Goal: Task Accomplishment & Management: Manage account settings

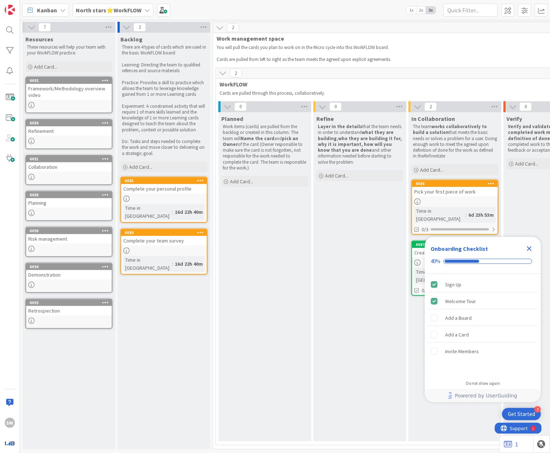
click at [529, 244] on icon "Close Checklist" at bounding box center [529, 248] width 9 height 9
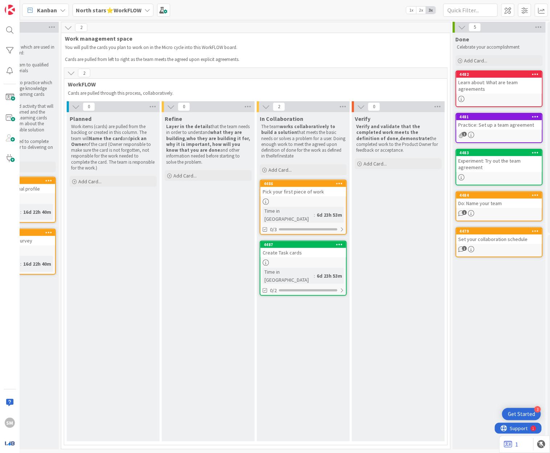
scroll to position [0, 152]
click at [122, 7] on b "North stars⭐WorkFLOW" at bounding box center [109, 10] width 66 height 7
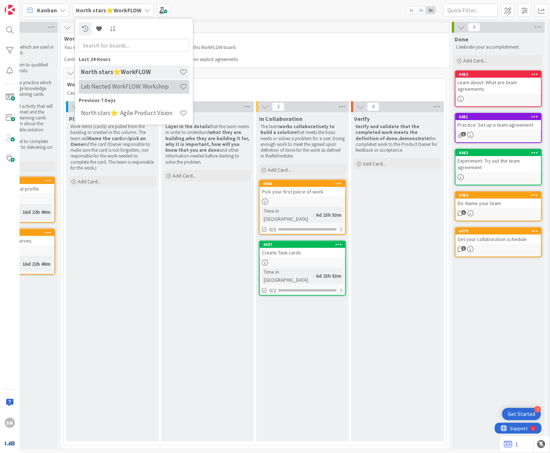
click at [142, 85] on h4 "Lab Nested WorkFLOW: Workshop" at bounding box center [130, 86] width 99 height 7
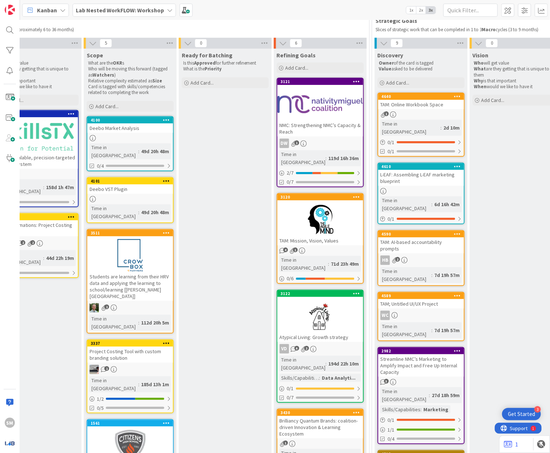
scroll to position [36, 325]
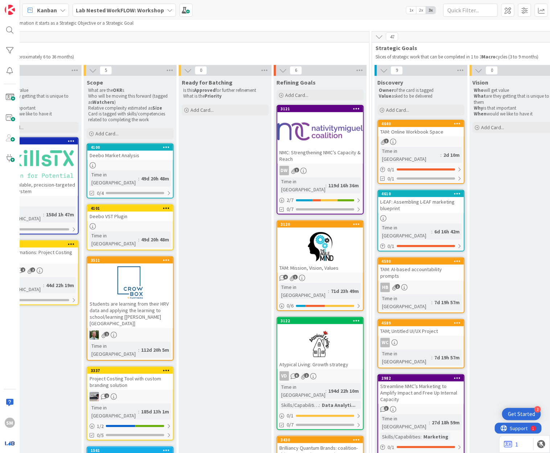
click at [311, 247] on div at bounding box center [321, 247] width 86 height 33
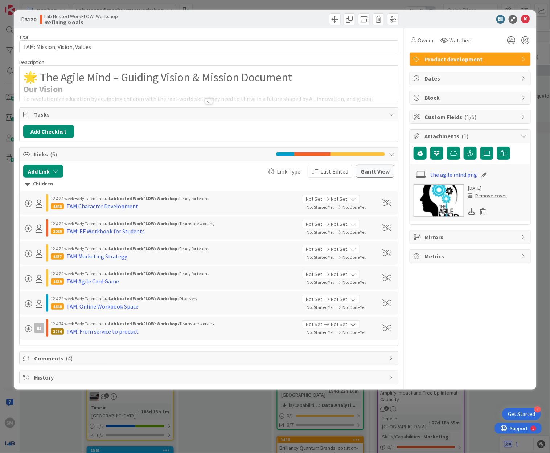
click at [214, 97] on div at bounding box center [209, 92] width 379 height 19
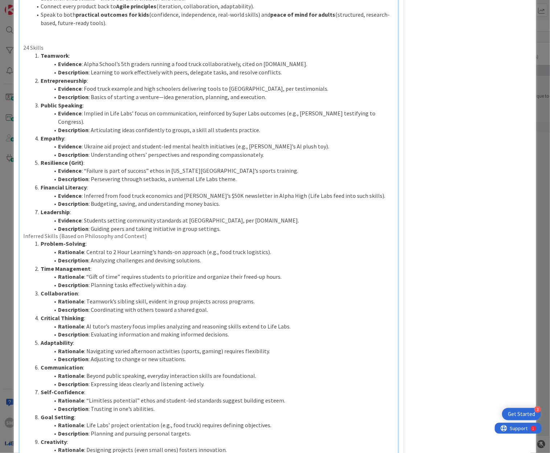
scroll to position [379, 0]
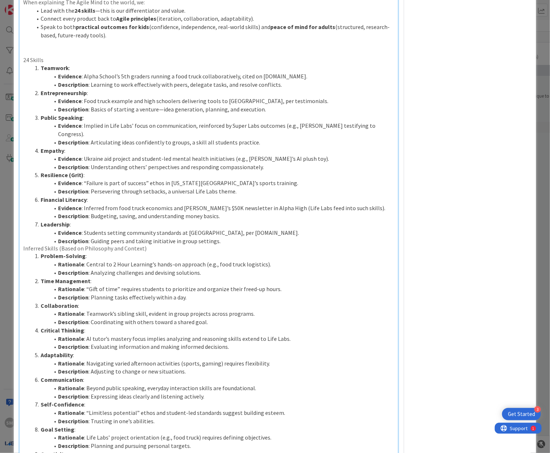
click at [180, 229] on li "Evidence : Students setting community standards at Alpha, per 2hourlearning.com." at bounding box center [213, 233] width 363 height 8
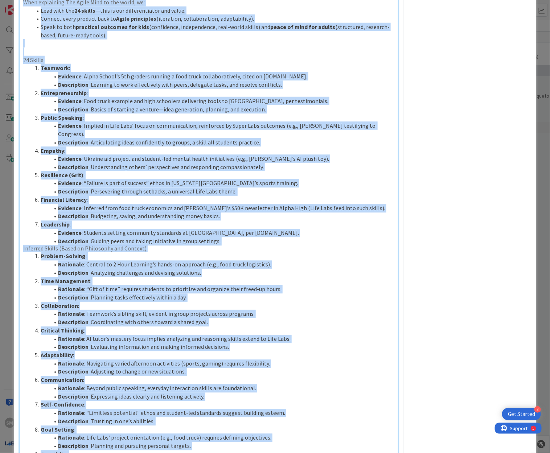
scroll to position [0, 0]
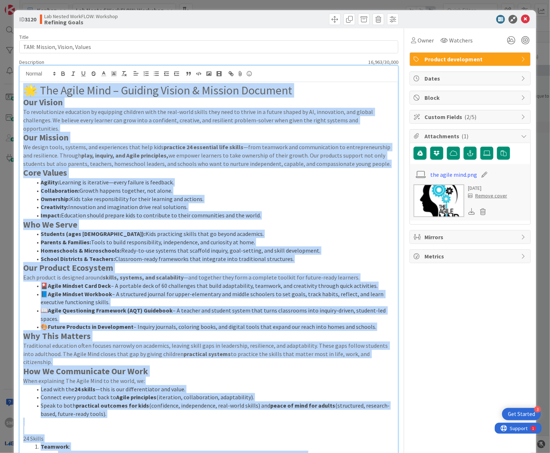
copy div "🌟 The Agile Mind – Guiding Vision & Mission Document Our Vision To revolutioniz…"
click at [465, 118] on span "( 2/5 )" at bounding box center [471, 116] width 12 height 7
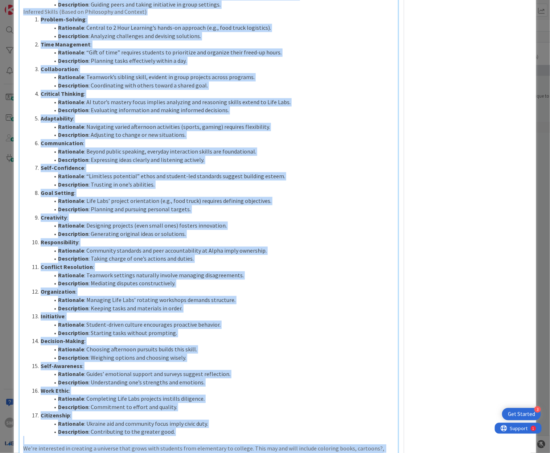
scroll to position [910, 0]
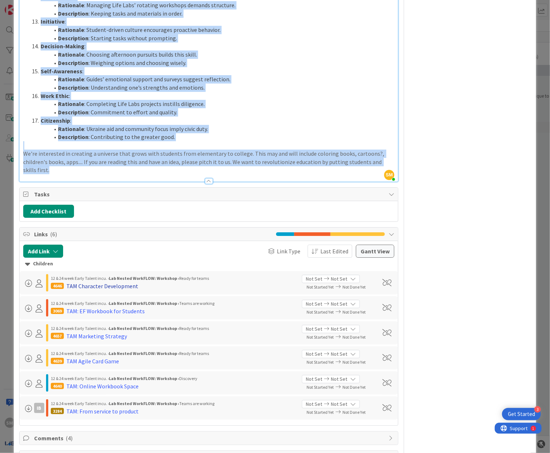
click at [99, 282] on div "TAM Character Development" at bounding box center [102, 286] width 72 height 9
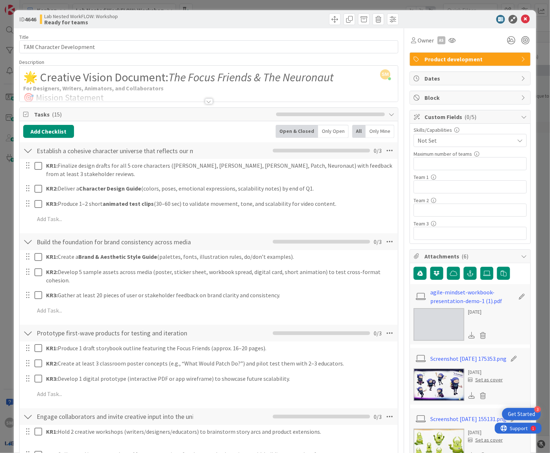
scroll to position [1, 0]
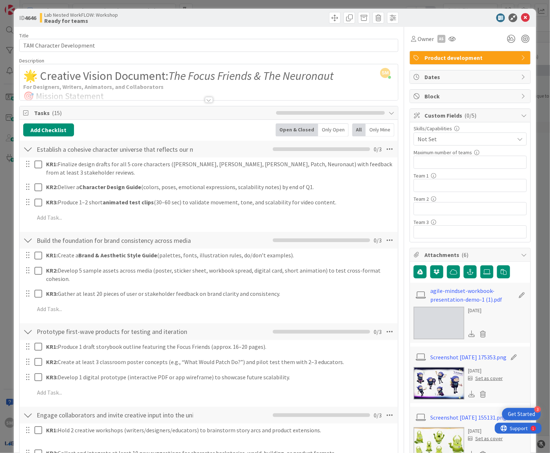
click at [201, 94] on div at bounding box center [209, 91] width 379 height 19
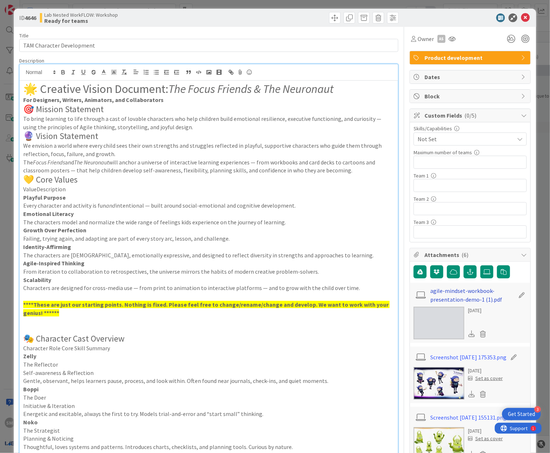
click at [437, 301] on link "agile-mindset-workbook-presentation-demo-1 (1).pdf" at bounding box center [473, 294] width 84 height 17
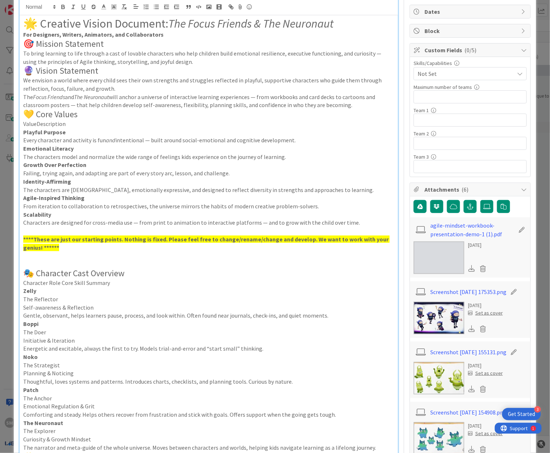
scroll to position [0, 0]
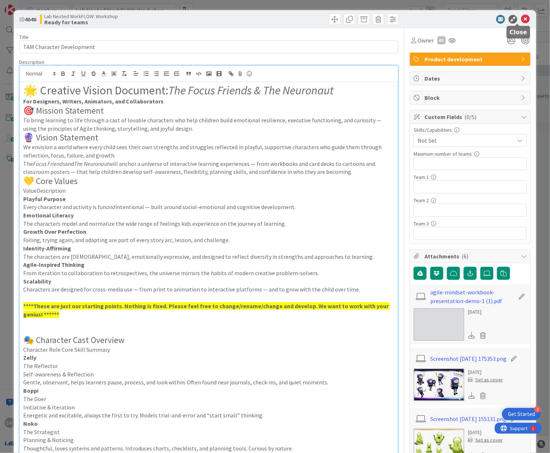
click at [521, 23] on icon at bounding box center [525, 19] width 9 height 9
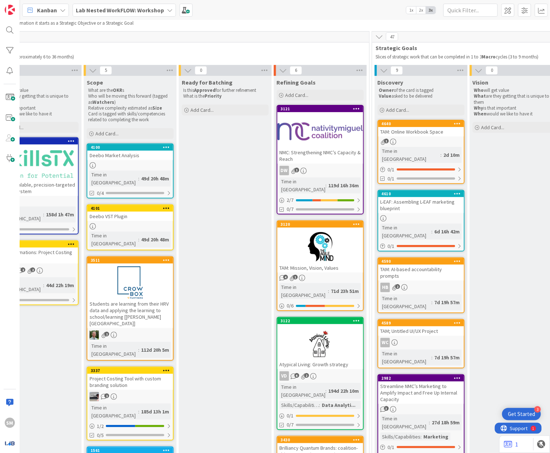
click at [318, 247] on div at bounding box center [321, 247] width 86 height 33
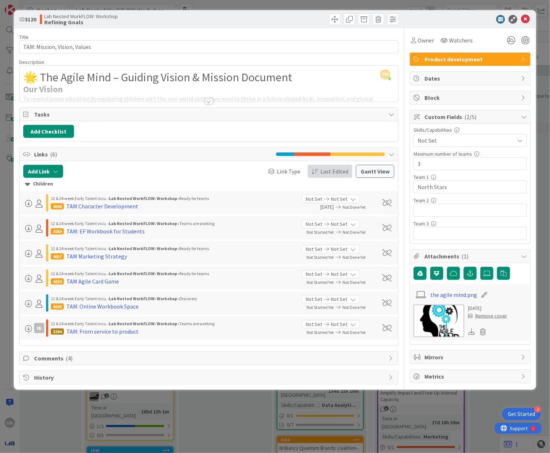
click at [341, 174] on span "Last Edited" at bounding box center [335, 171] width 28 height 9
click at [331, 208] on span "Due Date" at bounding box center [330, 209] width 23 height 9
click at [111, 207] on div "TAM: EF Workbook for Students" at bounding box center [105, 206] width 78 height 9
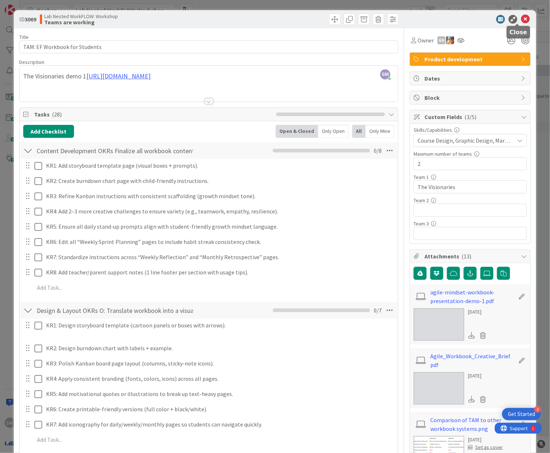
click at [521, 19] on icon at bounding box center [525, 19] width 9 height 9
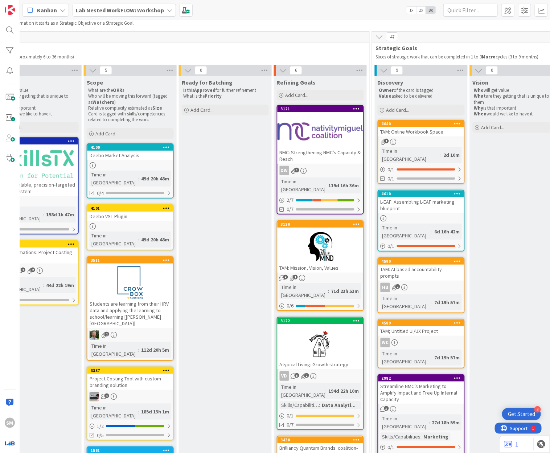
click at [301, 263] on div "TAM: Mission, Vision, Values" at bounding box center [321, 267] width 86 height 9
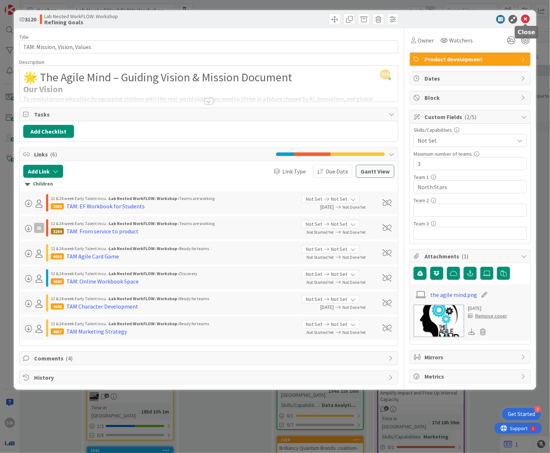
click at [528, 20] on icon at bounding box center [525, 19] width 9 height 9
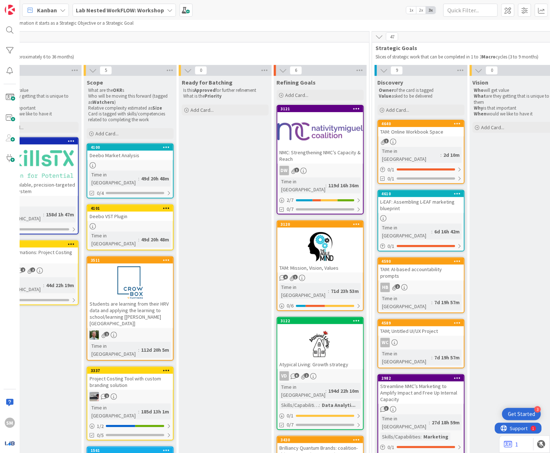
click at [318, 272] on link "3120 TAM: Mission, Vision, Values 4 1 Time in Column : 71d 23h 53m 0 / 6" at bounding box center [320, 265] width 87 height 91
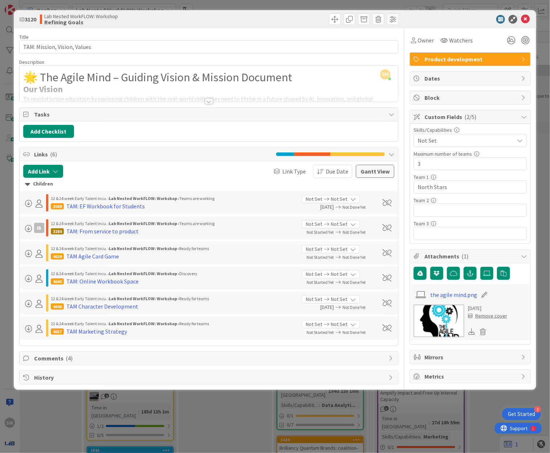
click at [207, 99] on div at bounding box center [209, 101] width 8 height 6
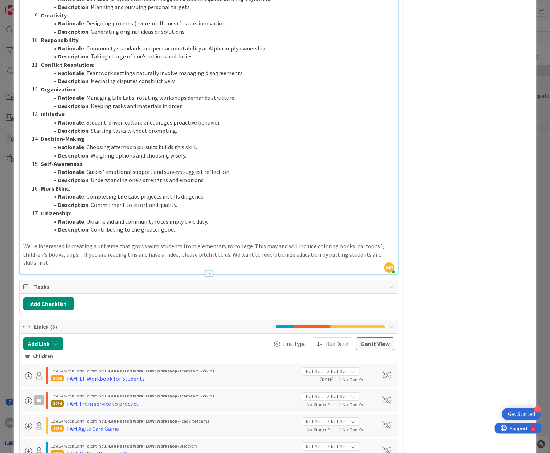
scroll to position [910, 0]
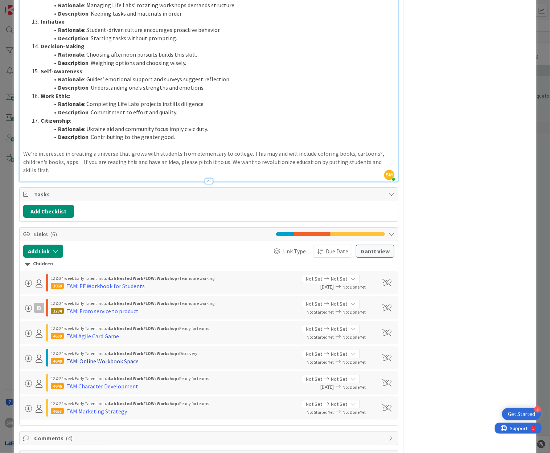
click at [110, 357] on div "TAM: Online Workbook Space" at bounding box center [102, 361] width 72 height 9
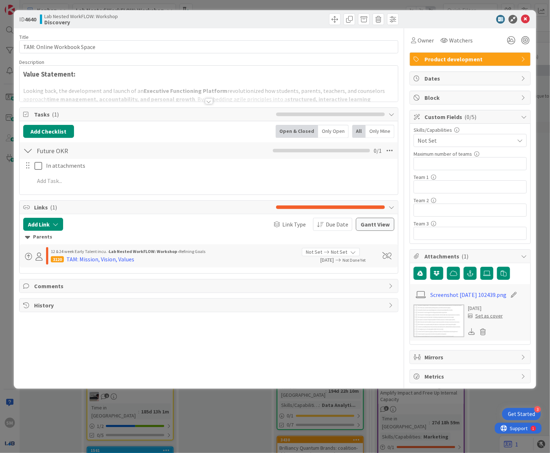
click at [191, 106] on div "Title 26 / 128 TAM: Online Workbook Space Description Value Statement: Looking …" at bounding box center [208, 205] width 379 height 355
click at [216, 106] on div "Title 26 / 128 TAM: Online Workbook Space Description Value Statement: Looking …" at bounding box center [208, 205] width 379 height 355
click at [207, 102] on div at bounding box center [209, 101] width 8 height 6
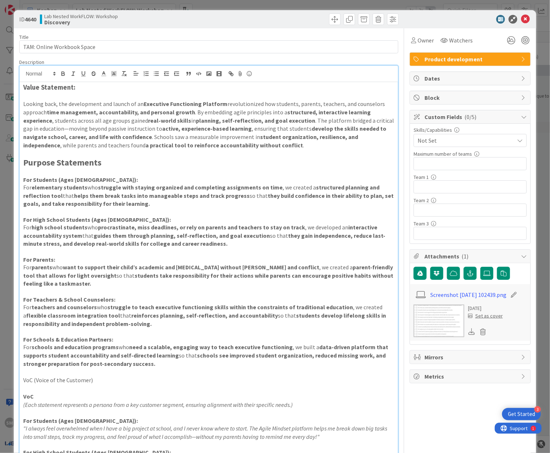
click at [207, 102] on strong "Executive Functioning Platform" at bounding box center [186, 103] width 84 height 7
click at [249, 146] on strong "a practical tool to reinforce accountability without conflict" at bounding box center [225, 145] width 158 height 7
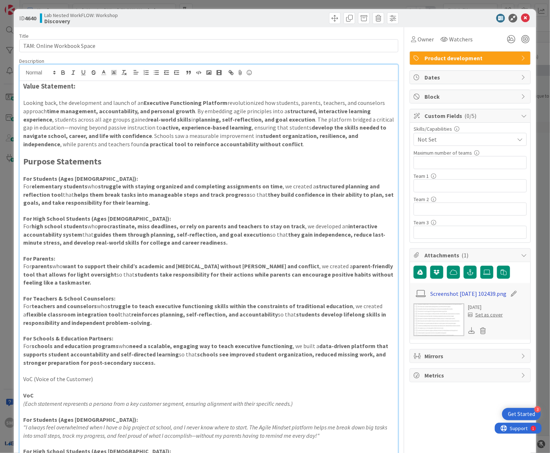
click at [431, 297] on link "Screenshot [DATE] 102439.png" at bounding box center [469, 293] width 76 height 9
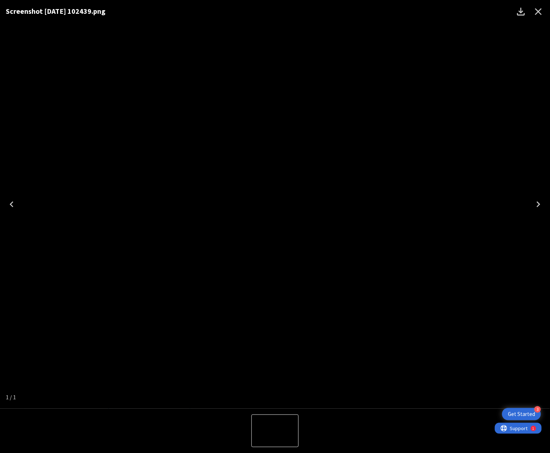
click at [541, 13] on icon "Close" at bounding box center [539, 12] width 12 height 12
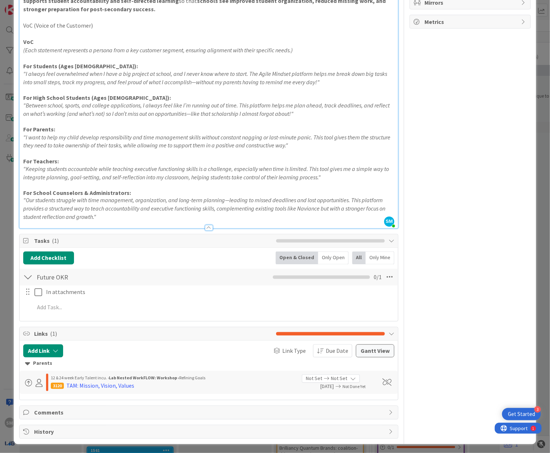
scroll to position [0, 0]
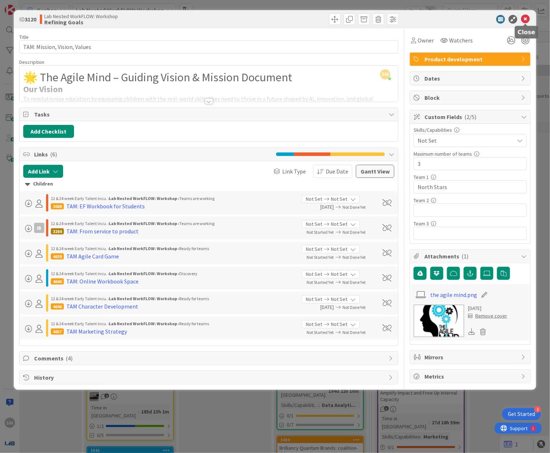
click at [525, 18] on icon at bounding box center [525, 19] width 9 height 9
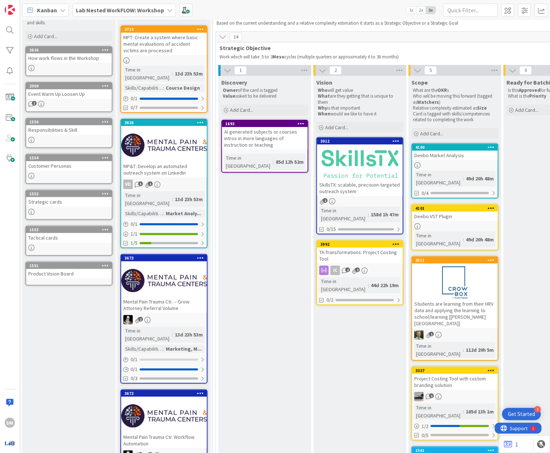
click at [280, 133] on div "AI generated subjects or courses intros in more languages of instruction or tea…" at bounding box center [265, 138] width 86 height 23
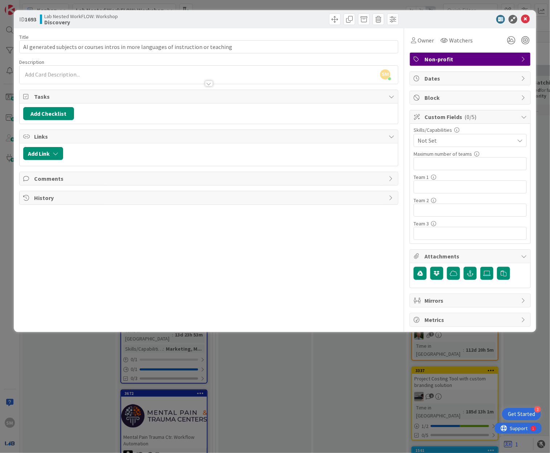
click at [207, 77] on div at bounding box center [209, 80] width 379 height 8
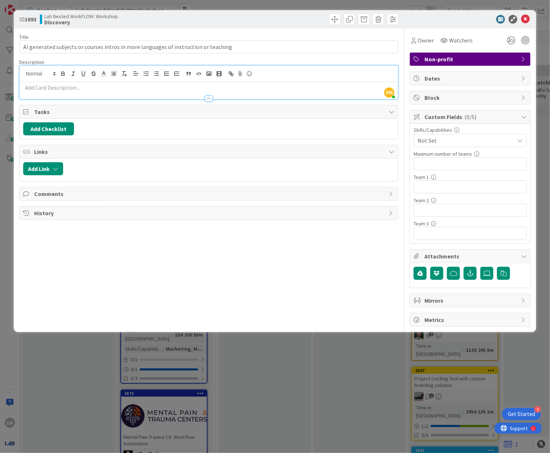
click at [520, 16] on div at bounding box center [467, 19] width 129 height 9
click at [527, 19] on icon at bounding box center [525, 19] width 9 height 9
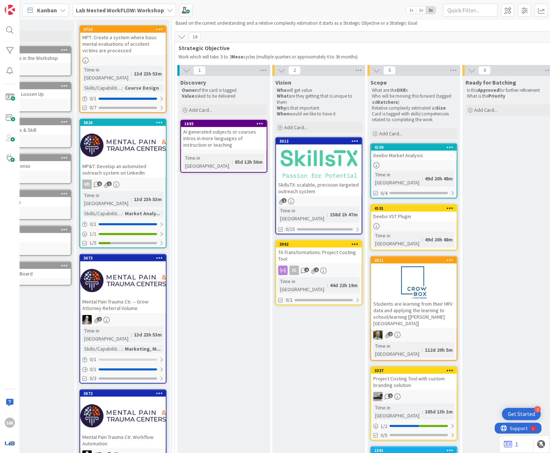
scroll to position [562, 809]
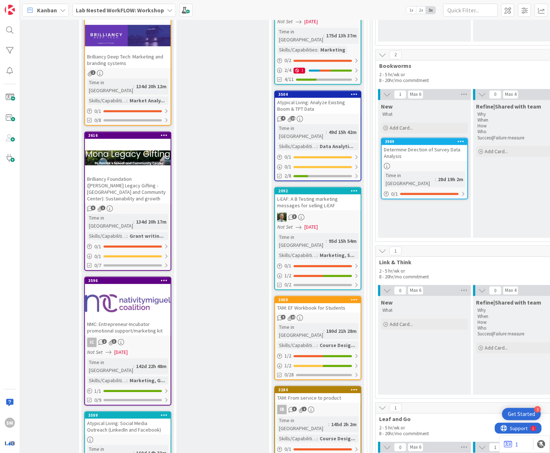
click at [321, 303] on div "TAM: EF Workbook for Students" at bounding box center [318, 307] width 86 height 9
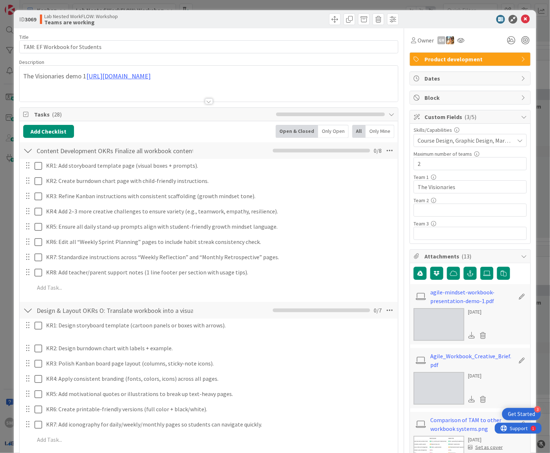
click at [236, 112] on span "Tasks ( 28 )" at bounding box center [153, 114] width 239 height 9
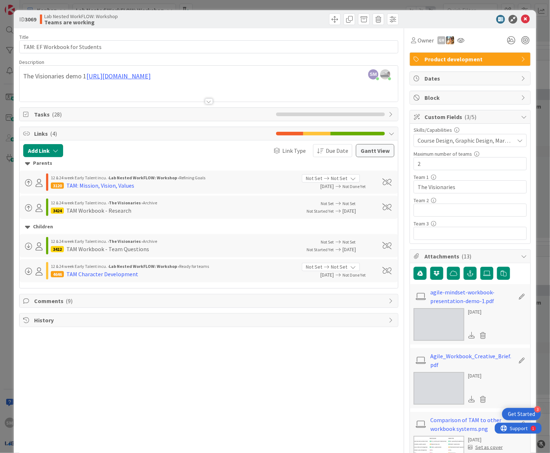
click at [203, 108] on div "Tasks ( 28 )" at bounding box center [209, 114] width 379 height 13
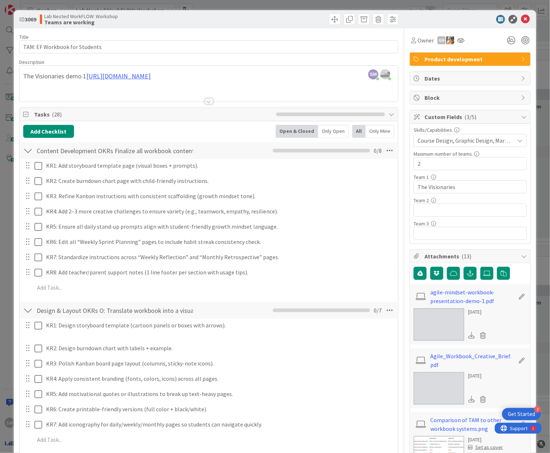
click at [210, 101] on div at bounding box center [209, 92] width 379 height 19
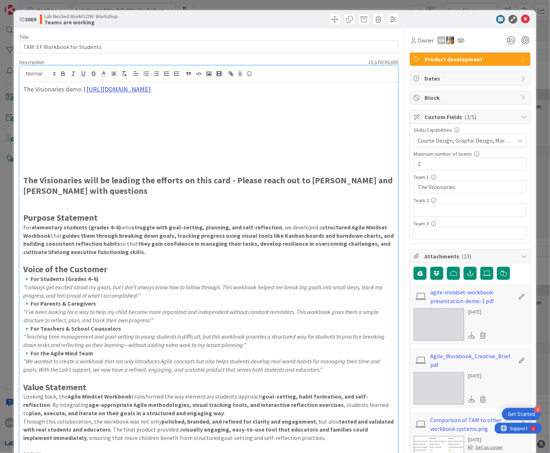
click at [124, 88] on link "[URL][DOMAIN_NAME]" at bounding box center [118, 89] width 64 height 8
click at [126, 90] on link "[URL][DOMAIN_NAME]" at bounding box center [118, 89] width 64 height 8
click at [128, 99] on link "[URL][DOMAIN_NAME]" at bounding box center [115, 103] width 50 height 9
click at [521, 19] on icon at bounding box center [525, 19] width 9 height 9
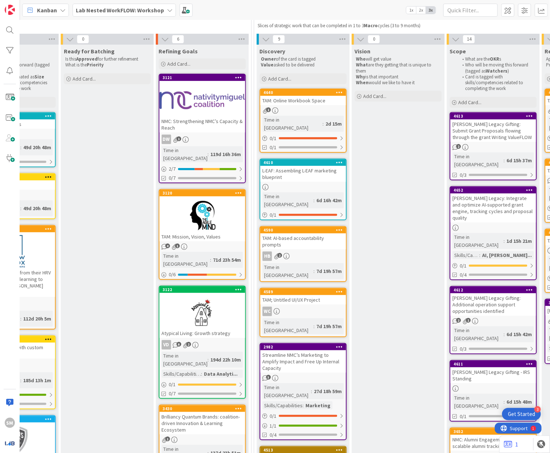
scroll to position [67, 443]
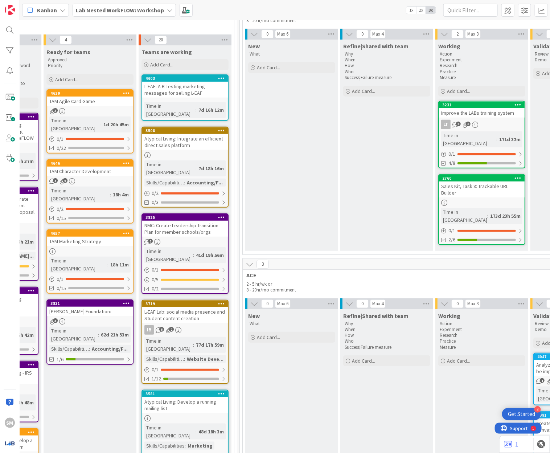
click at [321, 211] on div "New What Add Card..." at bounding box center [291, 145] width 93 height 211
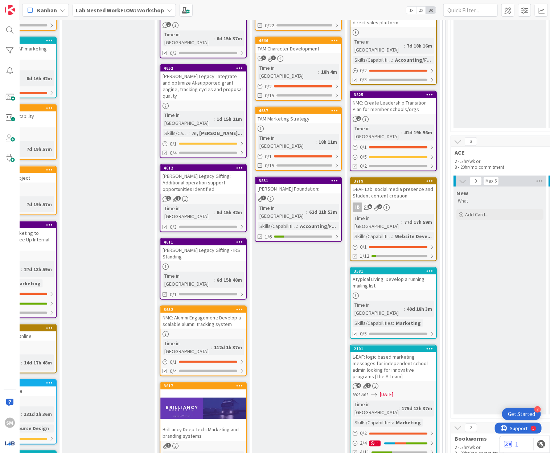
scroll to position [0, 733]
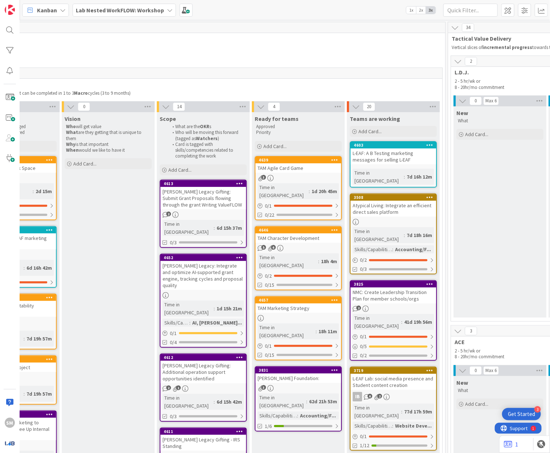
click at [458, 63] on icon at bounding box center [458, 61] width 8 height 8
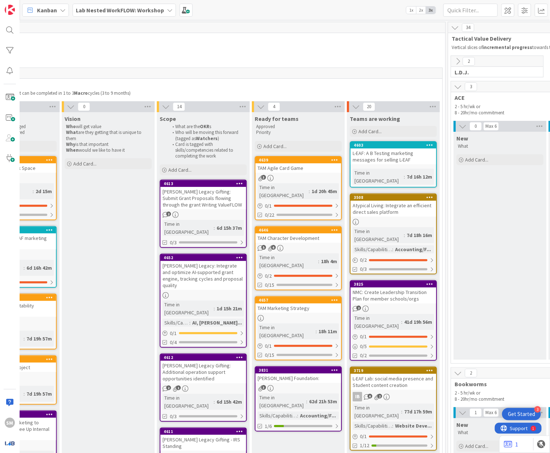
click at [457, 83] on icon at bounding box center [458, 87] width 8 height 8
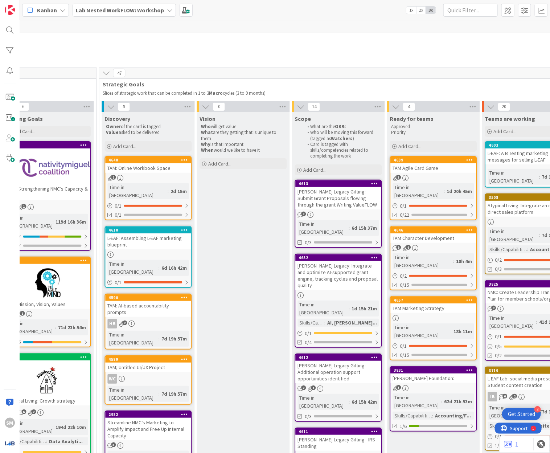
scroll to position [0, 634]
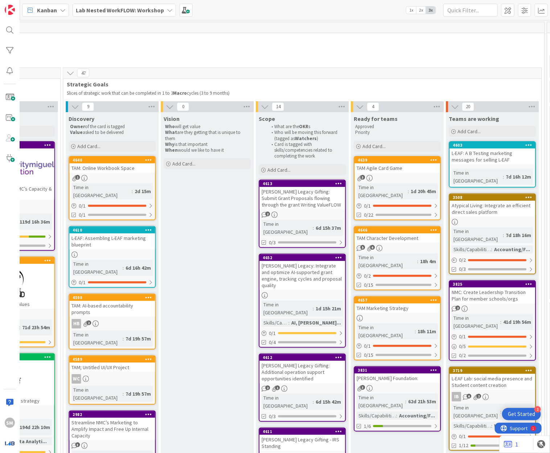
click at [103, 17] on div "Kanban Lab Nested WorkFLOW: Workshop 1x 2x 3x" at bounding box center [285, 10] width 530 height 20
click at [103, 12] on b "Lab Nested WorkFLOW: Workshop" at bounding box center [120, 10] width 88 height 7
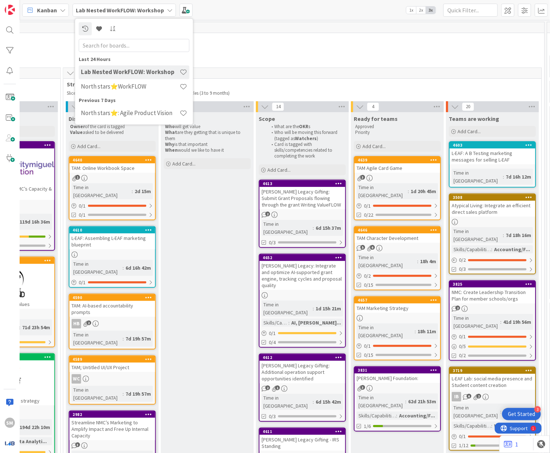
click at [242, 68] on div "47" at bounding box center [302, 73] width 478 height 11
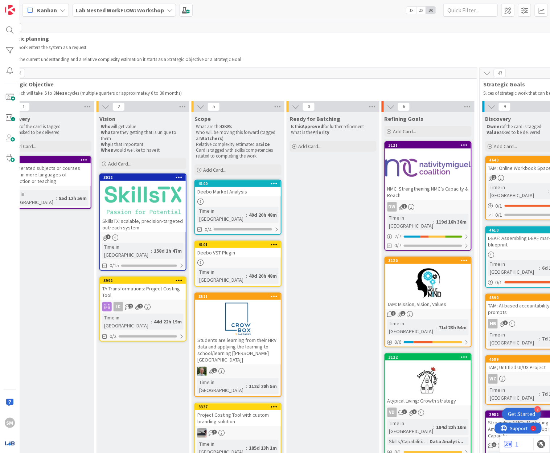
scroll to position [0, 220]
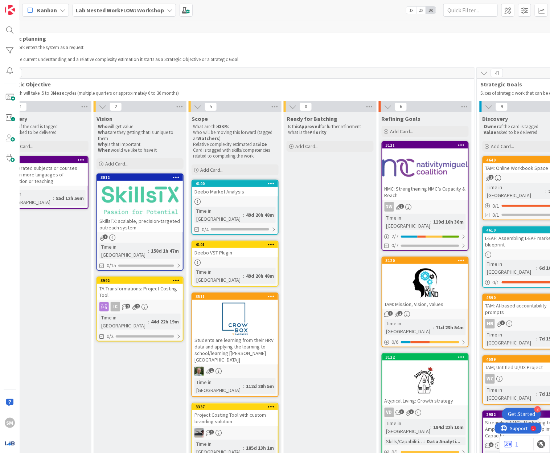
click at [428, 270] on div at bounding box center [426, 283] width 86 height 33
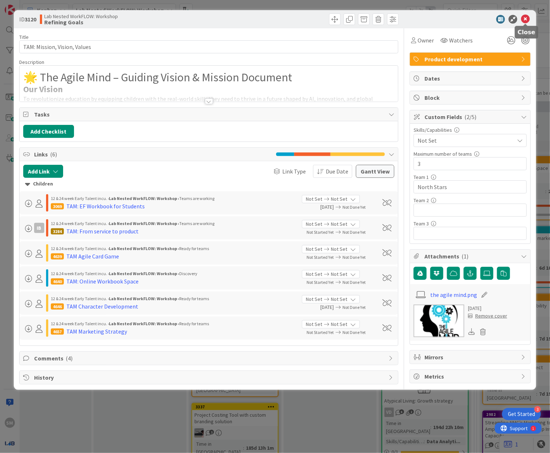
click at [525, 16] on icon at bounding box center [525, 19] width 9 height 9
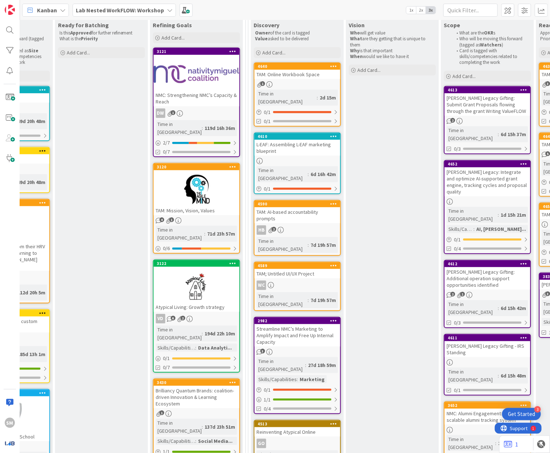
scroll to position [95, 304]
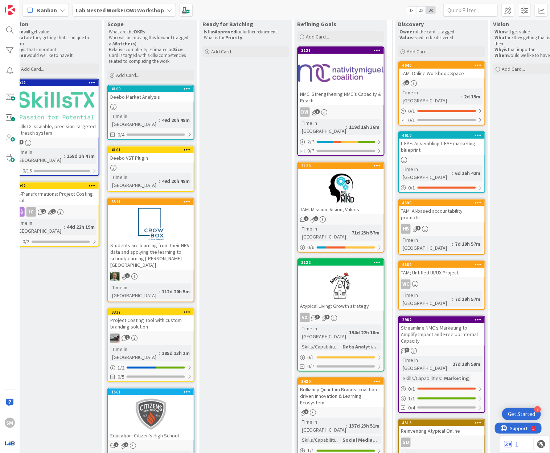
click at [349, 174] on div at bounding box center [341, 188] width 86 height 33
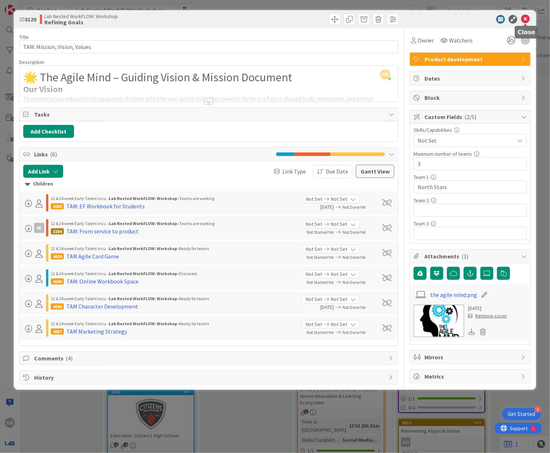
click at [529, 17] on icon at bounding box center [525, 19] width 9 height 9
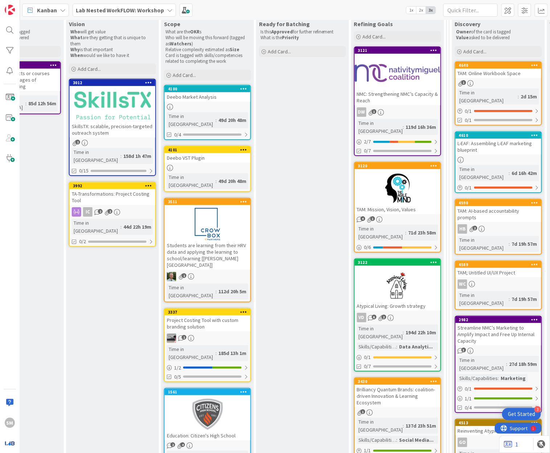
scroll to position [95, 160]
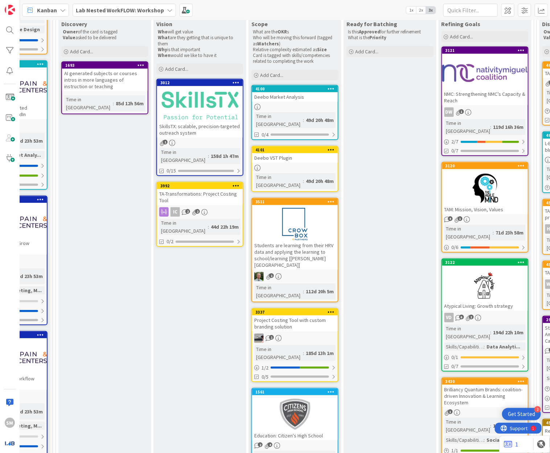
click at [448, 175] on div at bounding box center [486, 188] width 86 height 33
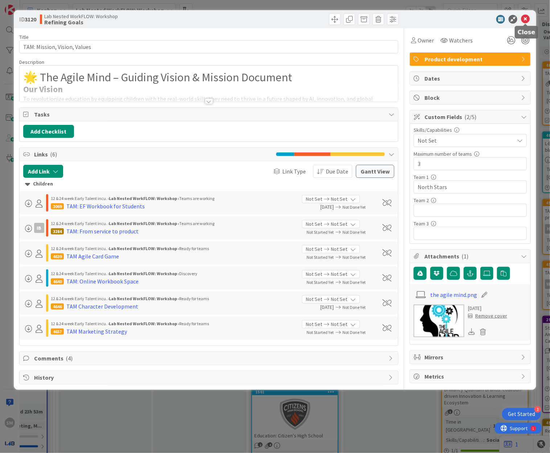
click at [527, 18] on icon at bounding box center [525, 19] width 9 height 9
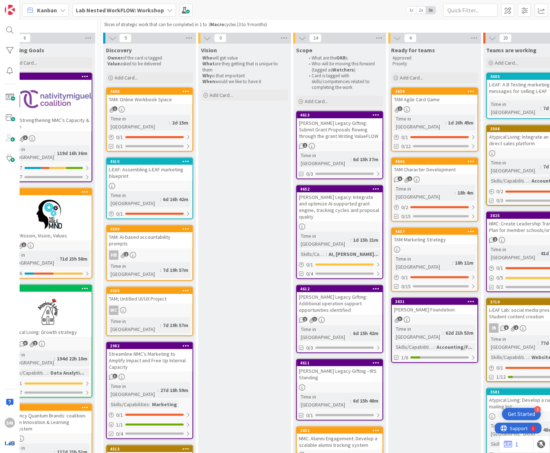
scroll to position [72, 597]
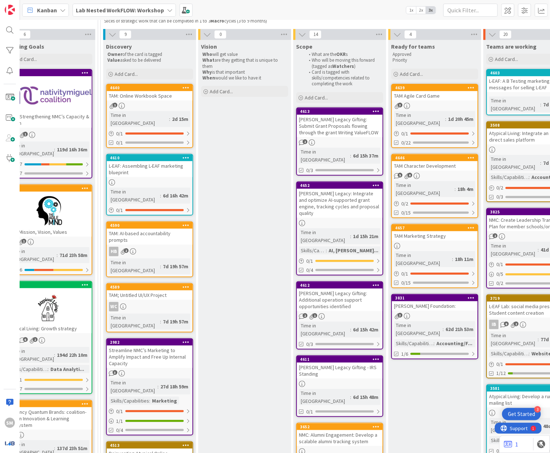
click at [167, 98] on div "TAM: Online Workbook Space" at bounding box center [150, 95] width 86 height 9
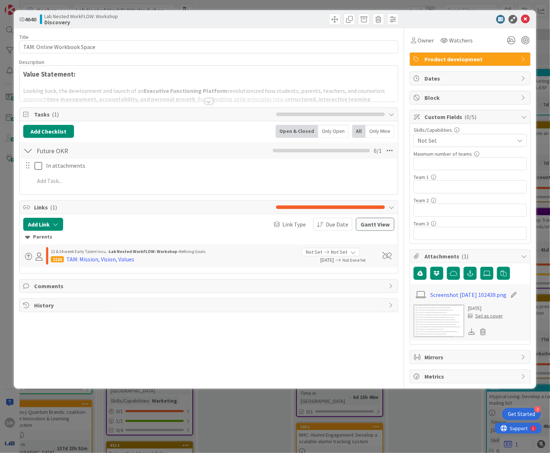
click at [212, 110] on span "Tasks ( 1 )" at bounding box center [153, 114] width 239 height 9
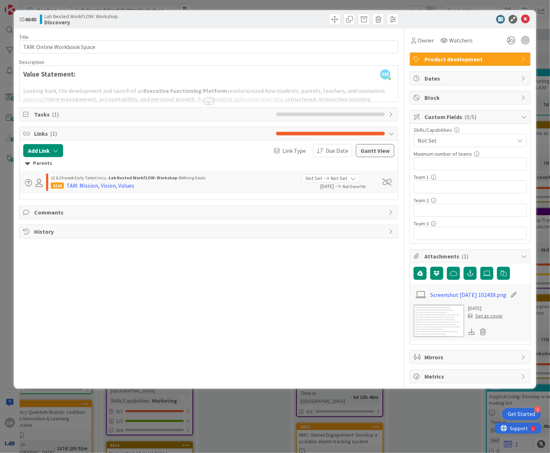
click at [211, 109] on div "Tasks ( 1 )" at bounding box center [209, 114] width 379 height 13
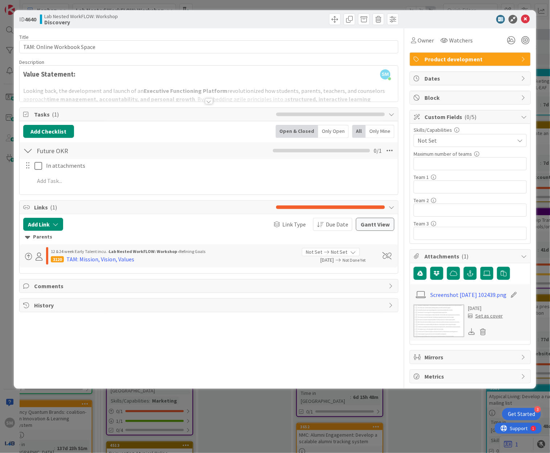
click at [200, 103] on div "Title 26 / 128 TAM: Online Workbook Space Description SM Sally Mo just joined V…" at bounding box center [208, 205] width 379 height 355
click at [203, 94] on div at bounding box center [209, 92] width 379 height 19
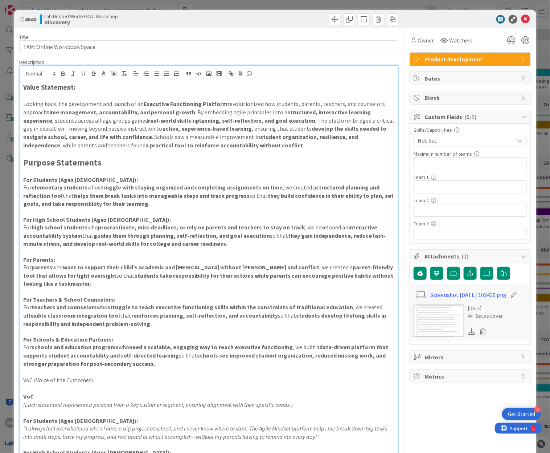
click at [506, 9] on div "ID 4640 Lab Nested WorkFLOW: Workshop Discovery Title 26 / 128 TAM: Online Work…" at bounding box center [275, 226] width 550 height 453
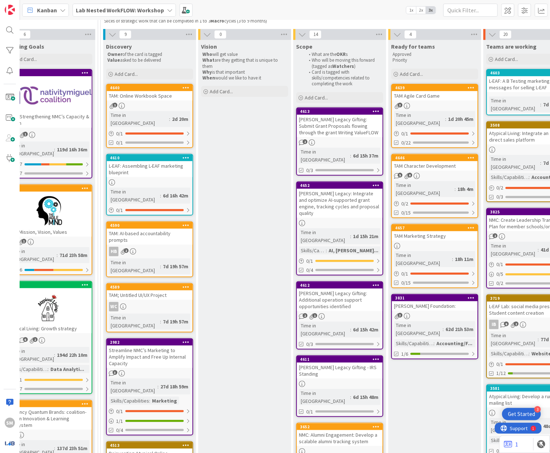
click at [181, 221] on link "4590 TAM: AI-based accountability prompts HB 2 Time in Column : 7d 19h 57m" at bounding box center [149, 249] width 87 height 56
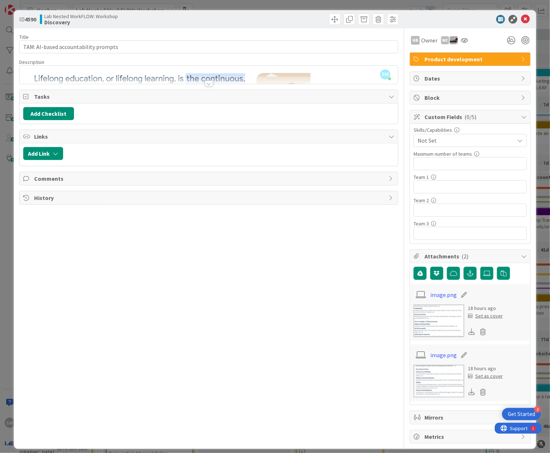
click at [207, 82] on div at bounding box center [209, 84] width 8 height 6
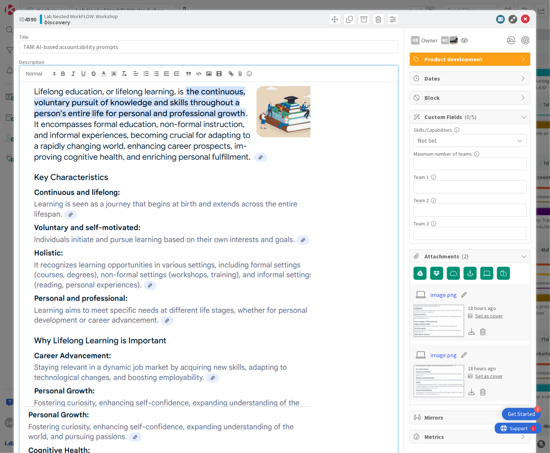
click at [233, 159] on img at bounding box center [167, 244] width 288 height 323
click at [433, 291] on link "image.png" at bounding box center [444, 294] width 27 height 9
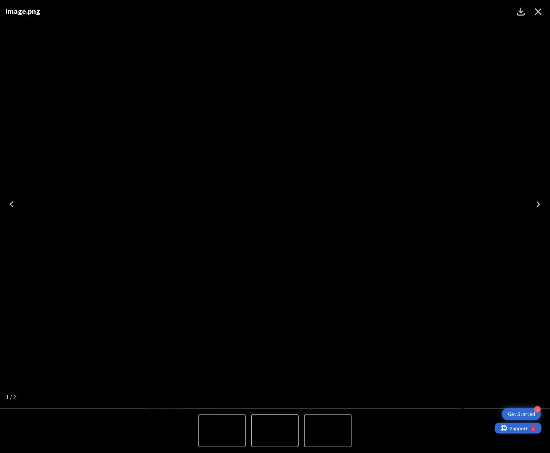
click at [535, 7] on icon "Close" at bounding box center [539, 12] width 12 height 12
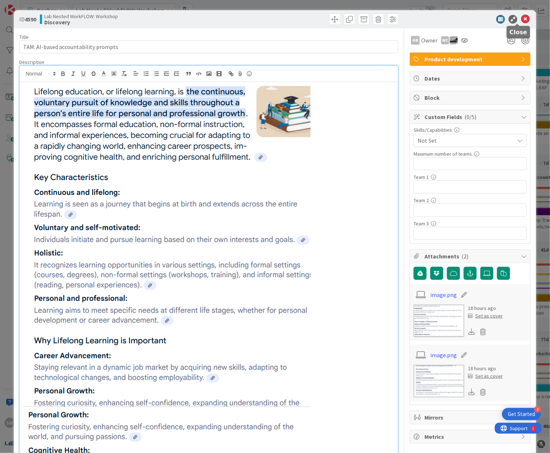
click at [521, 17] on icon at bounding box center [525, 19] width 9 height 9
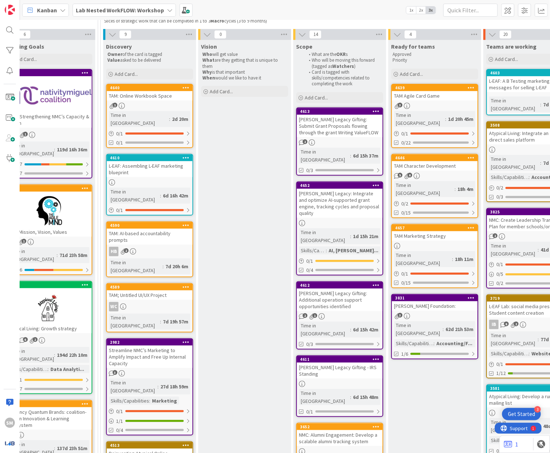
click at [161, 290] on div "TAM; Untitled UI/UX Project" at bounding box center [150, 294] width 86 height 9
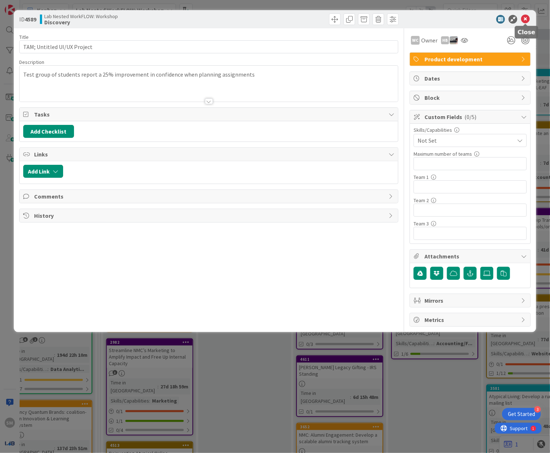
click at [528, 22] on icon at bounding box center [525, 19] width 9 height 9
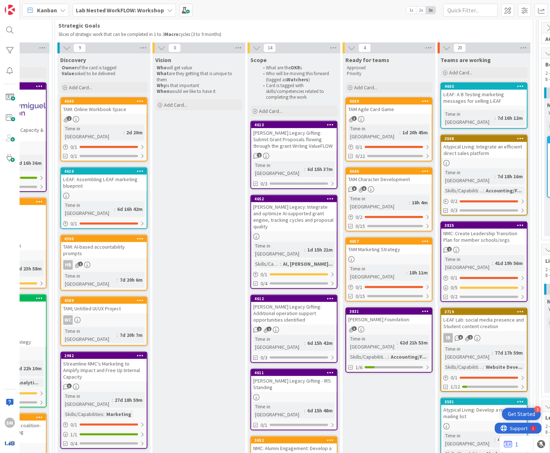
scroll to position [59, 655]
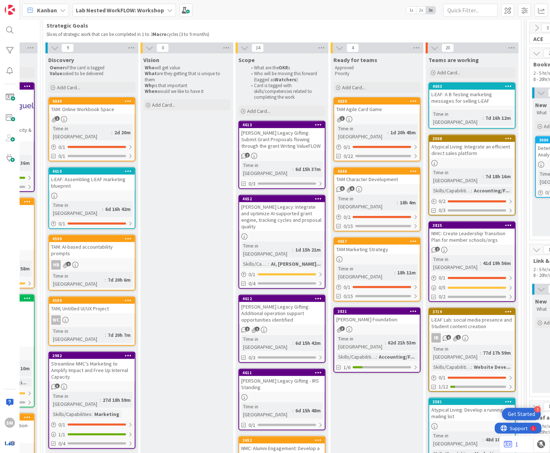
click at [379, 111] on div "TAM Agile Card Game" at bounding box center [377, 109] width 86 height 9
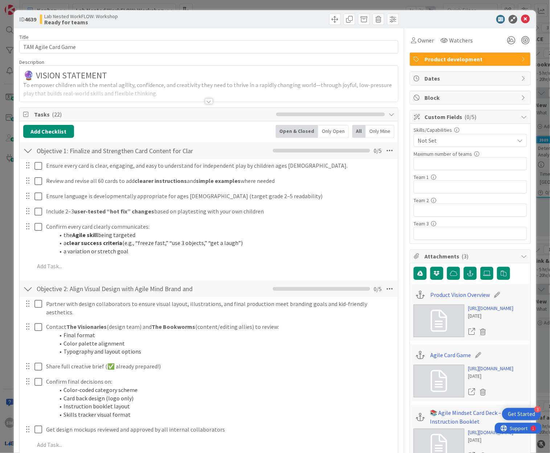
click at [195, 99] on div at bounding box center [209, 92] width 379 height 19
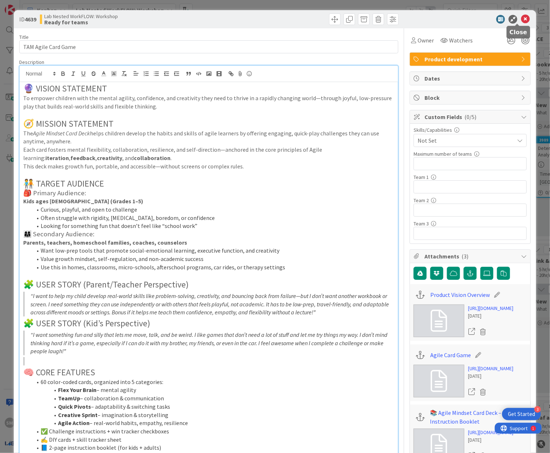
click at [521, 16] on icon at bounding box center [525, 19] width 9 height 9
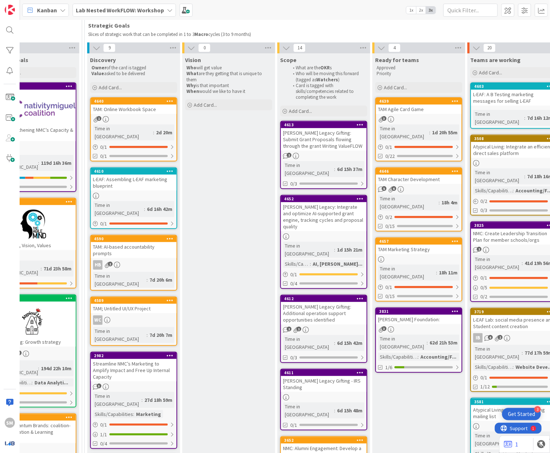
scroll to position [59, 570]
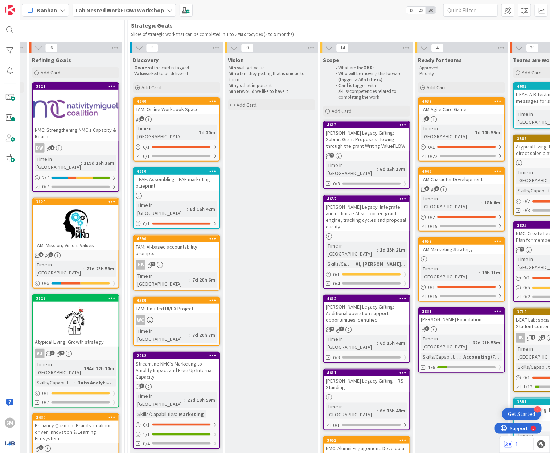
click at [161, 114] on link "4640 TAM: Online Workbook Space 1 Time in Column : 2d 20m 0 / 1 0/1" at bounding box center [176, 129] width 87 height 64
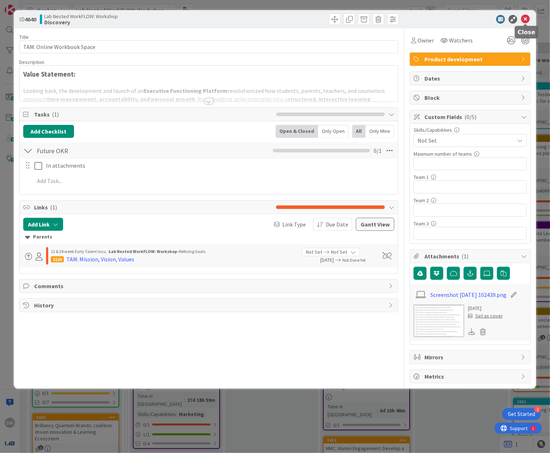
click at [530, 16] on icon at bounding box center [525, 19] width 9 height 9
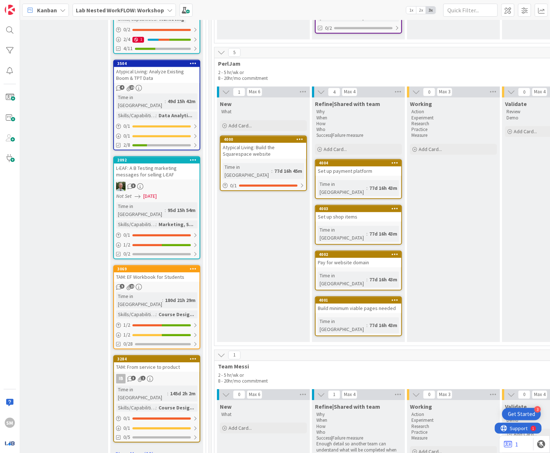
scroll to position [595, 970]
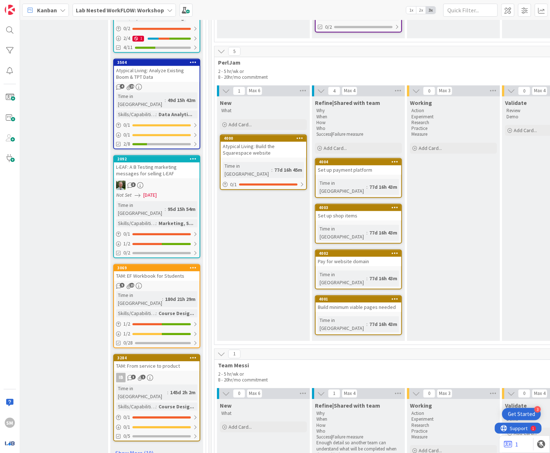
click at [159, 271] on div "TAM: EF Workbook for Students" at bounding box center [157, 275] width 86 height 9
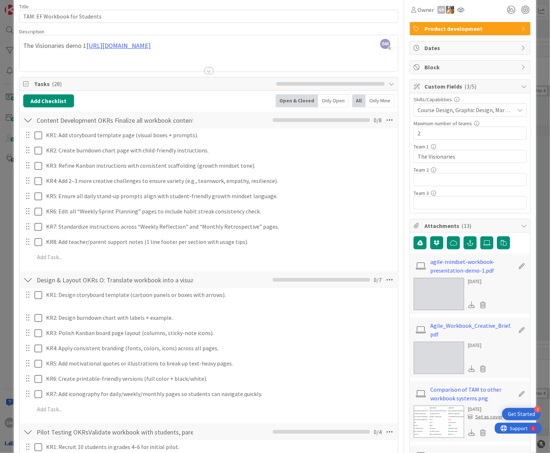
scroll to position [34, 0]
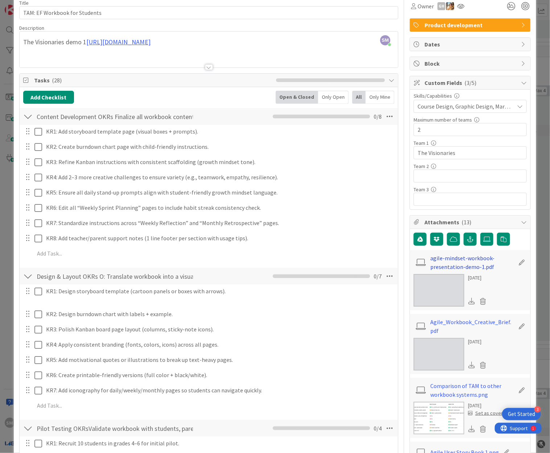
click at [439, 266] on link "agile-mindset-workbook-presentation-demo-1.pdf" at bounding box center [473, 262] width 84 height 17
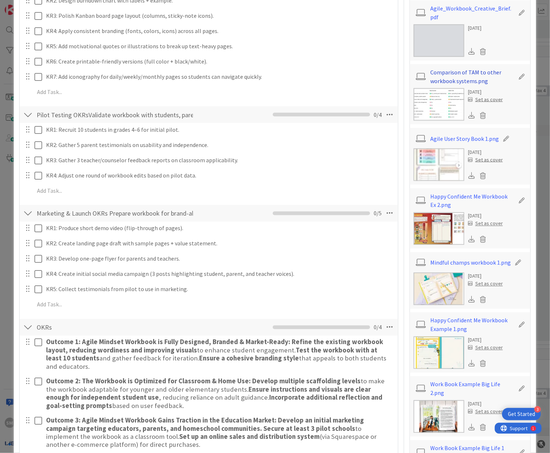
click at [444, 79] on link "Comparison of TAM to other workbook systems.png" at bounding box center [473, 76] width 84 height 17
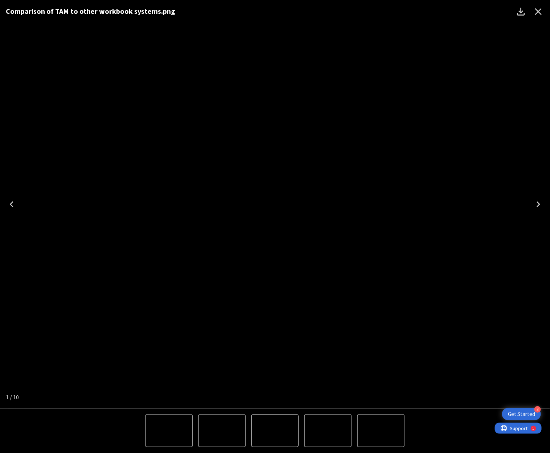
click at [547, 202] on button "Next" at bounding box center [538, 204] width 23 height 29
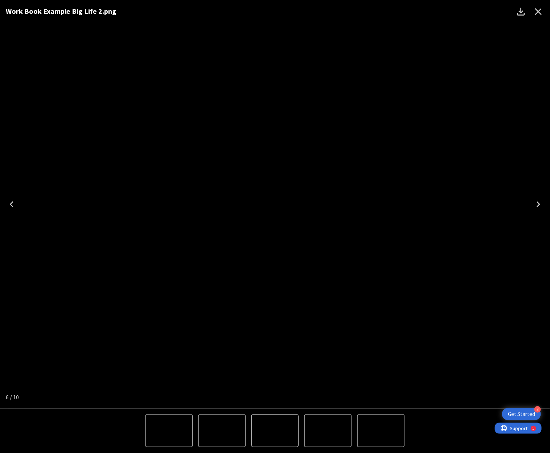
click at [542, 13] on icon "Close" at bounding box center [539, 12] width 12 height 12
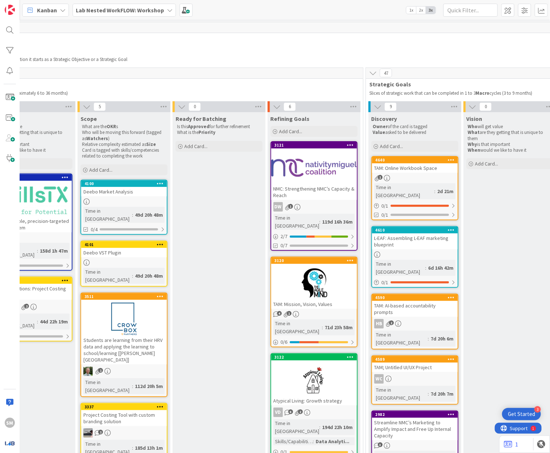
scroll to position [0, 195]
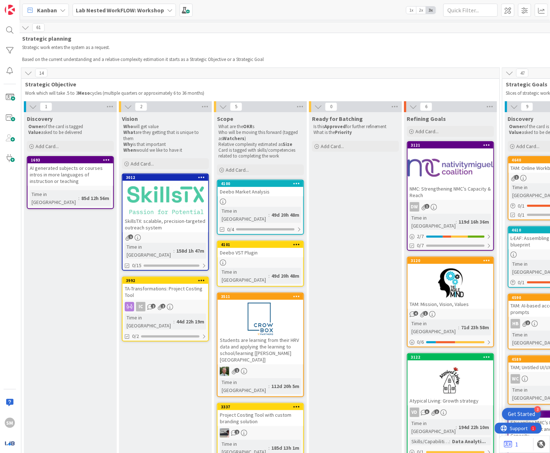
click at [98, 14] on div "Lab Nested WorkFLOW: Workshop" at bounding box center [124, 10] width 103 height 13
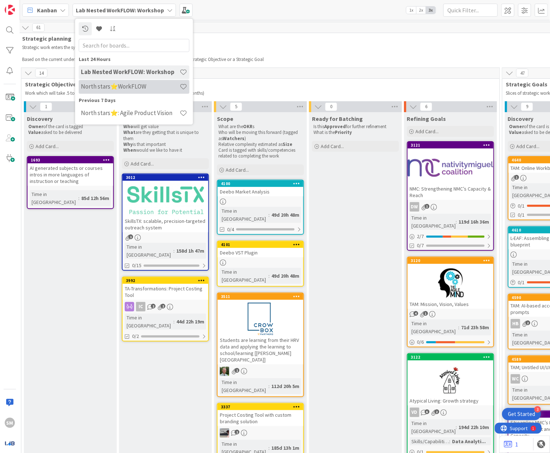
click at [139, 83] on h4 "North stars⭐WorkFLOW" at bounding box center [130, 86] width 99 height 7
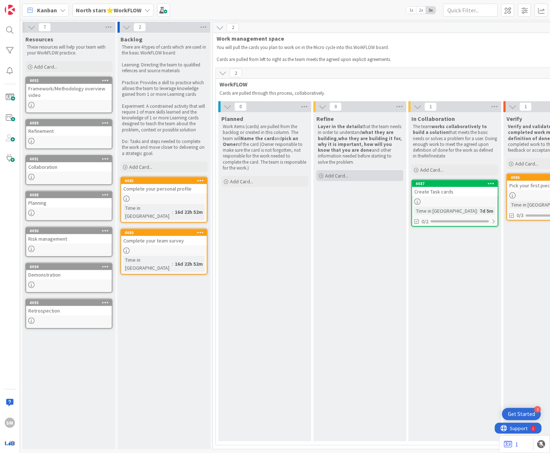
scroll to position [0, 10]
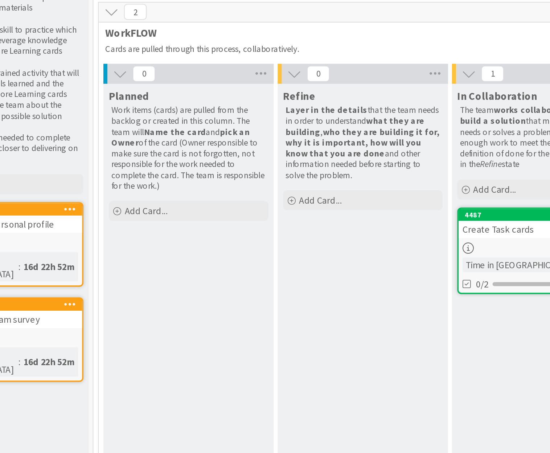
drag, startPoint x: 308, startPoint y: 125, endPoint x: 363, endPoint y: 160, distance: 64.8
click at [364, 159] on p "Layer in the details that the team needs in order to understand what they are b…" at bounding box center [350, 144] width 84 height 41
click at [363, 160] on p "Layer in the details that the team needs in order to understand what they are b…" at bounding box center [350, 144] width 84 height 41
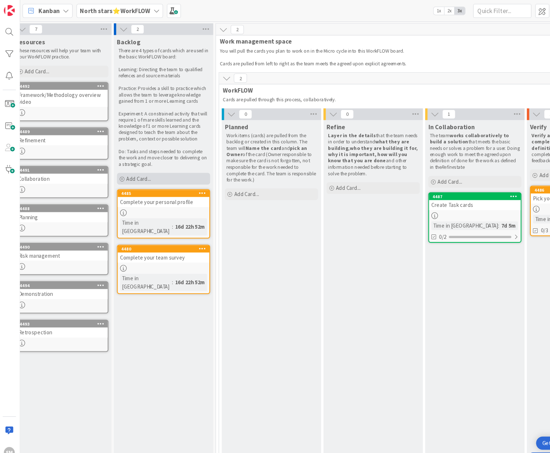
click at [119, 172] on div "Add Card..." at bounding box center [153, 167] width 87 height 11
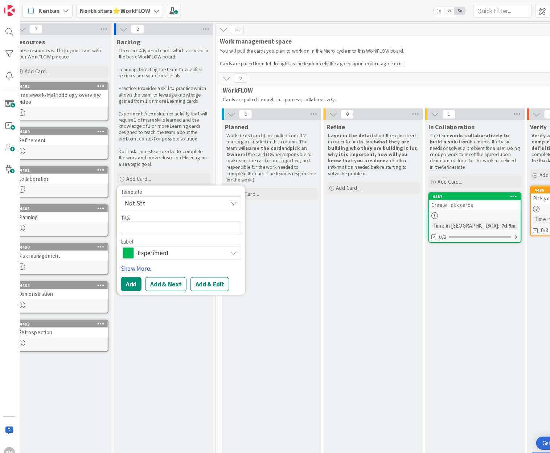
click at [129, 197] on div "Template Not Set Title 0 / 128 Label Experiment" at bounding box center [170, 210] width 113 height 66
click at [129, 193] on span "Not Set" at bounding box center [163, 189] width 91 height 9
click at [151, 192] on span "Not Set" at bounding box center [163, 189] width 91 height 9
click at [149, 239] on span "Experiment" at bounding box center [170, 236] width 81 height 10
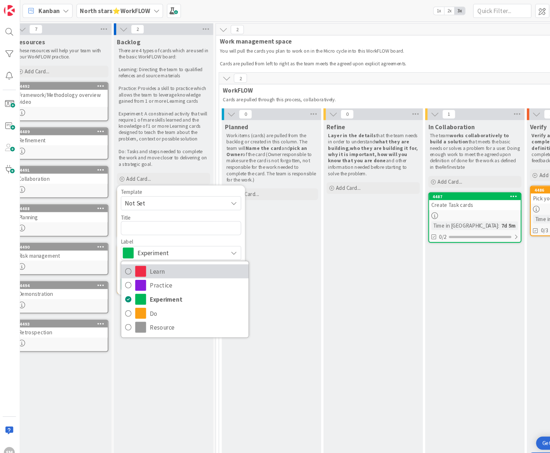
click at [154, 253] on span "Learn" at bounding box center [185, 253] width 89 height 11
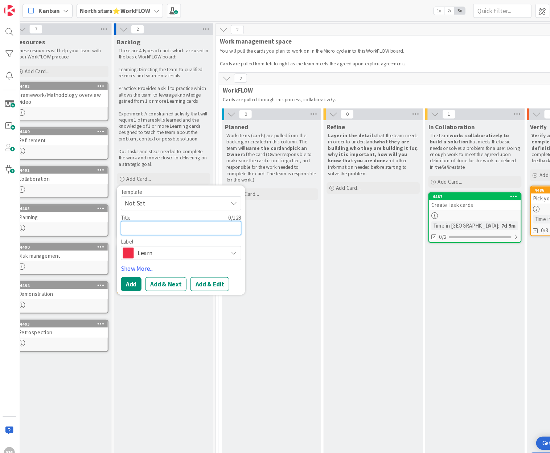
click at [151, 212] on textarea at bounding box center [170, 213] width 113 height 13
click at [132, 188] on span "Not Set" at bounding box center [163, 189] width 91 height 9
click at [138, 185] on span "Not Set" at bounding box center [170, 189] width 113 height 13
click at [137, 216] on textarea at bounding box center [170, 213] width 113 height 13
type textarea "x"
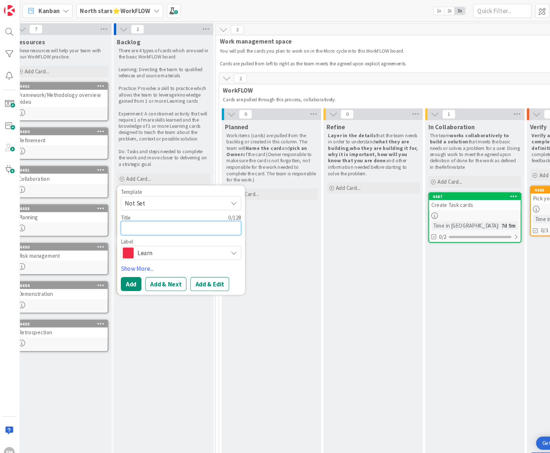
type textarea "L"
type textarea "x"
type textarea "L e"
type textarea "x"
type textarea "Lea"
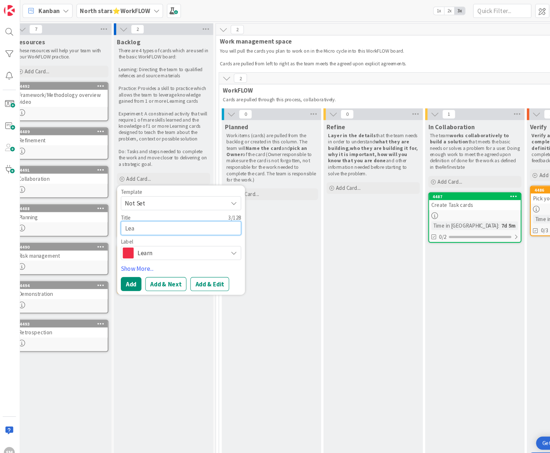
type textarea "x"
type textarea "L e"
type textarea "x"
type textarea "L"
type textarea "x"
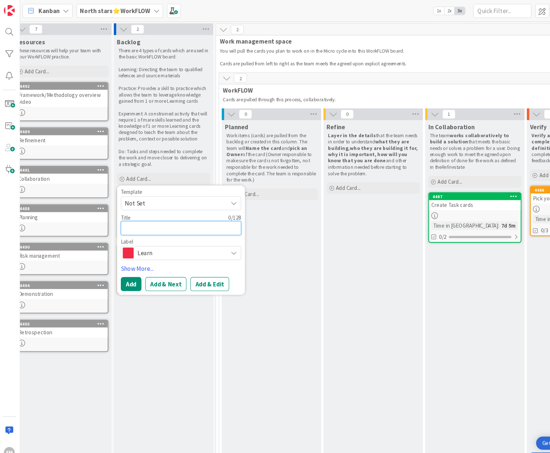
type textarea "G"
type textarea "x"
type textarea "Go"
type textarea "x"
type textarea "Goi"
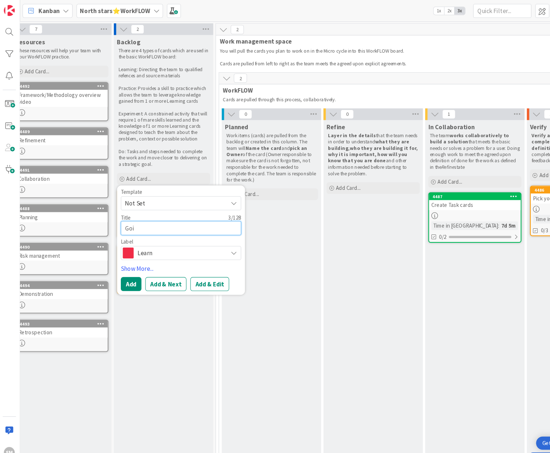
type textarea "x"
type textarea "Goin"
type textarea "x"
type textarea "Going"
type textarea "x"
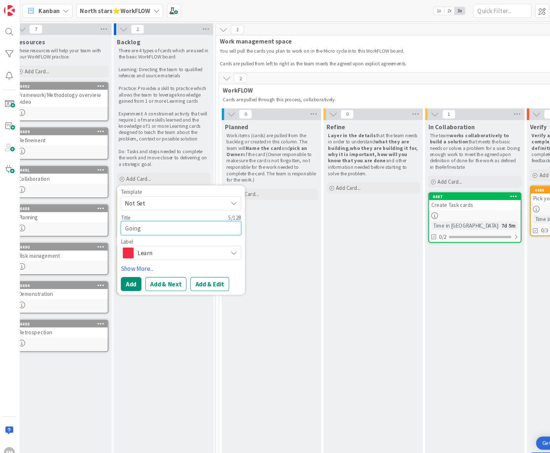
type textarea "Going"
type textarea "x"
type textarea "Going t"
type textarea "x"
type textarea "Going th"
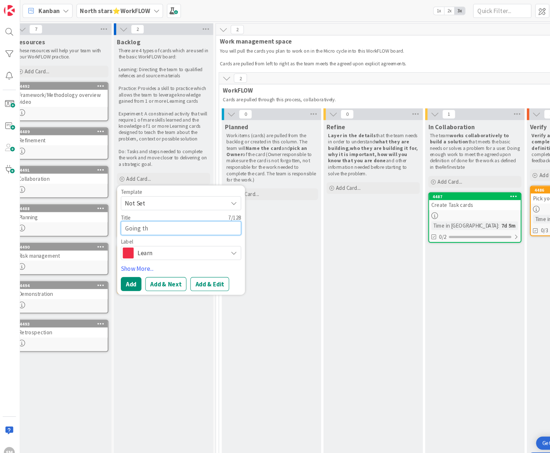
type textarea "x"
type textarea "Going thro"
type textarea "x"
type textarea "Going throu"
type textarea "x"
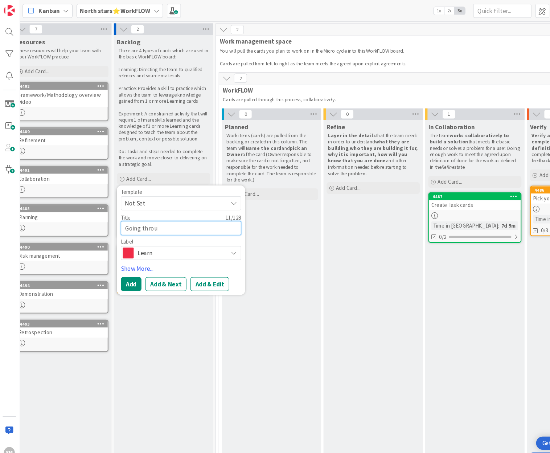
type textarea "Going throug"
type textarea "x"
type textarea "Going through"
type textarea "x"
type textarea "Going through"
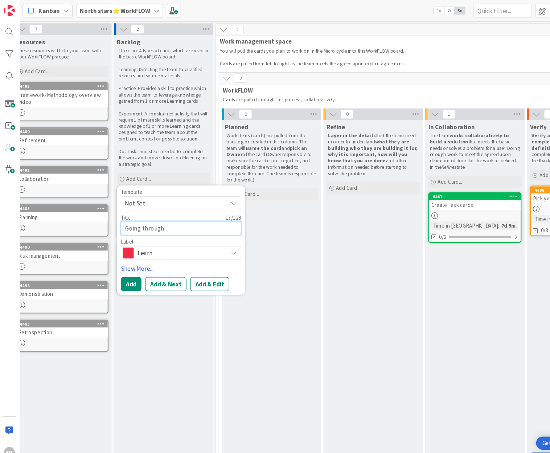
type textarea "x"
type textarea "Going through a"
type textarea "x"
type textarea "Going through al"
type textarea "x"
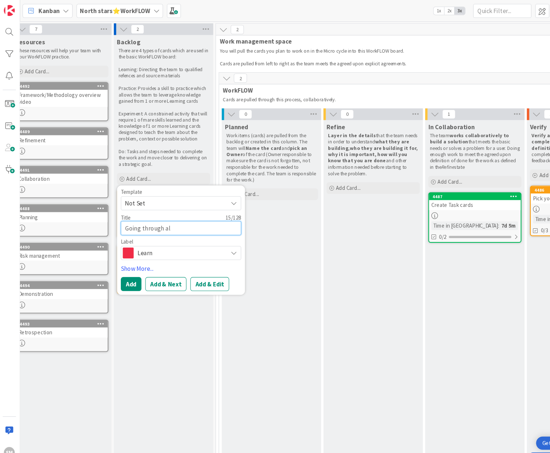
type textarea "Going through all"
type textarea "x"
type textarea "Going through all"
type textarea "x"
type textarea "Going through all t"
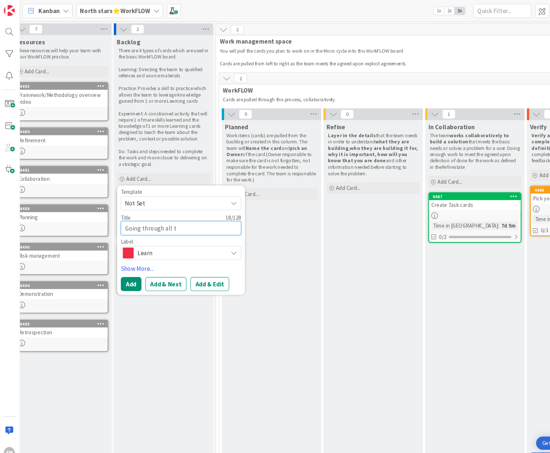
type textarea "x"
type textarea "Going through all th"
type textarea "x"
type textarea "Going through all the"
type textarea "x"
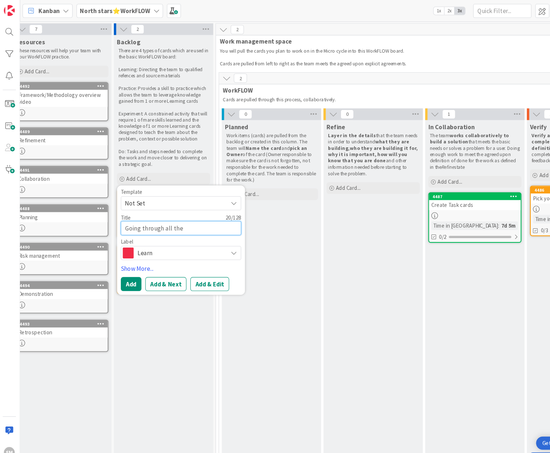
type textarea "Going through all the"
type textarea "x"
type textarea "Going through all the c"
type textarea "x"
type textarea "Going through all the ca"
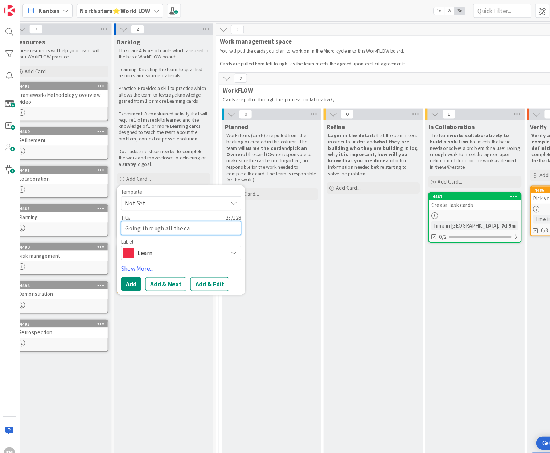
type textarea "x"
type textarea "Going through all the car"
type textarea "x"
type textarea "Going through all the card"
type textarea "x"
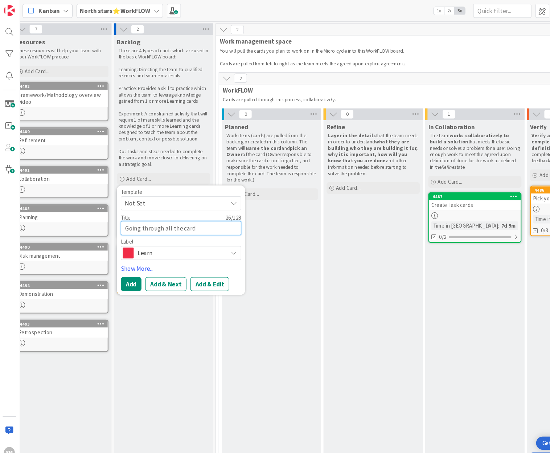
type textarea "Going through all the cards"
type textarea "x"
type textarea "Going through all the cards"
type textarea "x"
type textarea "Going through all the cards i"
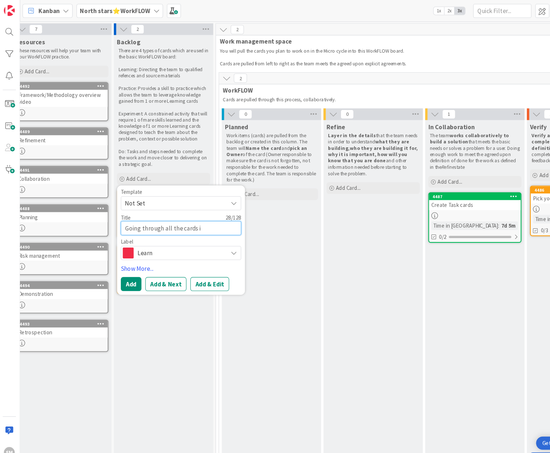
type textarea "x"
type textarea "Going through all the cards in"
type textarea "x"
type textarea "Going through all the cards in"
type textarea "x"
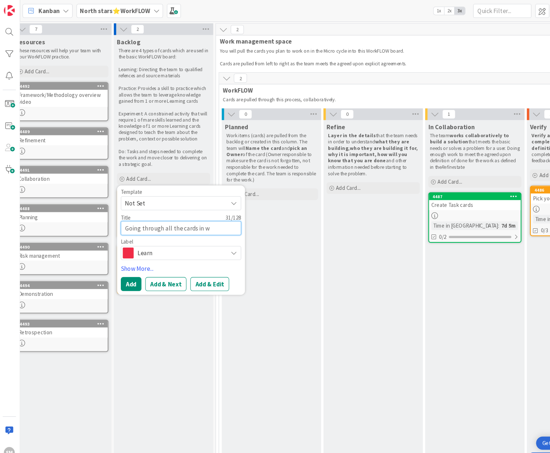
type textarea "Going through all the cards in wo"
type textarea "x"
type textarea "Going through all the cards in wor"
type textarea "x"
type textarea "Going through all the cards in work"
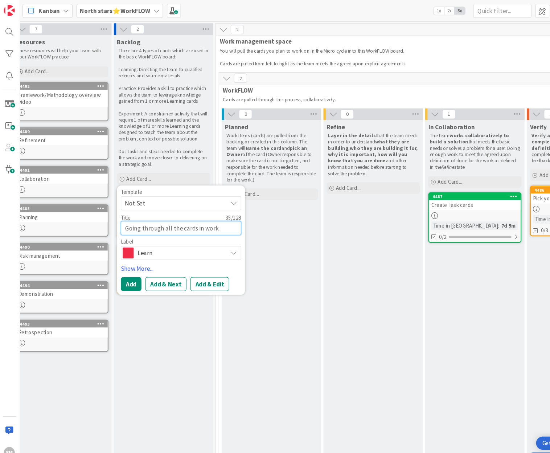
type textarea "x"
type textarea "Going through all the cards in works"
type textarea "x"
type textarea "Going through all the cards in worksh"
type textarea "x"
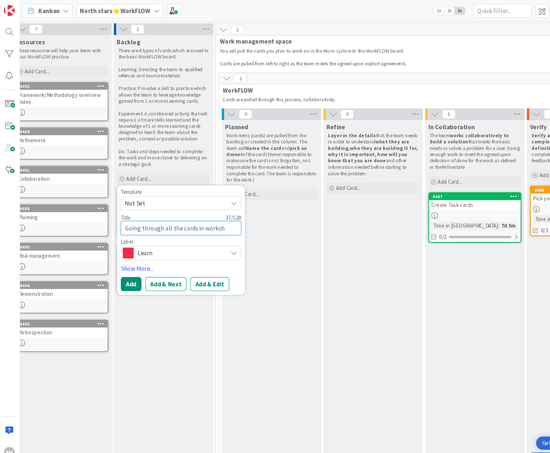
type textarea "Going through all the cards in worksho"
type textarea "x"
type textarea "Going through all the cards in workshop"
click at [135, 269] on div "Add Add & Next Add & Edit" at bounding box center [170, 265] width 113 height 13
click at [129, 268] on button "Add" at bounding box center [123, 265] width 19 height 13
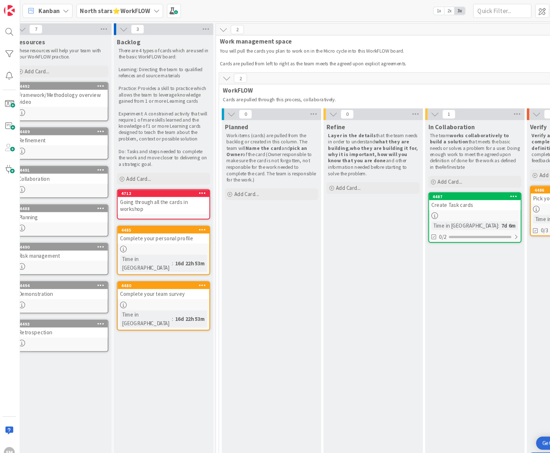
click at [123, 191] on div "Going through all the cards in workshop" at bounding box center [154, 192] width 86 height 16
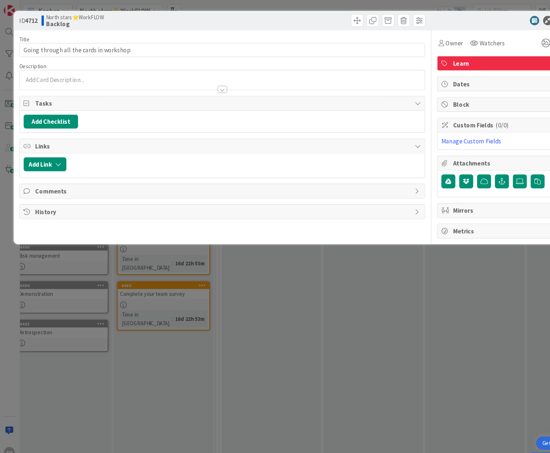
click at [203, 82] on div at bounding box center [209, 80] width 379 height 8
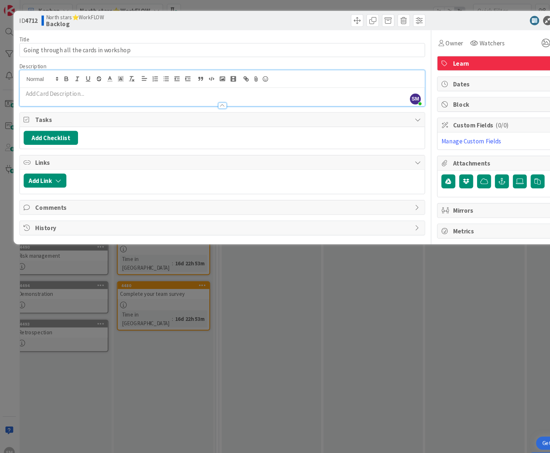
click at [203, 82] on div at bounding box center [209, 90] width 379 height 17
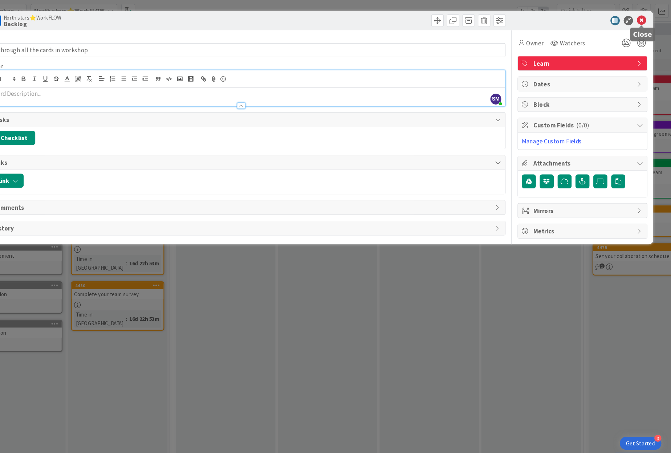
click at [550, 17] on icon at bounding box center [643, 19] width 9 height 9
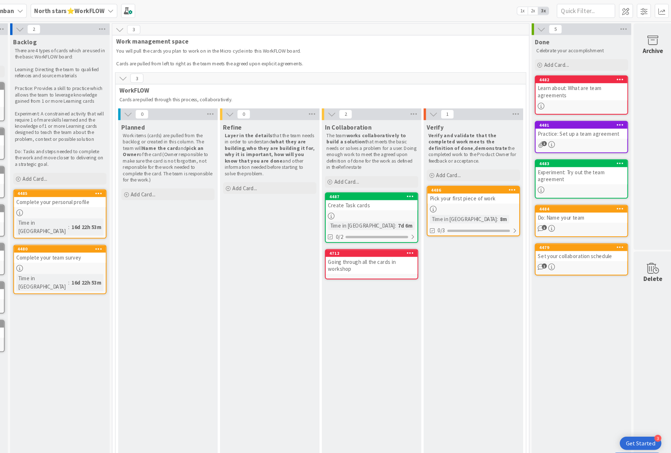
scroll to position [0, 65]
click at [409, 251] on div "Going through all the cards in workshop" at bounding box center [391, 248] width 86 height 16
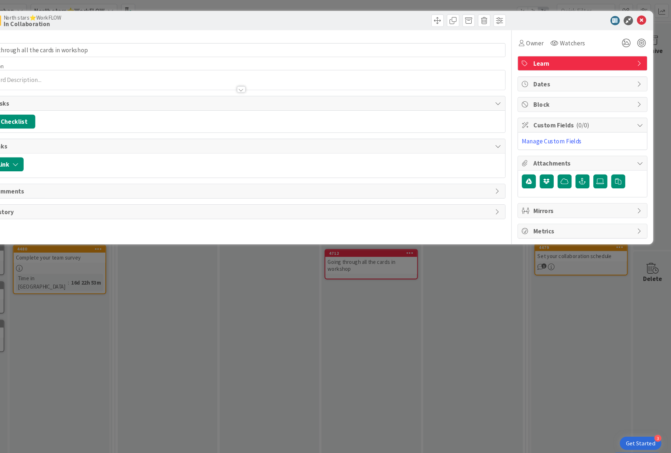
click at [550, 21] on icon at bounding box center [643, 19] width 9 height 9
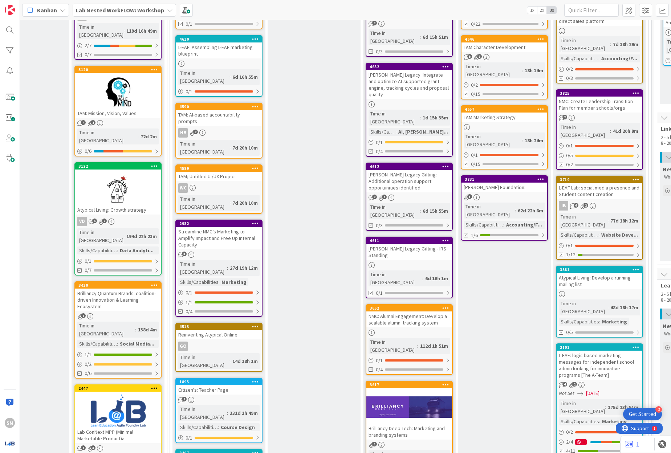
scroll to position [160, 527]
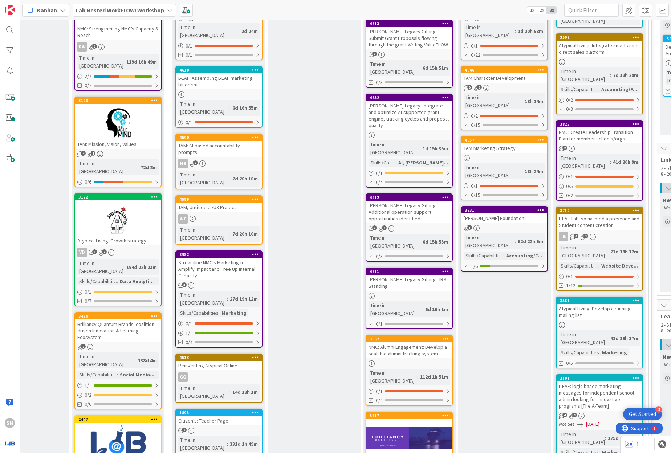
click at [492, 143] on div "TAM Marketing Strategy" at bounding box center [504, 147] width 86 height 9
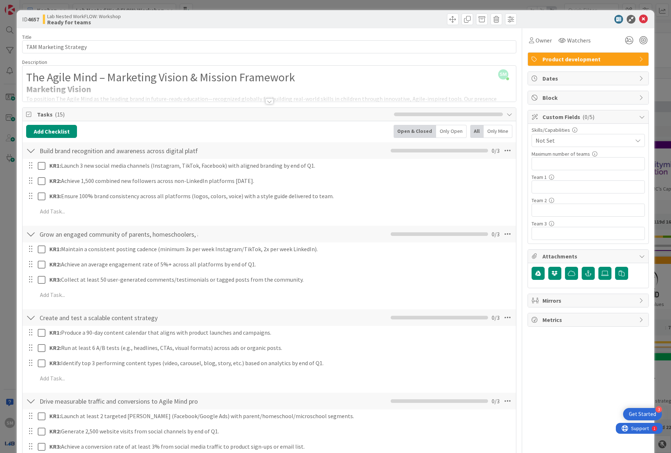
scroll to position [160, 527]
click at [275, 98] on div at bounding box center [269, 92] width 493 height 19
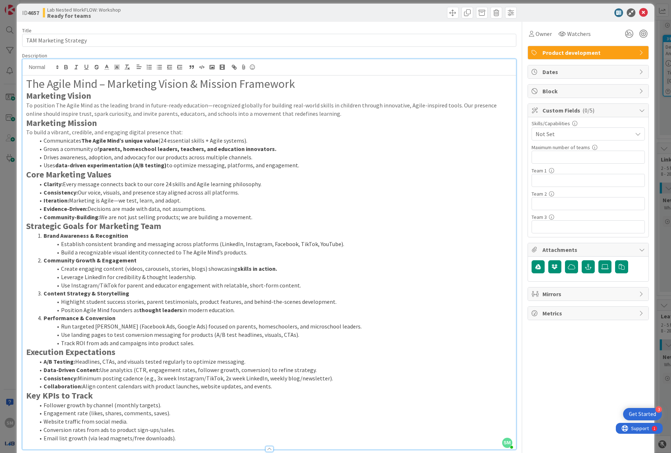
scroll to position [8, 0]
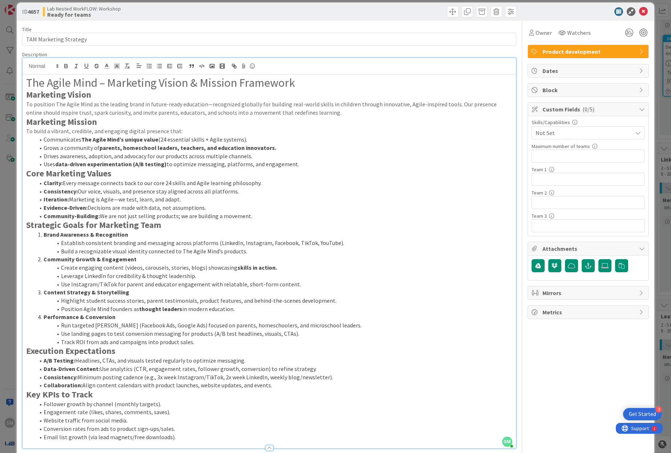
click at [271, 168] on li "Uses data-driven experimentation (A/B testing) to optimize messaging, platforms…" at bounding box center [273, 164] width 477 height 8
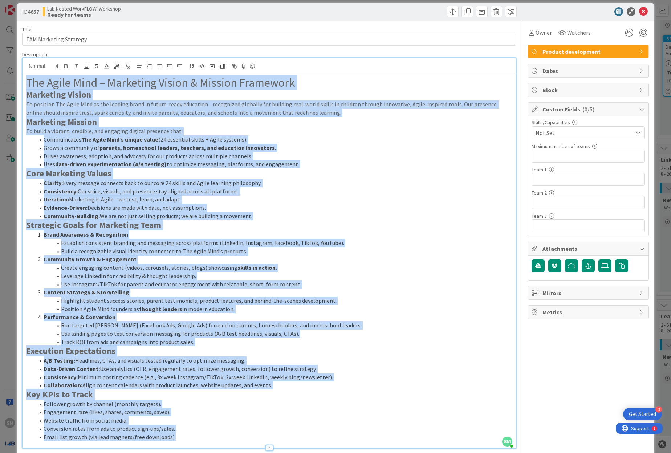
copy div "Lor Ipsum Dolo – Sitametco Adipis & Elitsed Doeiusmod Temporinc Utlabo Et dolor…"
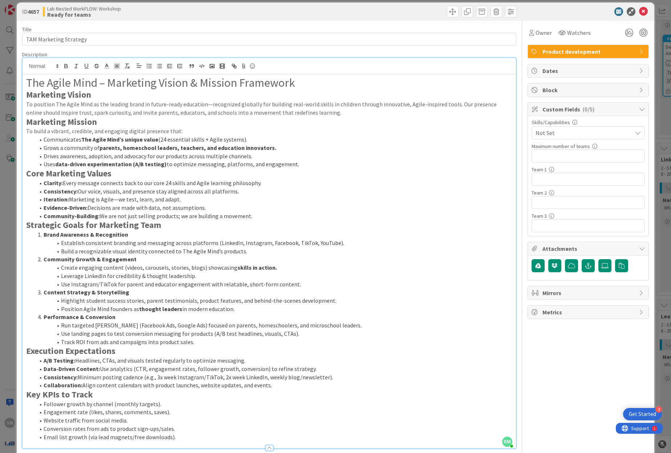
click at [369, 235] on li "Brand Awareness & Recognition" at bounding box center [273, 235] width 477 height 8
click at [639, 11] on icon at bounding box center [643, 11] width 9 height 9
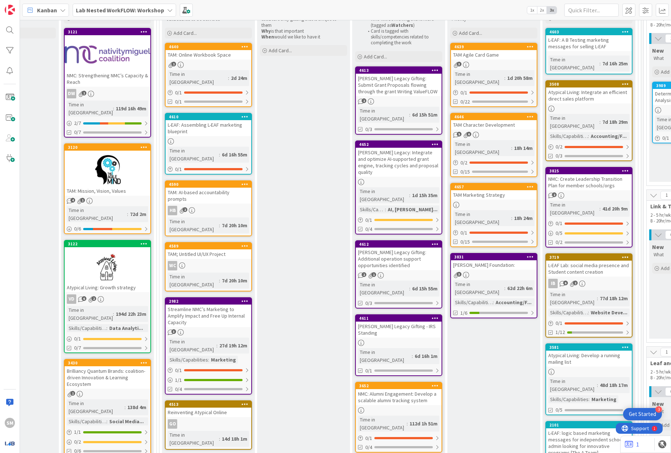
scroll to position [0, 538]
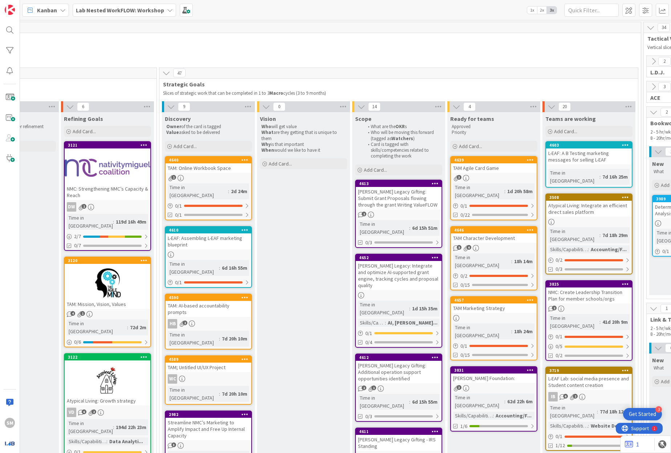
click at [511, 170] on div "TAM Agile Card Game" at bounding box center [494, 167] width 86 height 9
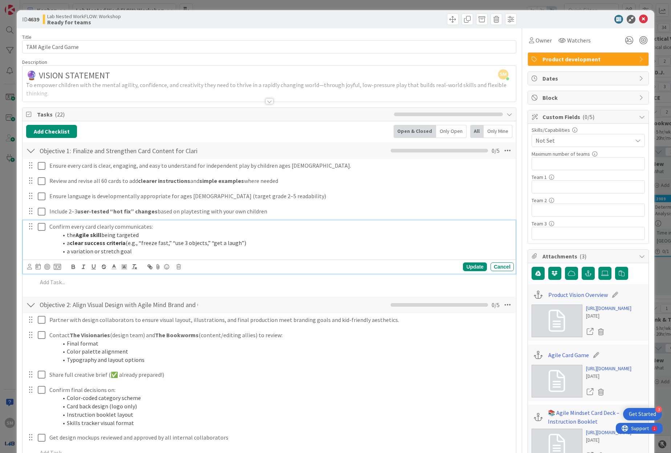
click at [394, 227] on p "Confirm every card clearly communicates:" at bounding box center [279, 227] width 461 height 8
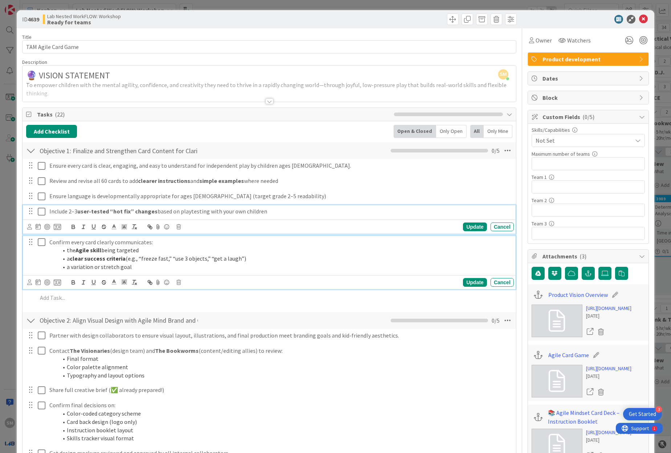
click at [401, 207] on p "Include 2–3 user-tested “hot fix” changes based on playtesting with your own ch…" at bounding box center [279, 211] width 461 height 8
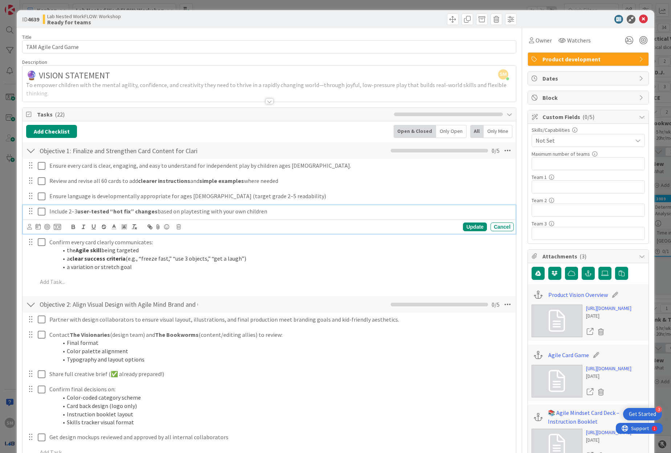
click at [294, 123] on div "Add Checklist Open & Closed Only Open All Only Mine Objective 1: Finalize and S…" at bounding box center [269, 447] width 493 height 652
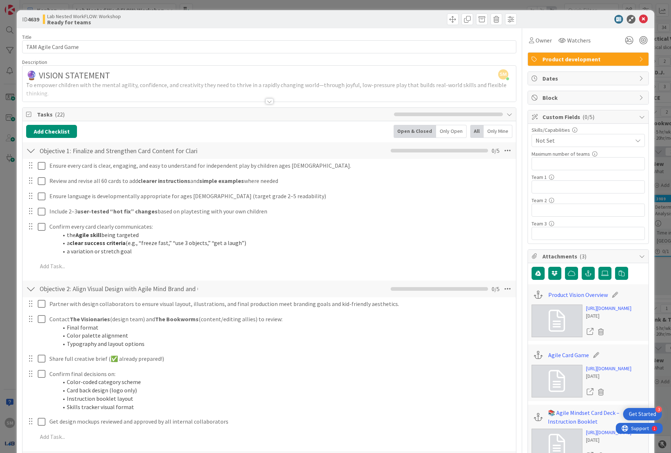
click at [253, 91] on div at bounding box center [269, 92] width 493 height 19
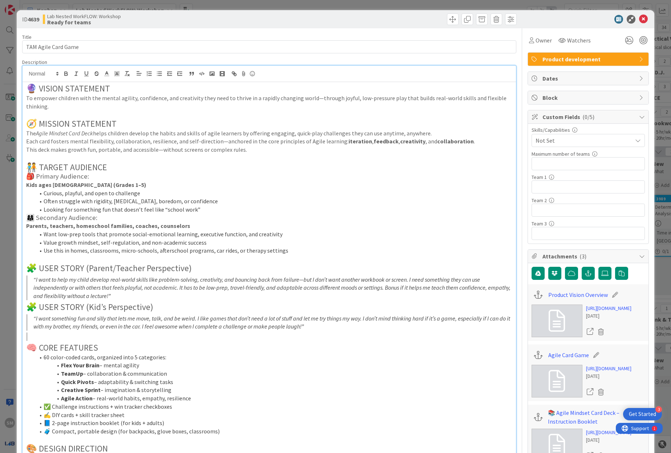
click at [253, 98] on p "To empower children with the mental agility, confidence, and creativity they ne…" at bounding box center [269, 102] width 486 height 16
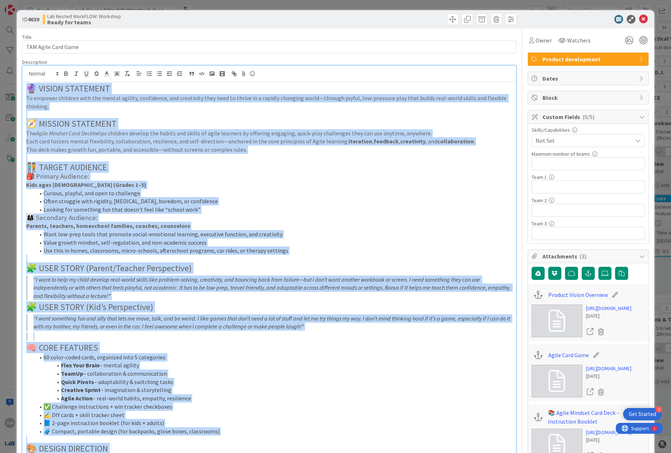
copy div "🔮 LOREMI DOLORSITA Co adipisc elitsedd eius tem incidi utlabor, etdolorema, ali…"
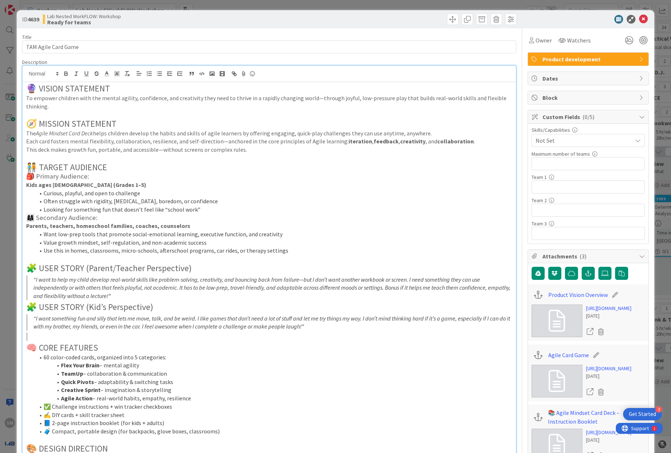
drag, startPoint x: 640, startPoint y: 19, endPoint x: 617, endPoint y: 227, distance: 210.0
click at [640, 19] on div at bounding box center [584, 19] width 129 height 9
click at [602, 310] on link "[URL][DOMAIN_NAME]" at bounding box center [608, 309] width 45 height 8
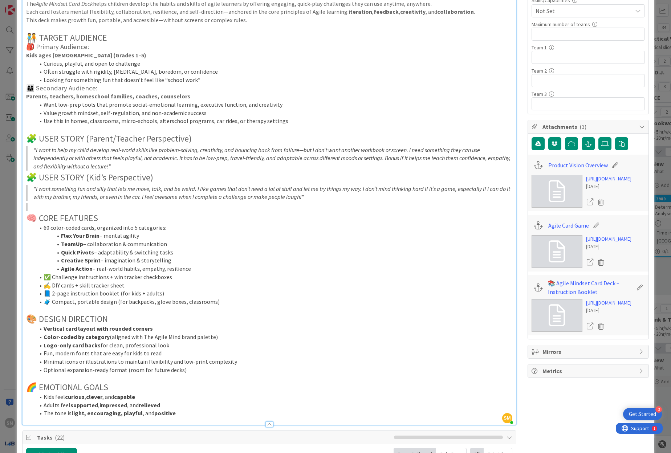
scroll to position [277, 0]
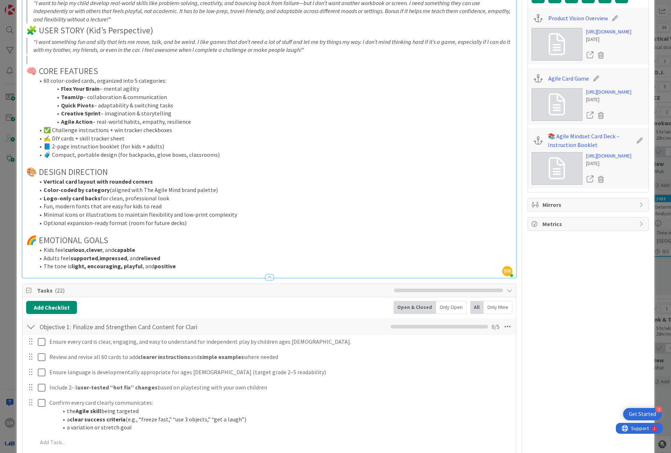
click at [656, 203] on div "ID 4639 Lab Nested WorkFLOW: Workshop Ready for teams Title 19 / 128 TAM Agile …" at bounding box center [335, 226] width 671 height 453
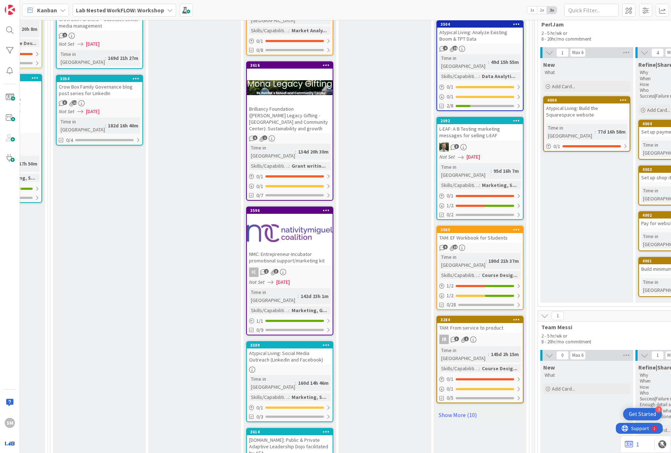
scroll to position [633, 704]
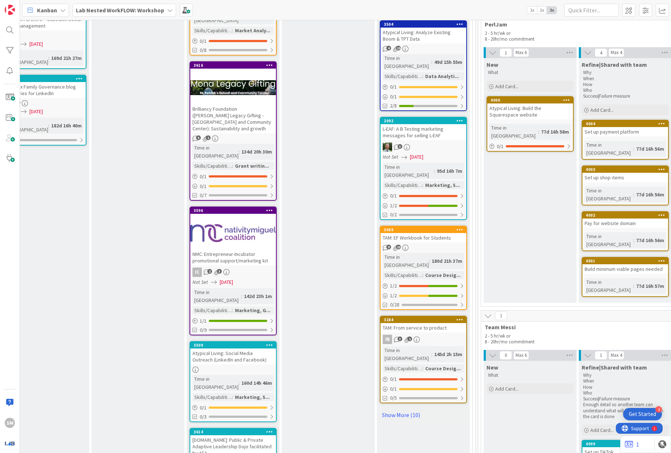
click at [428, 245] on div "9 13" at bounding box center [423, 248] width 86 height 6
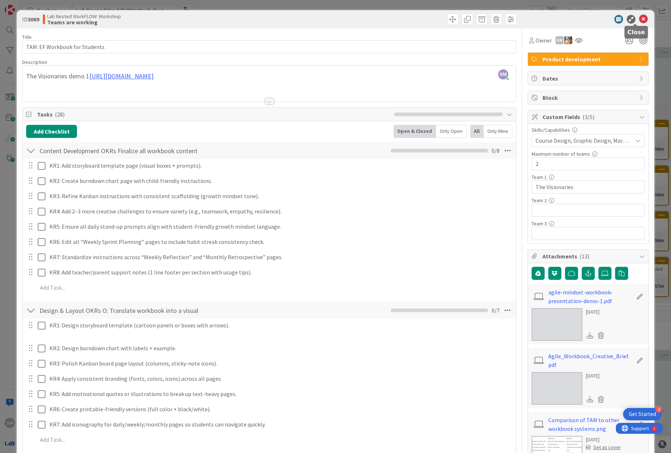
click at [639, 19] on icon at bounding box center [643, 19] width 9 height 9
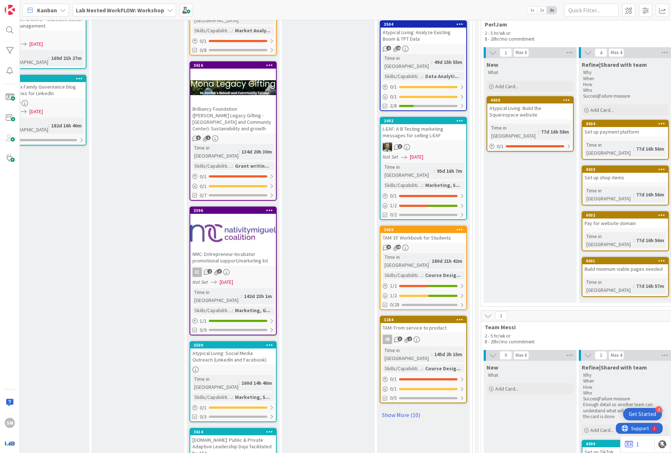
click at [417, 323] on div "TAM: From service to product" at bounding box center [423, 327] width 86 height 9
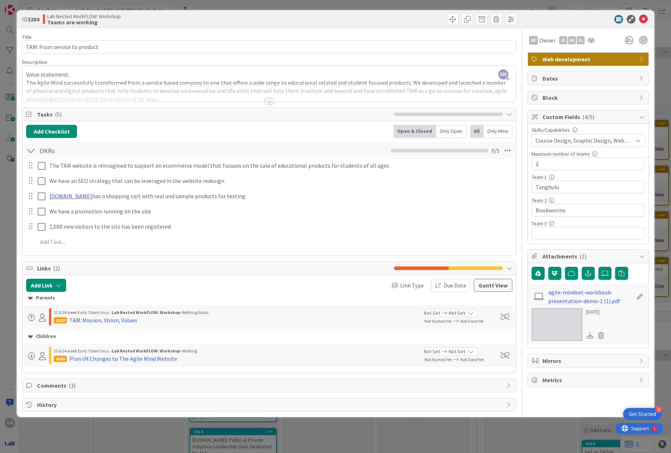
click at [269, 104] on div "Title 28 / 128 TAM: From service to product Description SM [PERSON_NAME] just j…" at bounding box center [269, 219] width 494 height 383
click at [262, 96] on div at bounding box center [269, 92] width 493 height 19
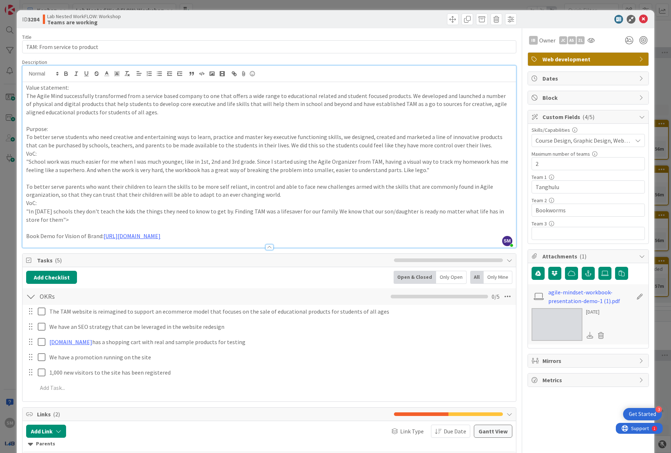
click at [262, 147] on p "To better serve students who need creative and entertaining ways to learn, prac…" at bounding box center [269, 141] width 486 height 16
copy div "Value statement: The Agile Mind successfully transformed from a service based c…"
click at [639, 20] on icon at bounding box center [643, 19] width 9 height 9
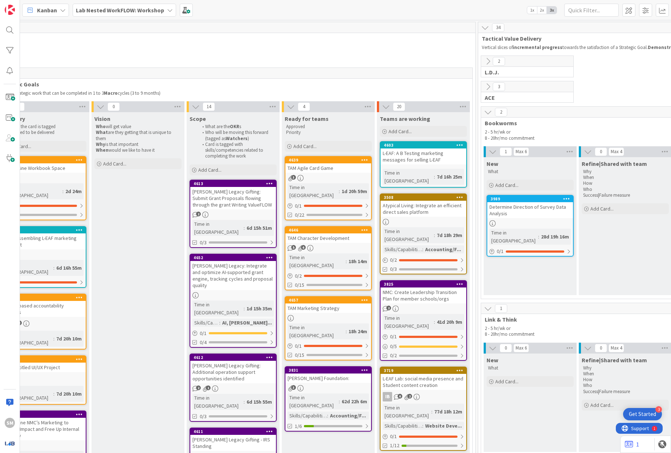
click at [104, 7] on b "Lab Nested WorkFLOW: Workshop" at bounding box center [120, 10] width 88 height 7
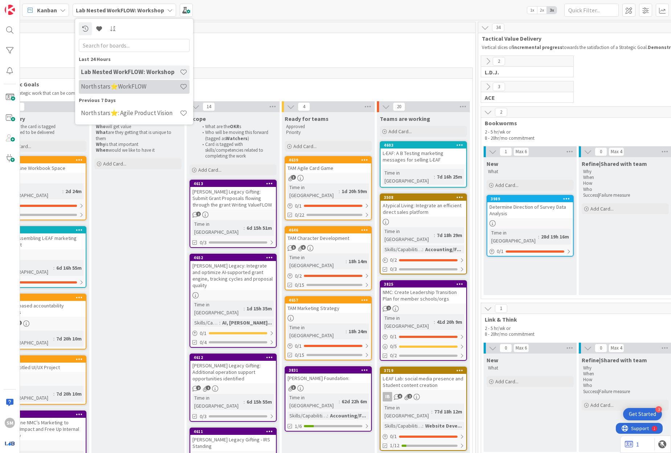
click at [132, 90] on h4 "North stars⭐WorkFLOW" at bounding box center [130, 86] width 99 height 7
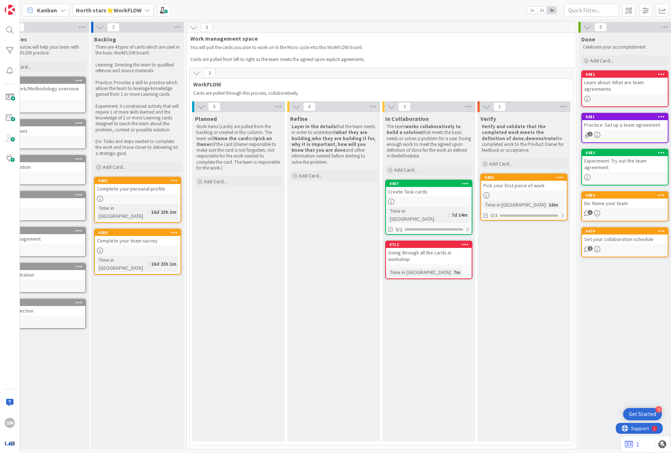
scroll to position [0, 53]
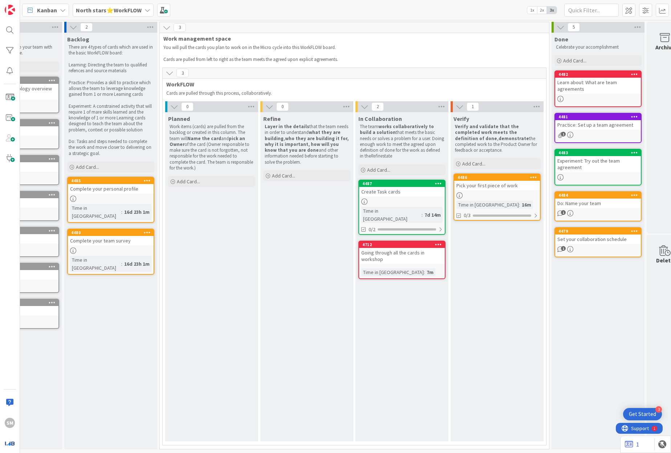
click at [379, 248] on div "Going through all the cards in workshop" at bounding box center [402, 256] width 86 height 16
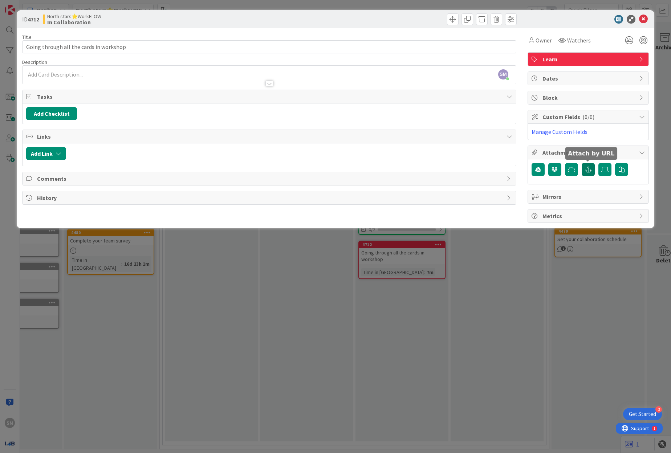
click at [592, 169] on button "button" at bounding box center [588, 169] width 13 height 13
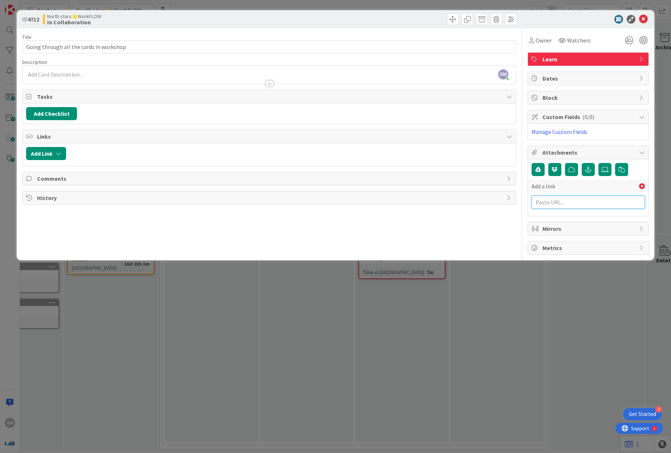
click at [571, 198] on input "text" at bounding box center [587, 202] width 113 height 13
paste input "[URL][DOMAIN_NAME]"
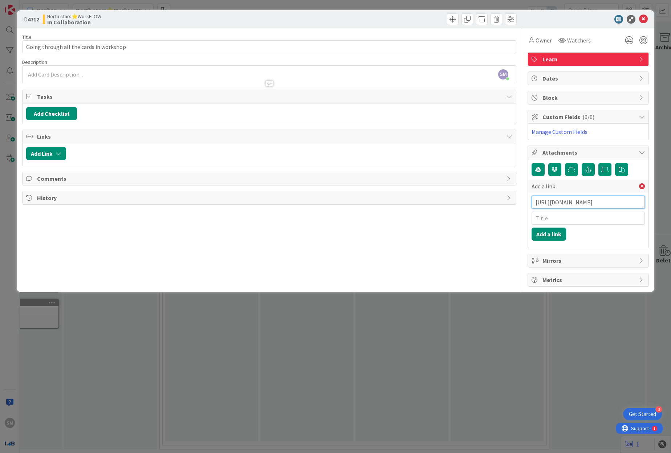
type input "[URL][DOMAIN_NAME]"
click at [544, 212] on input "text" at bounding box center [587, 218] width 113 height 13
type input "The Agile Mind Website"
click at [542, 239] on button "Add a link" at bounding box center [548, 234] width 34 height 13
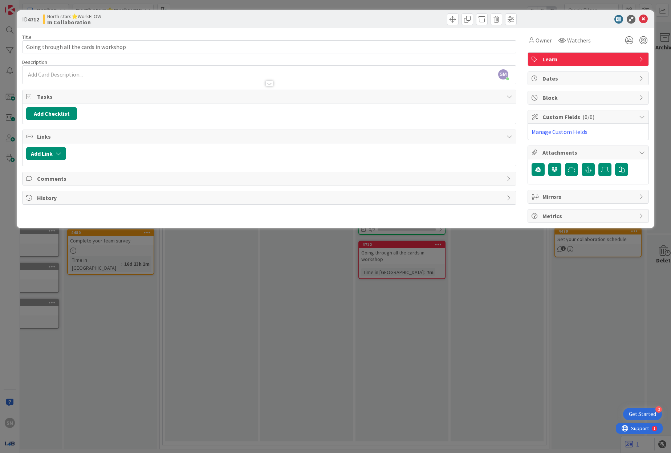
click at [502, 351] on div "ID 4712 North stars⭐WorkFLOW In Collaboration Title 39 / 128 Going through all …" at bounding box center [335, 226] width 671 height 453
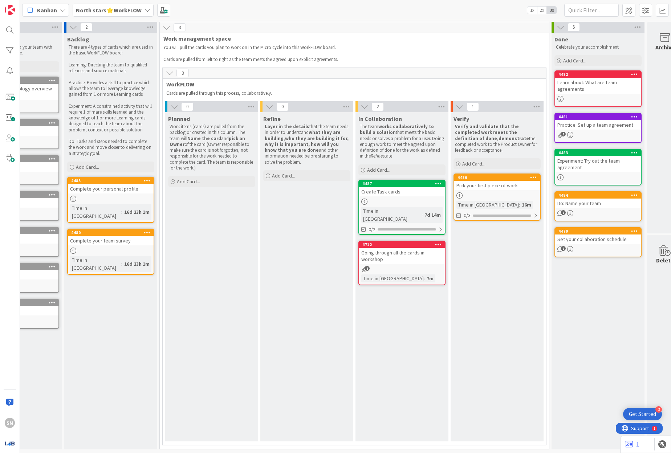
click at [87, 11] on b "North stars⭐WorkFLOW" at bounding box center [109, 10] width 66 height 7
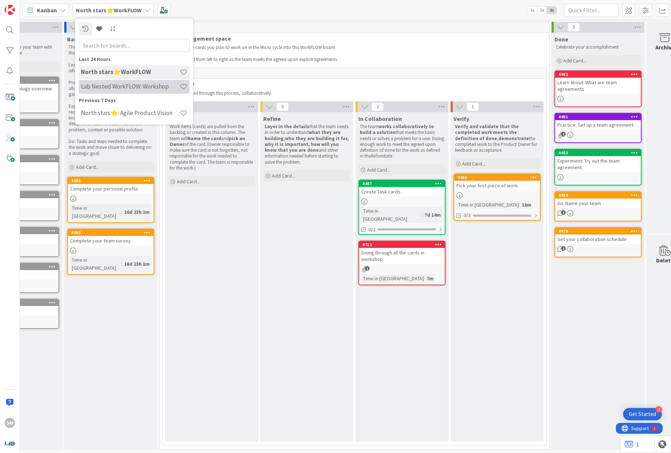
click at [149, 93] on div "Lab Nested WorkFLOW: Workshop" at bounding box center [134, 87] width 111 height 14
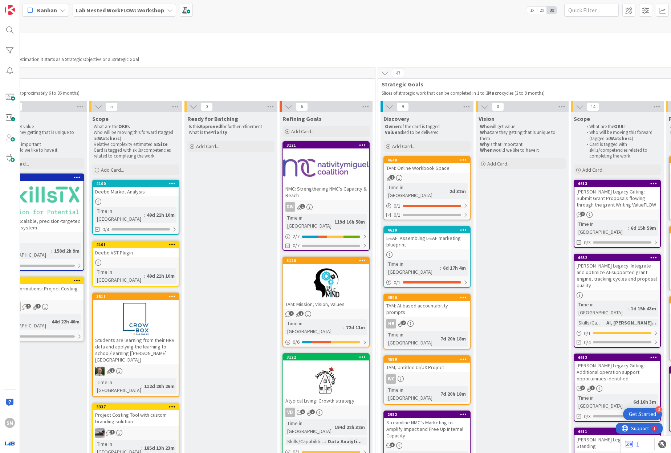
scroll to position [0, 468]
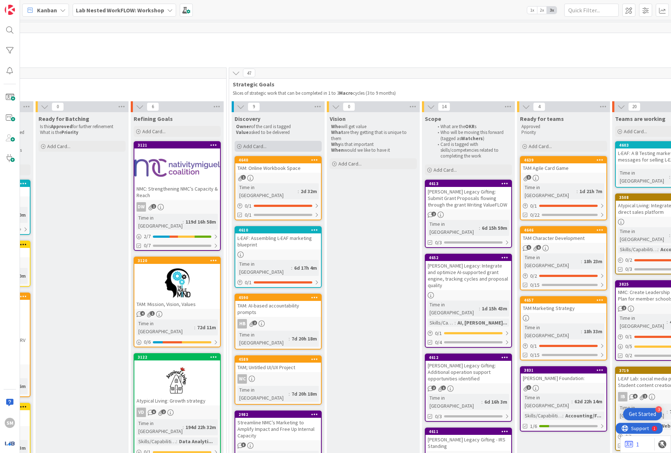
click at [320, 145] on div "Add Card..." at bounding box center [278, 146] width 87 height 11
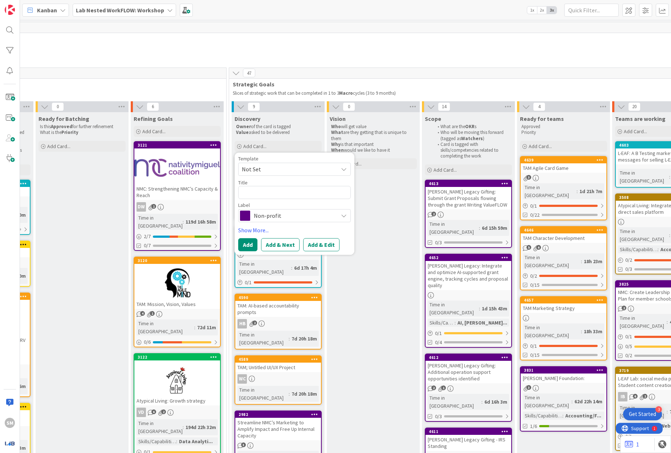
click at [282, 211] on span "Non-profit" at bounding box center [294, 216] width 81 height 10
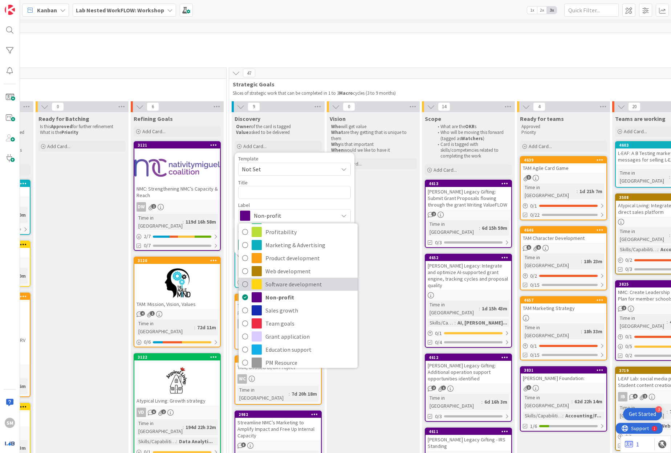
scroll to position [18, 0]
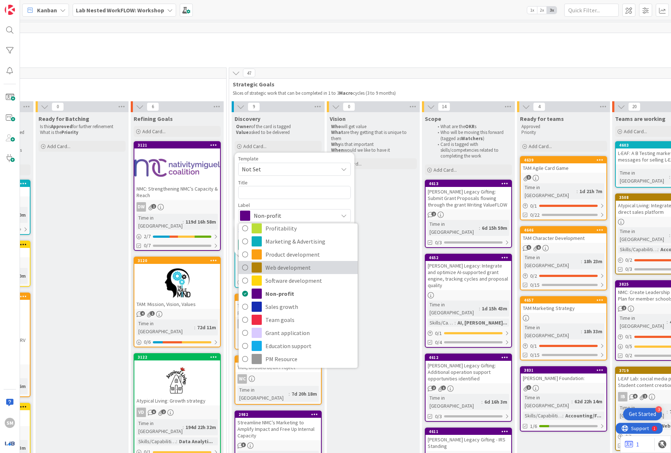
click at [323, 270] on span "Web development" at bounding box center [309, 267] width 89 height 11
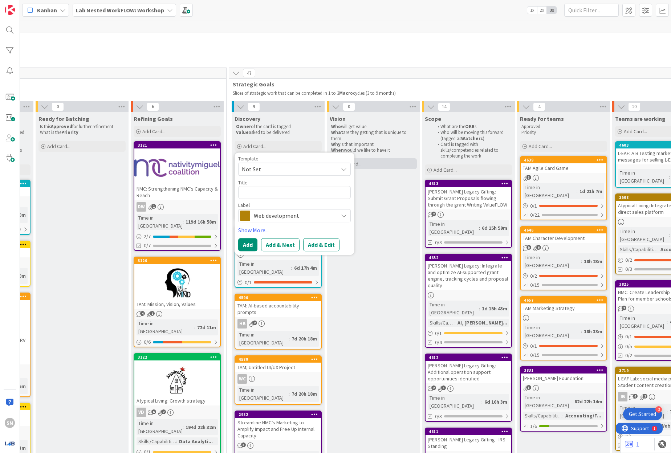
click at [367, 165] on div "Add Card..." at bounding box center [373, 163] width 87 height 11
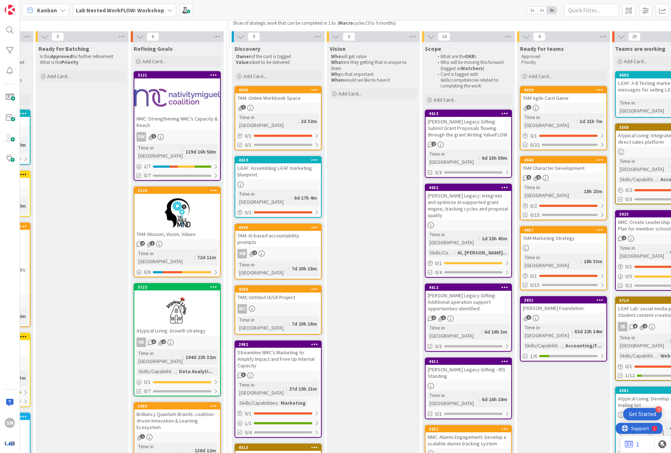
scroll to position [72, 468]
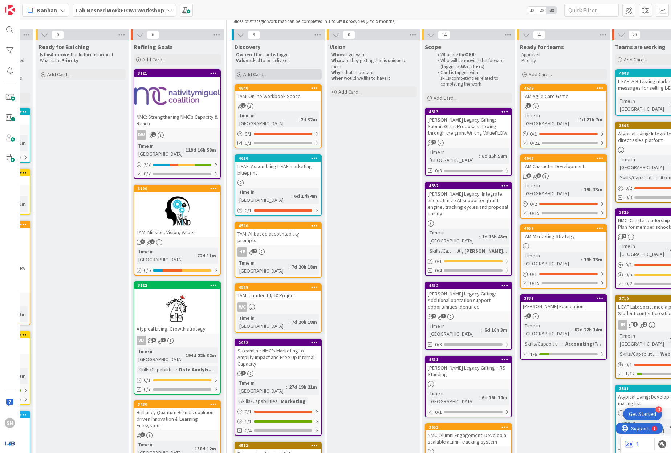
click at [286, 69] on div "Add Card..." at bounding box center [278, 74] width 87 height 11
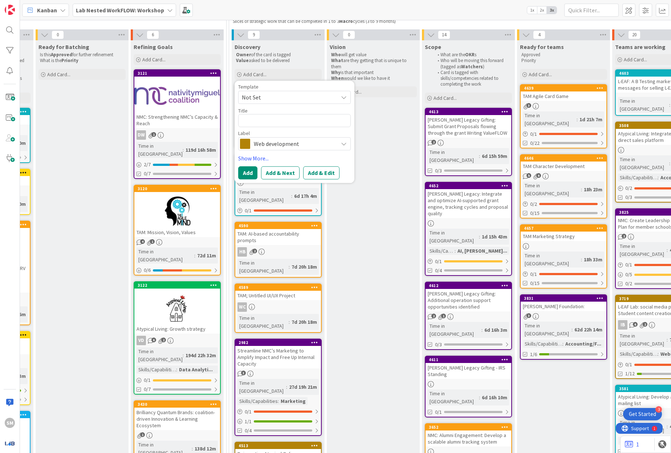
click at [287, 142] on span "Web development" at bounding box center [294, 144] width 81 height 10
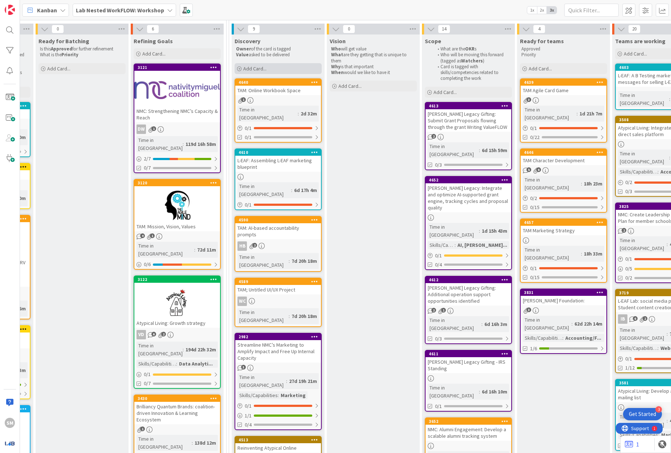
scroll to position [59, 468]
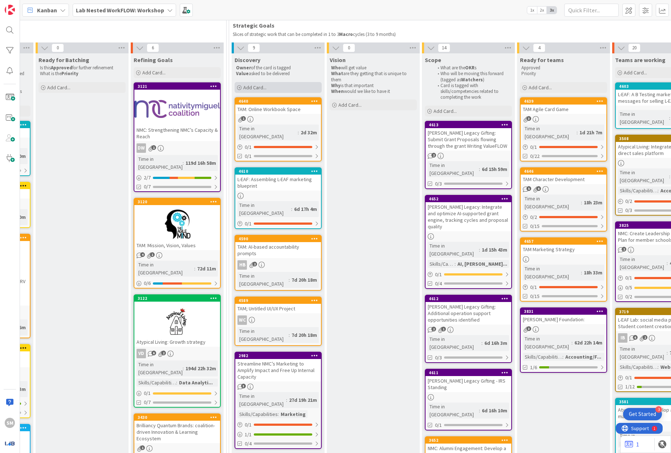
click at [256, 89] on span "Add Card..." at bounding box center [254, 87] width 23 height 7
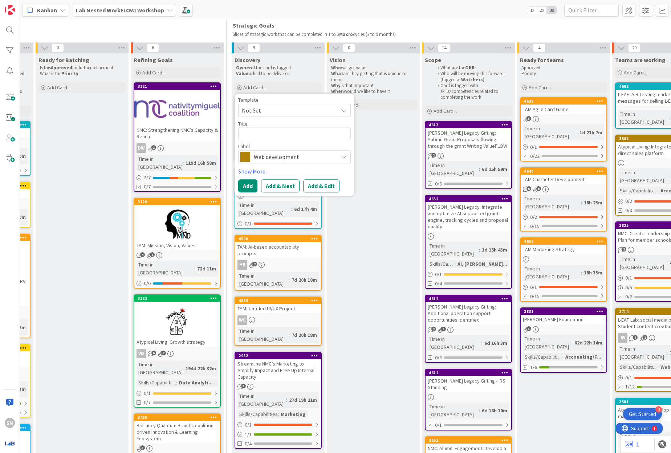
click at [275, 158] on span "Web development" at bounding box center [294, 157] width 81 height 10
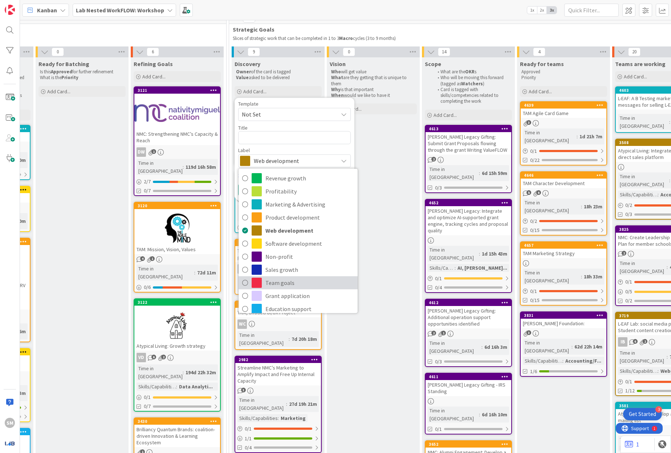
scroll to position [50, 468]
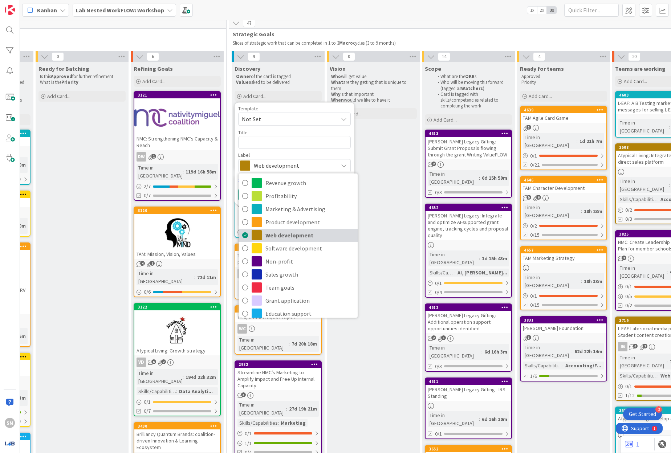
click at [324, 228] on link "Web development" at bounding box center [298, 234] width 119 height 13
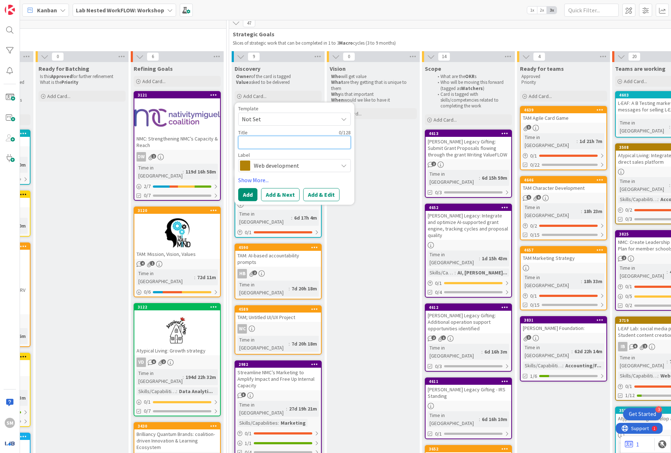
click at [294, 142] on textarea at bounding box center [294, 142] width 113 height 13
type textarea "x"
type textarea "T"
type textarea "x"
type textarea "TA"
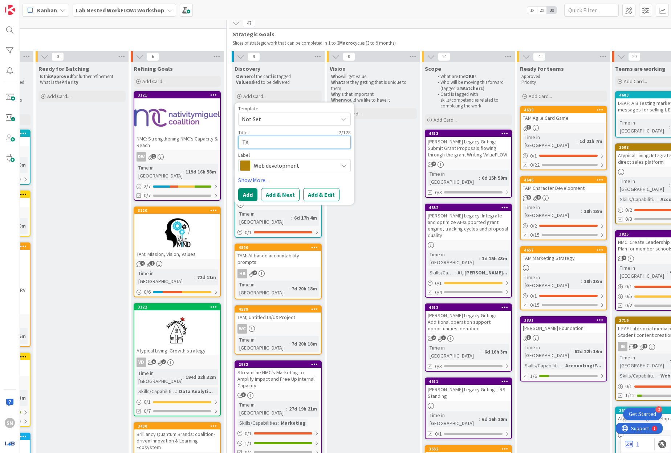
type textarea "x"
type textarea "TAM"
type textarea "x"
type textarea "TAM:"
type textarea "x"
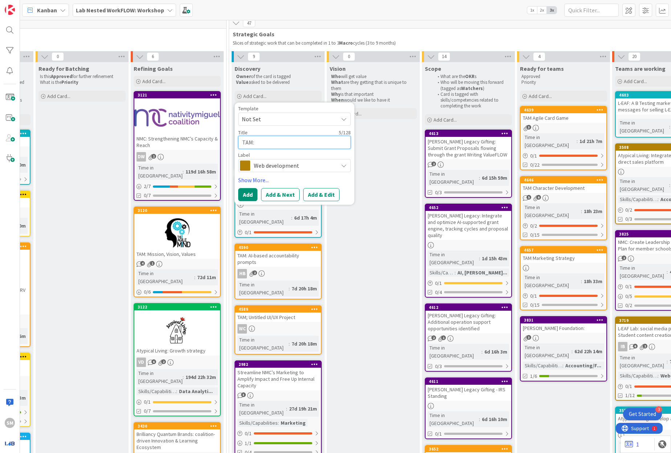
type textarea "TAM:"
paste textarea "landing page"
type textarea "x"
type textarea "TAM: landing page"
click at [241, 191] on button "Add" at bounding box center [247, 194] width 19 height 13
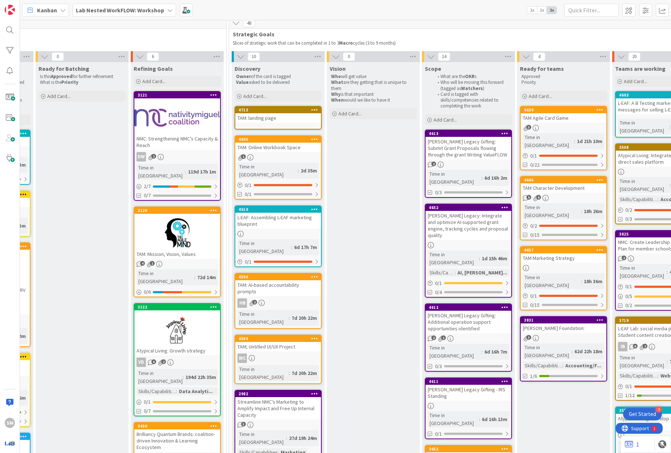
click at [285, 115] on div "TAM: landing page" at bounding box center [278, 117] width 86 height 9
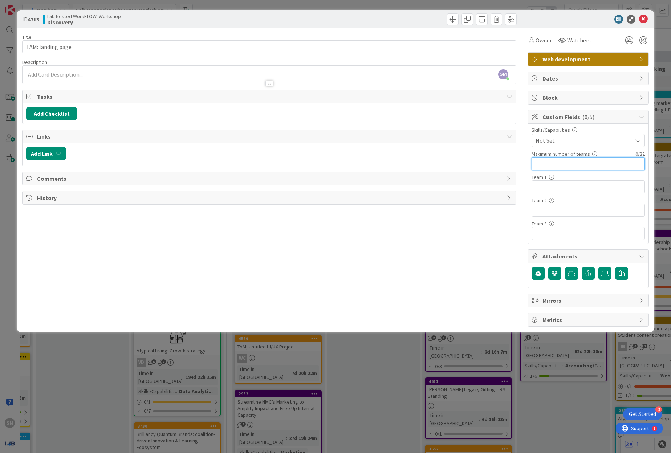
click at [574, 161] on input "text" at bounding box center [587, 163] width 113 height 13
click at [562, 186] on input "text" at bounding box center [587, 186] width 113 height 13
click at [534, 187] on input "North Starts" at bounding box center [587, 186] width 113 height 13
click at [562, 187] on input "North Starts" at bounding box center [587, 186] width 113 height 13
type input "North Stars"
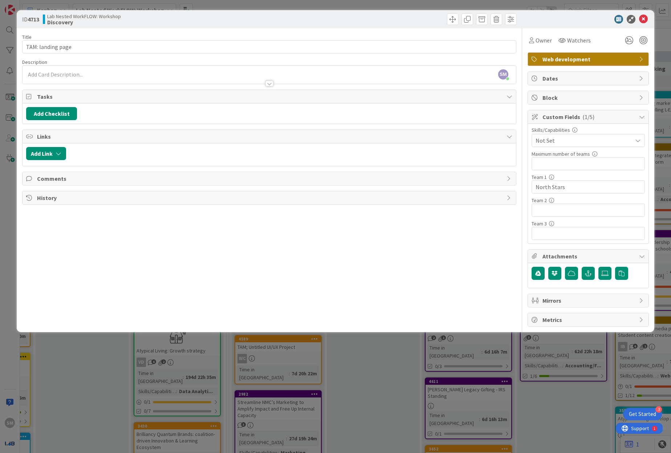
click at [265, 77] on div at bounding box center [269, 80] width 493 height 8
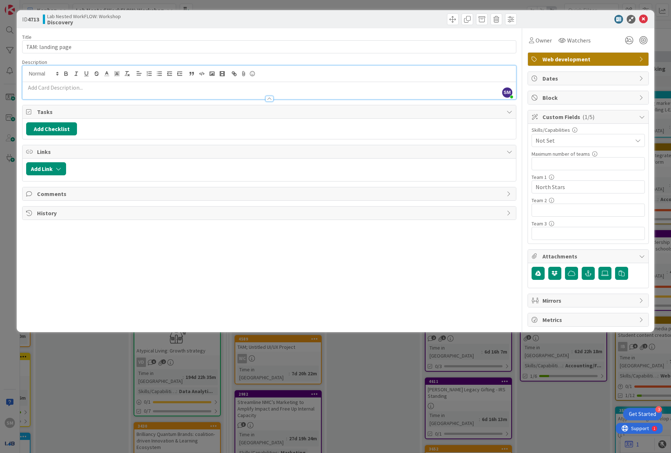
click at [248, 86] on p at bounding box center [269, 87] width 486 height 8
click at [590, 272] on icon "button" at bounding box center [588, 273] width 7 height 6
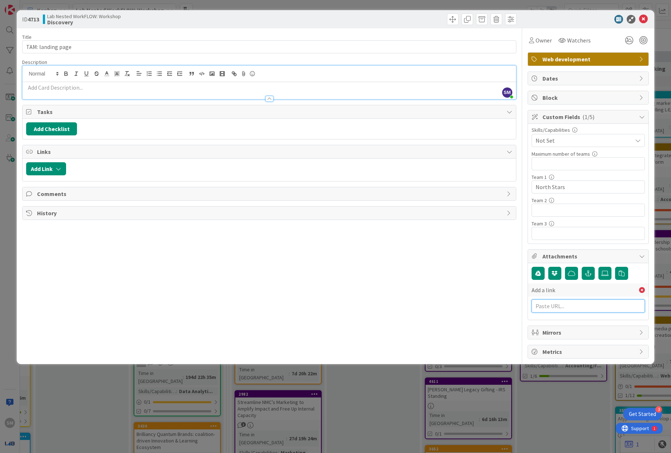
click at [571, 302] on input "text" at bounding box center [587, 305] width 113 height 13
paste input "[URL][DOMAIN_NAME]"
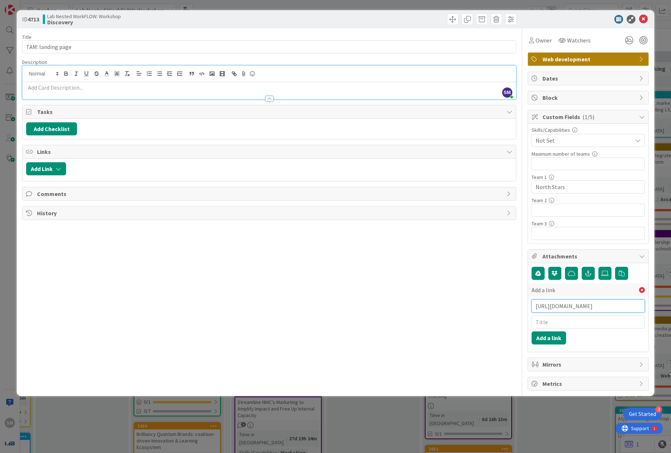
type input "[URL][DOMAIN_NAME]"
click at [559, 321] on input "text" at bounding box center [587, 321] width 113 height 13
type input "The Agile Mind"
click at [559, 339] on button "Add a link" at bounding box center [548, 337] width 34 height 13
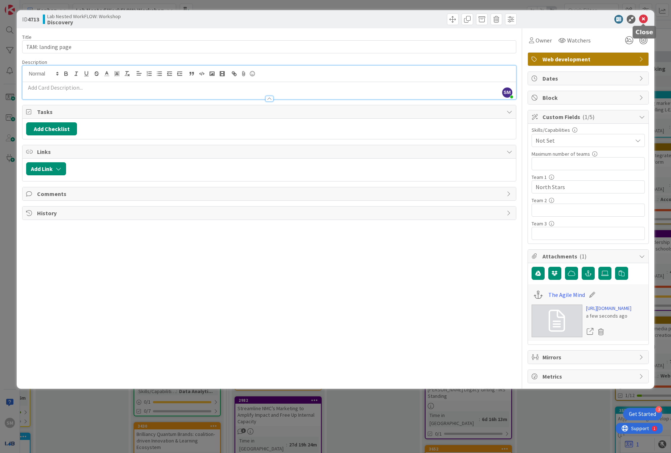
click at [642, 19] on icon at bounding box center [643, 19] width 9 height 9
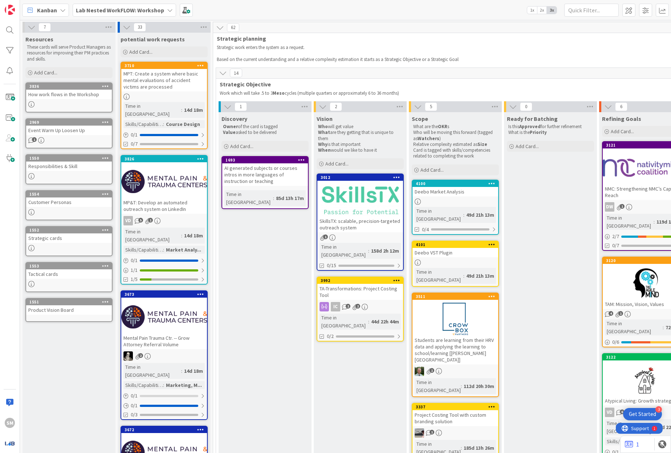
click at [131, 8] on b "Lab Nested WorkFLOW: Workshop" at bounding box center [120, 10] width 88 height 7
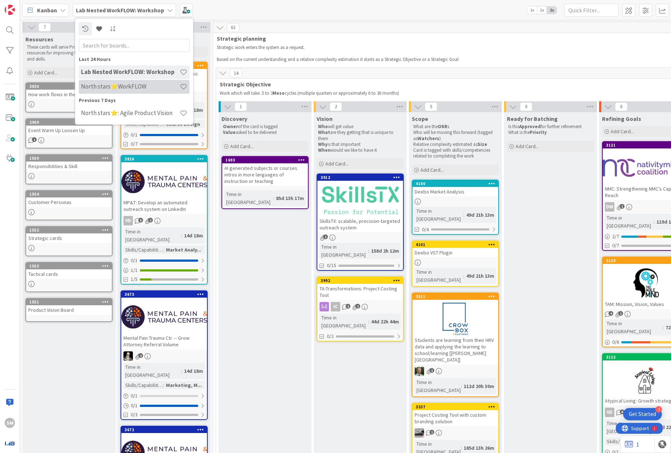
click at [164, 84] on h4 "North stars⭐WorkFLOW" at bounding box center [130, 86] width 99 height 7
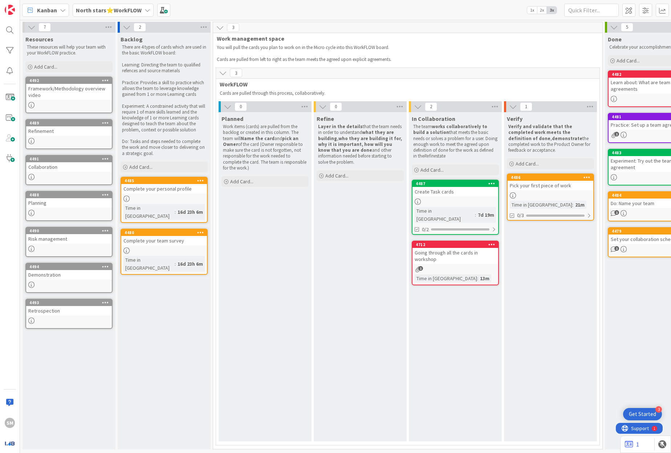
click at [313, 137] on div "0 Refine Layer in the details that the team needs in order to understand what t…" at bounding box center [360, 273] width 95 height 344
click at [258, 151] on p "Work items (cards) are pulled from the backlog or created in this column. The t…" at bounding box center [265, 147] width 84 height 47
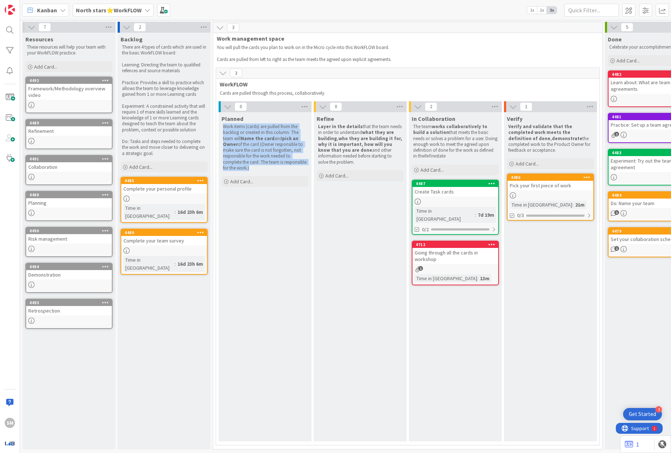
click at [258, 151] on p "Work items (cards) are pulled from the backlog or created in this column. The t…" at bounding box center [265, 147] width 84 height 47
click at [373, 119] on div "Refine" at bounding box center [360, 118] width 87 height 7
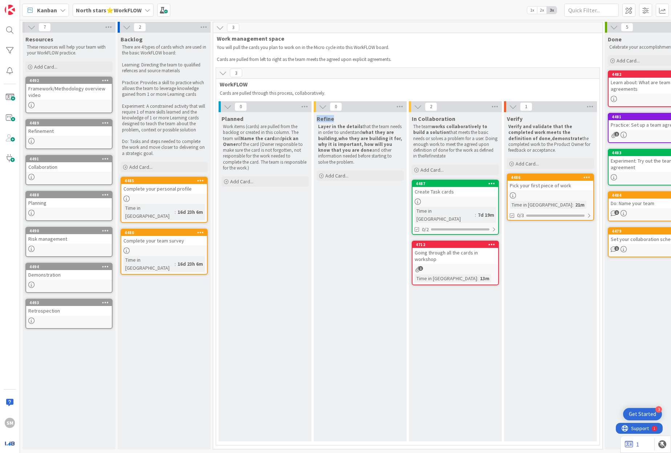
click at [371, 129] on p "Layer in the details that the team needs in order to understand what they are b…" at bounding box center [360, 144] width 84 height 41
click at [608, 317] on div "Done Celebrate your accomplishment Add Card... 4482 Learn about: What are team …" at bounding box center [651, 241] width 93 height 417
click at [248, 179] on span "Add Card..." at bounding box center [241, 181] width 23 height 7
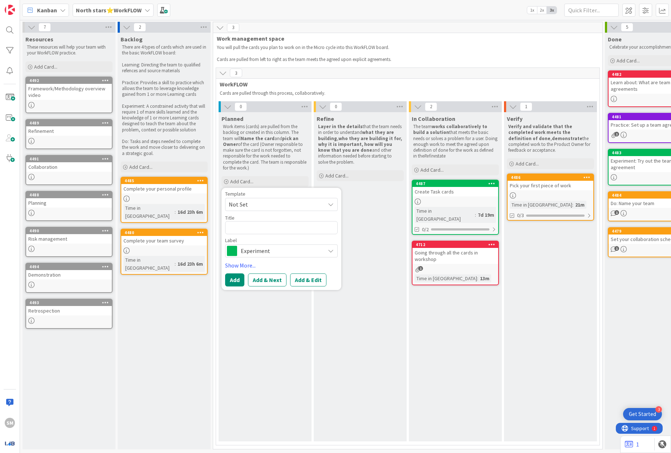
type textarea "x"
type textarea "L"
type textarea "x"
type textarea "La"
type textarea "x"
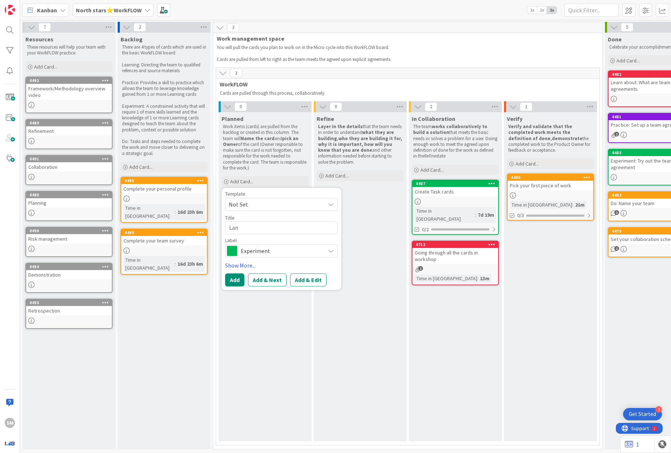
type textarea "Land"
type textarea "x"
type textarea "[PERSON_NAME]"
type textarea "x"
type textarea "[PERSON_NAME]"
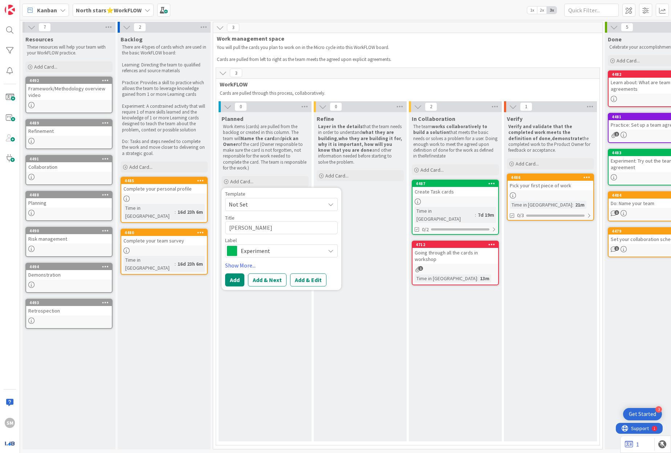
type textarea "x"
type textarea "Landing"
click at [282, 201] on span "Not Set" at bounding box center [274, 204] width 91 height 9
click at [282, 204] on span "Not Set" at bounding box center [274, 204] width 91 height 9
click at [270, 240] on div "Label" at bounding box center [281, 240] width 113 height 5
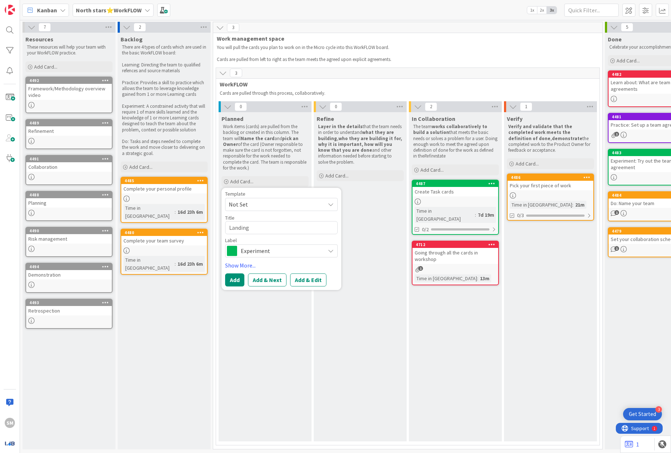
click at [270, 248] on span "Experiment" at bounding box center [281, 251] width 81 height 10
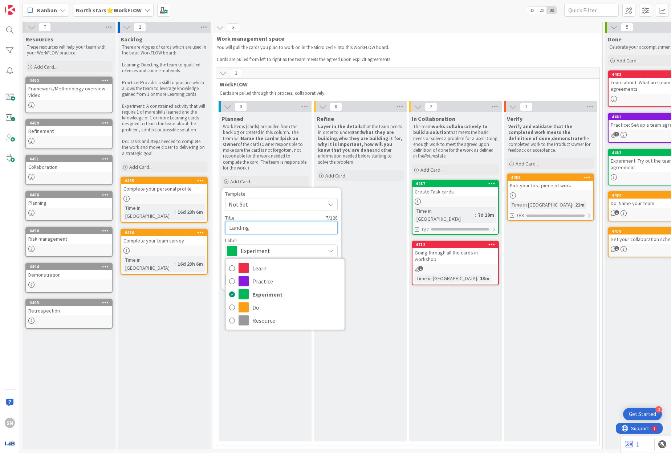
click at [246, 231] on textarea "Landing" at bounding box center [281, 227] width 113 height 13
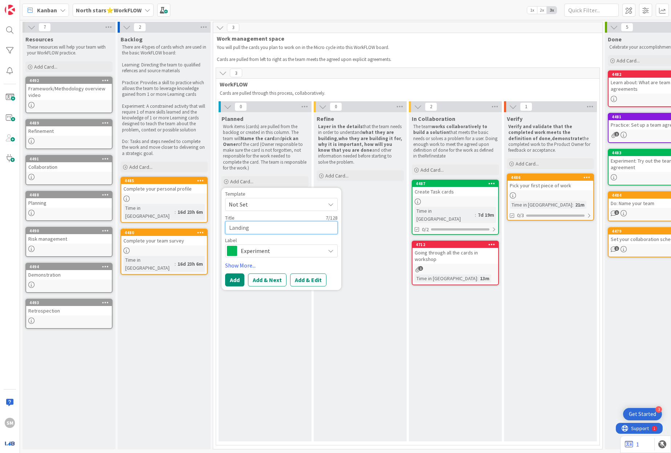
click at [262, 231] on textarea "Landing" at bounding box center [281, 227] width 113 height 13
type textarea "x"
type textarea "Landing"
type textarea "x"
type textarea "Landing [GEOGRAPHIC_DATA]"
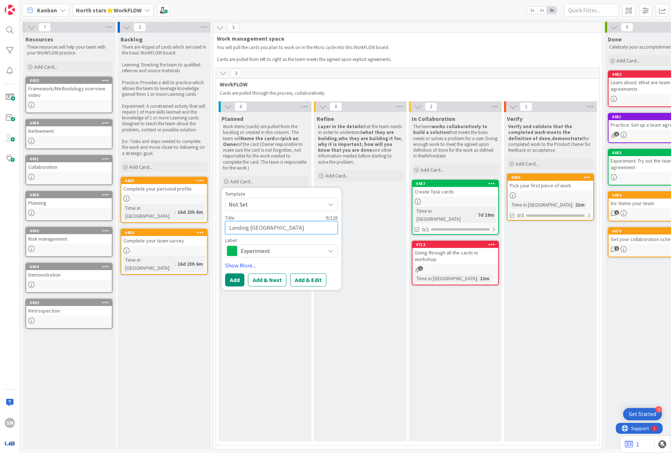
type textarea "x"
type textarea "Landing PAg"
type textarea "x"
type textarea "Landing PAge"
type textarea "x"
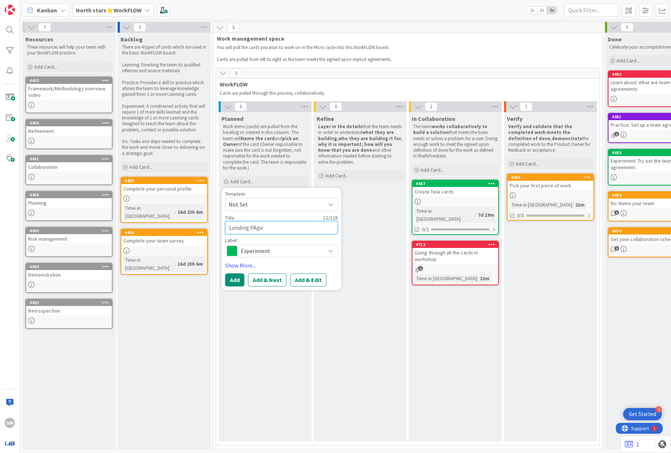
type textarea "Landing PAges"
click at [255, 230] on textarea "Landing PAges" at bounding box center [281, 227] width 113 height 13
type textarea "x"
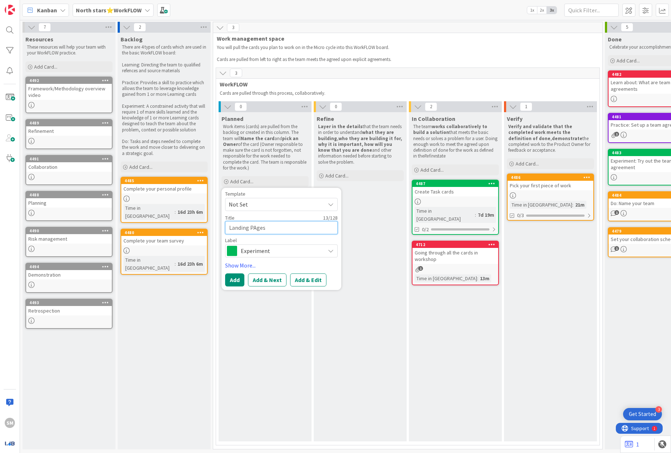
type textarea "I"
type textarea "x"
type textarea "Id"
type textarea "x"
type textarea "I"
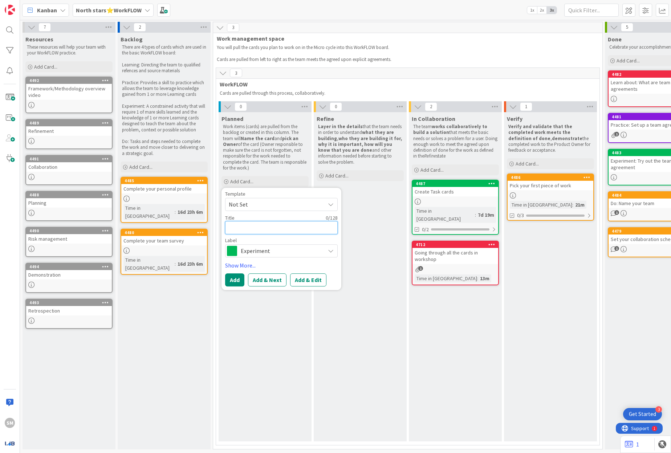
type textarea "x"
type textarea "V"
type textarea "x"
type textarea "Ve"
type textarea "x"
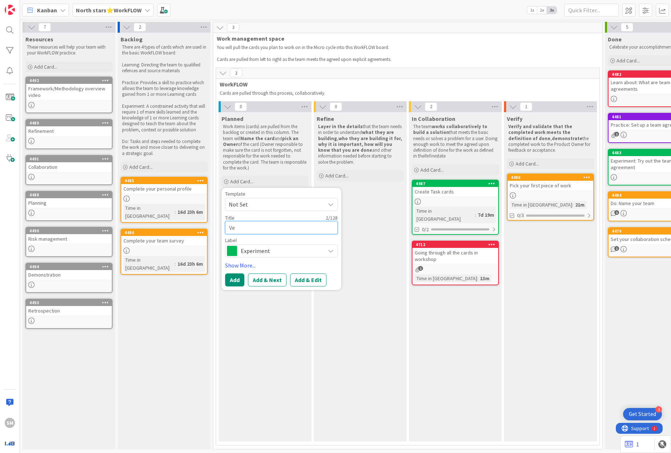
type textarea "Ver"
type textarea "x"
type textarea "Veri"
type textarea "x"
type textarea "Verif"
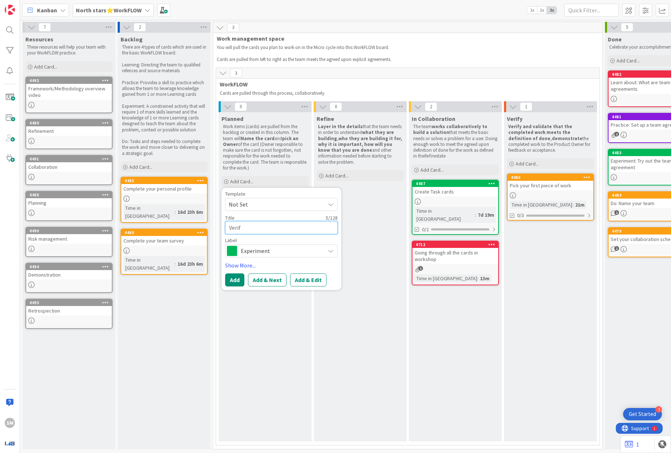
type textarea "x"
type textarea "Verify"
type textarea "x"
type textarea "Verify"
type textarea "x"
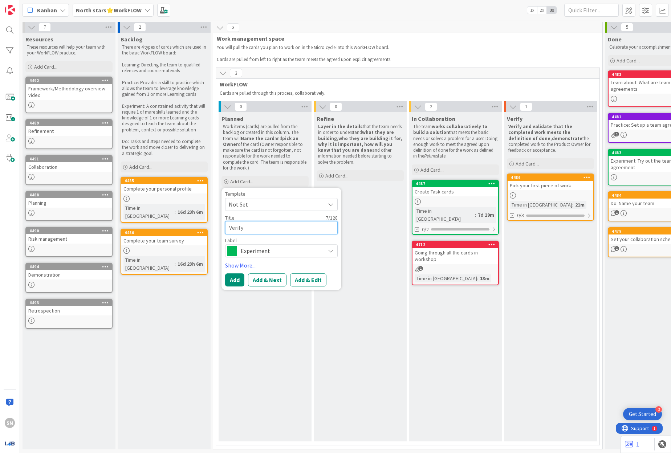
type textarea "Verify T"
type textarea "x"
type textarea "Verify Th"
type textarea "x"
type textarea "Verify The"
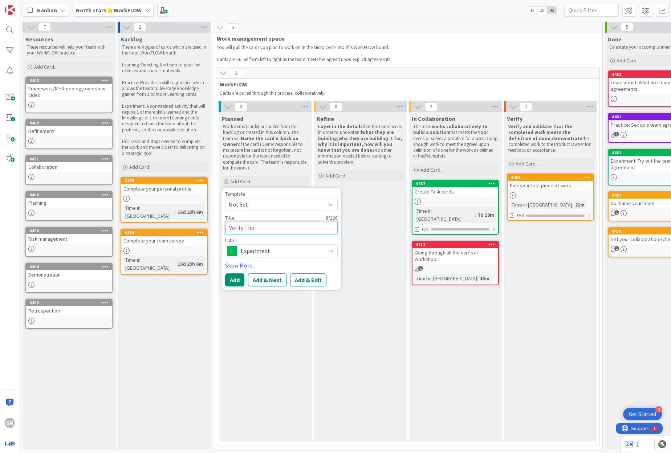
type textarea "x"
type textarea "Verify The n"
type textarea "x"
type textarea "Verify The ne"
type textarea "x"
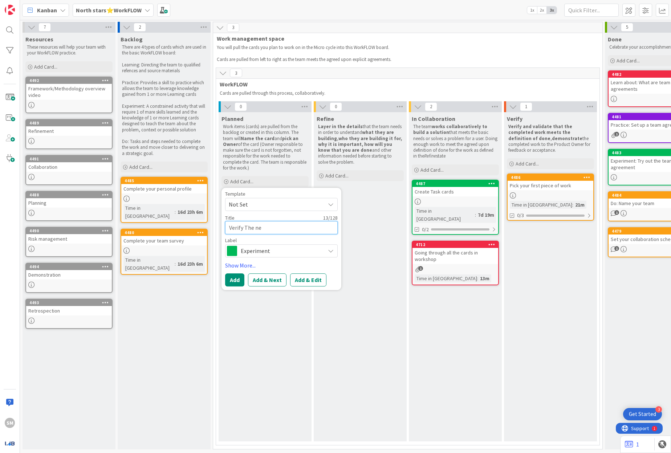
type textarea "Verify The nee"
type textarea "x"
type textarea "Verify The need"
click at [247, 225] on textarea "Verify The need" at bounding box center [281, 227] width 113 height 13
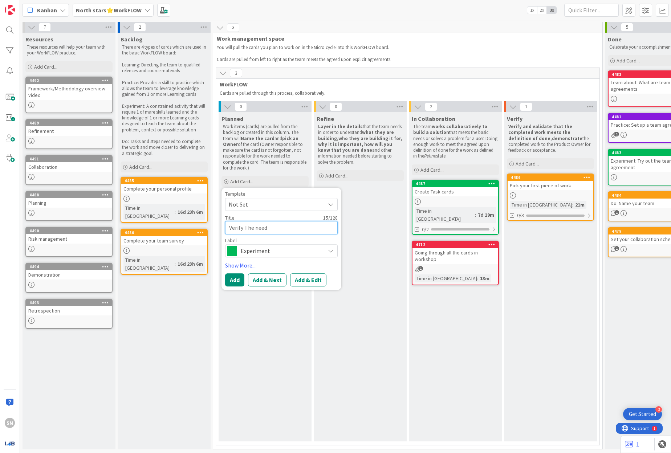
type textarea "x"
type textarea "Verify need"
type textarea "x"
type textarea "Verifyt need"
type textarea "x"
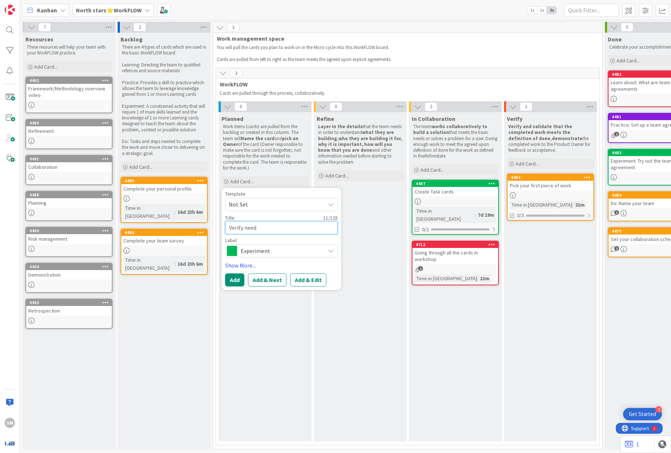
type textarea "Verify need"
type textarea "x"
type textarea "Verify t need"
type textarea "x"
type textarea "Verify th need"
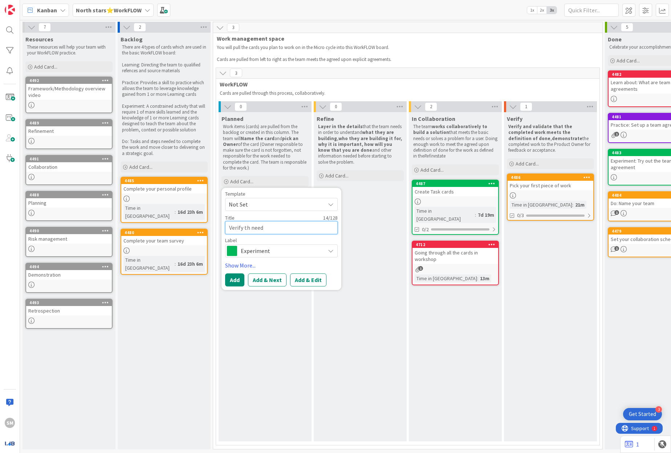
type textarea "x"
type textarea "Verify the need"
click at [294, 228] on textarea "Verify the need" at bounding box center [281, 227] width 113 height 13
type textarea "x"
type textarea "Verify the need"
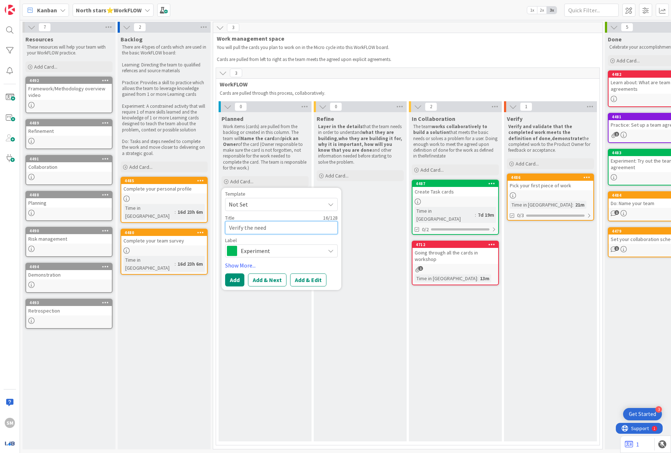
type textarea "x"
type textarea "Verify the need t"
type textarea "x"
type textarea "Verify the need to"
type textarea "x"
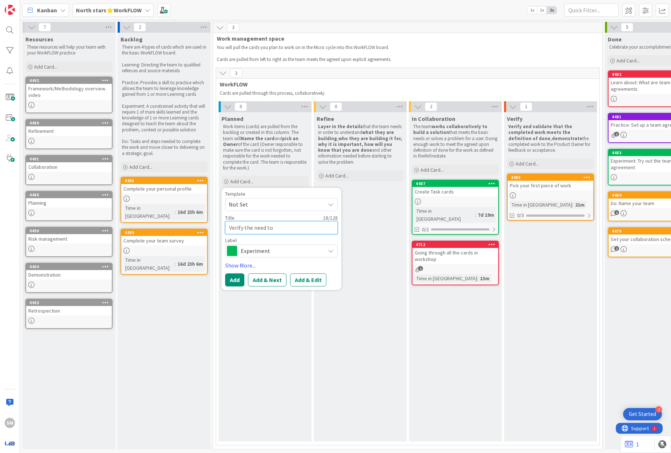
type textarea "Verify the need to"
type textarea "x"
type textarea "Verify the need to m"
type textarea "x"
type textarea "Verify the need to ma"
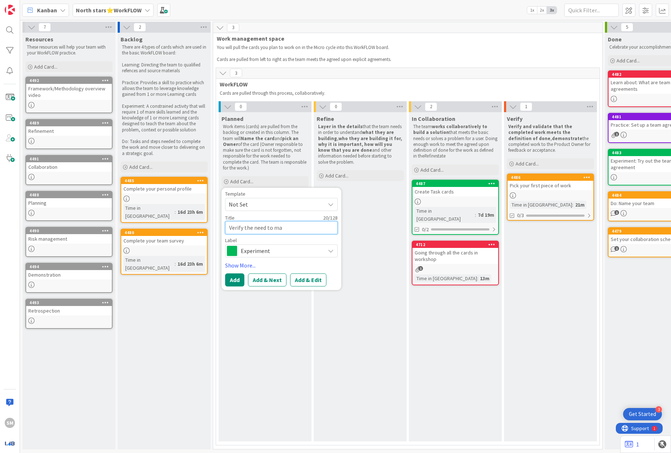
type textarea "x"
type textarea "Verify the need to mak"
type textarea "x"
type textarea "Verify the need to make"
type textarea "x"
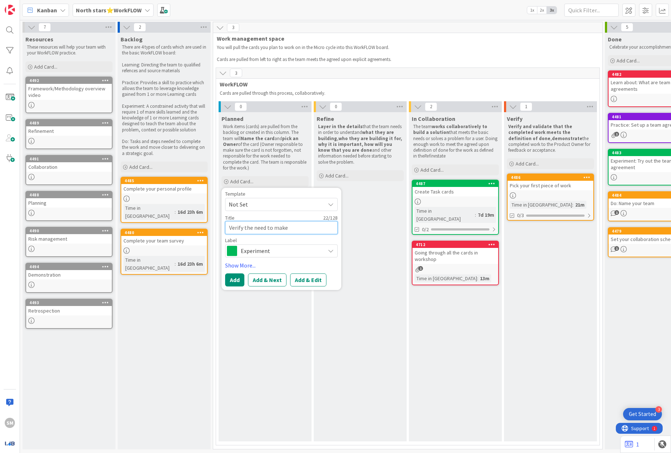
type textarea "Verify the need to make"
type textarea "x"
type textarea "Verify the need to make w"
type textarea "x"
type textarea "Verify the need to make we"
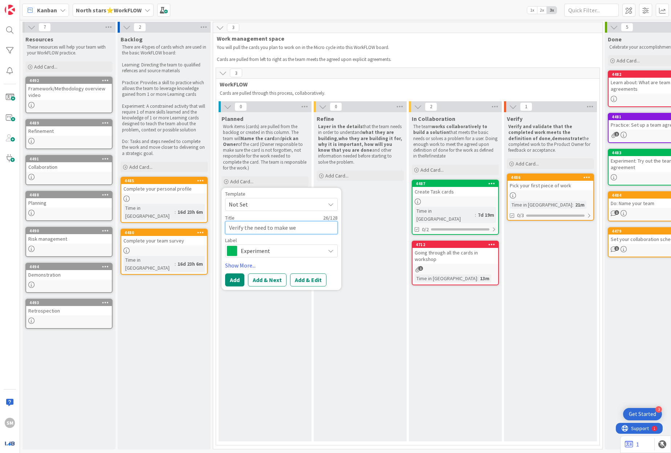
type textarea "x"
type textarea "Verify the need to make web"
type textarea "x"
type textarea "Verify the need to make webs"
type textarea "x"
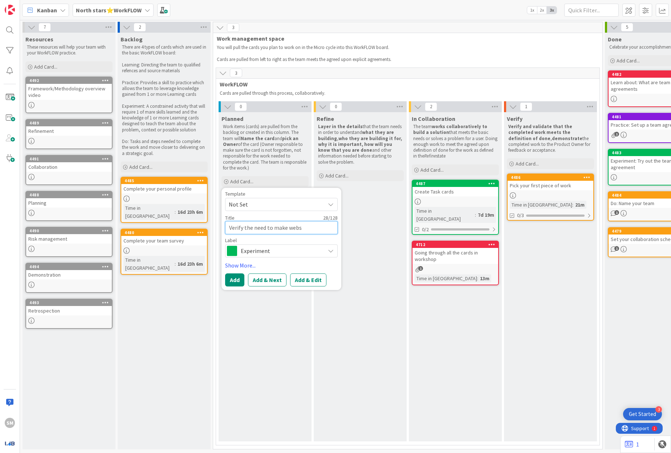
type textarea "Verify the need to make websi"
type textarea "x"
type textarea "Verify the need to make websit"
type textarea "x"
type textarea "Verify the need to make websit"
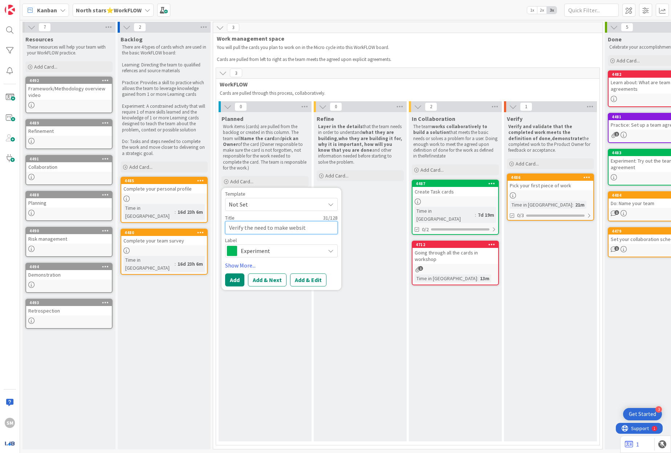
type textarea "x"
type textarea "Verify the need to make websit"
type textarea "x"
type textarea "Verify the need to make website"
type textarea "x"
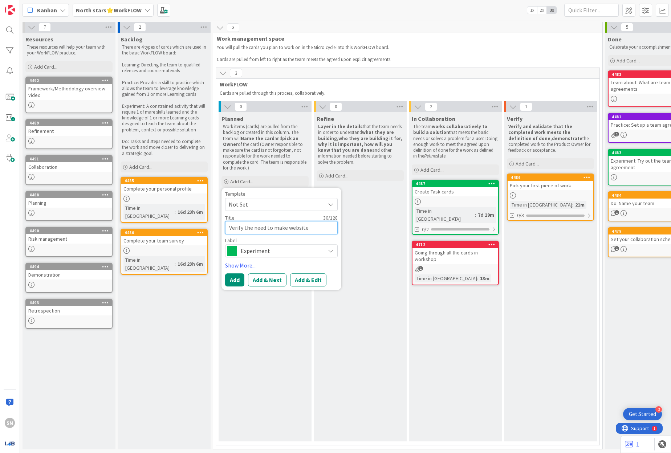
type textarea "Verify the need to make website"
type textarea "x"
type textarea "Verify the need to make website b"
type textarea "x"
type textarea "Verify the need to make website be"
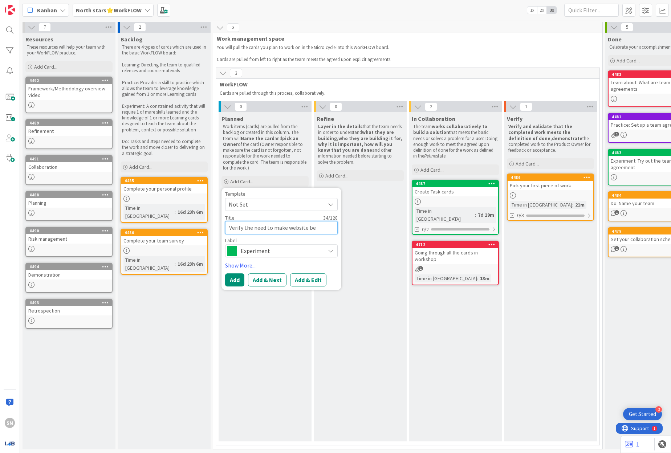
type textarea "x"
type textarea "Verify the need to make website bet"
type textarea "x"
type textarea "Verify the need to make website bett"
type textarea "x"
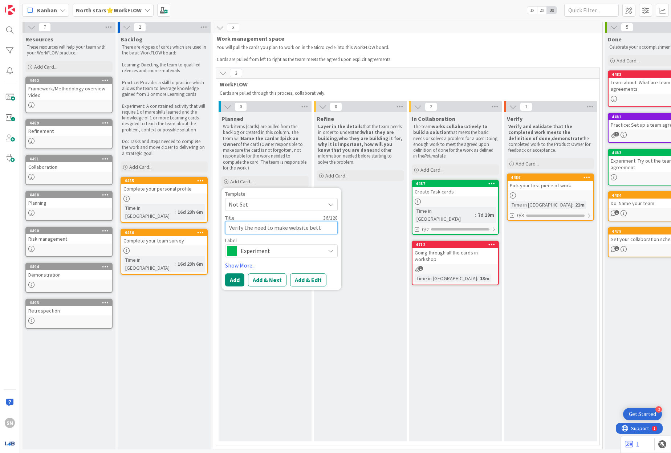
type textarea "Verify the need to make website [PERSON_NAME]"
type textarea "x"
type textarea "Verify the need to make website better"
click at [299, 247] on span "Experiment" at bounding box center [281, 251] width 81 height 10
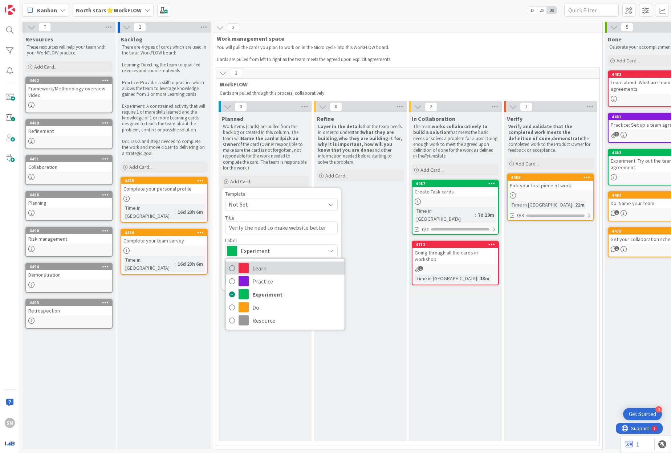
click at [296, 266] on span "Learn" at bounding box center [296, 268] width 89 height 11
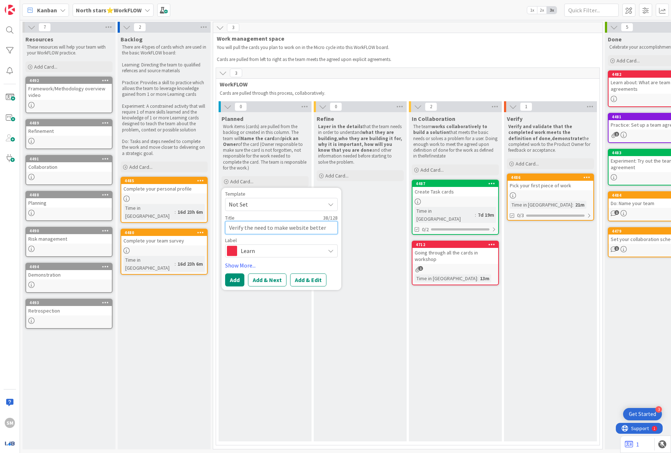
click at [322, 229] on textarea "Verify the need to make website better" at bounding box center [281, 227] width 113 height 13
drag, startPoint x: 323, startPoint y: 229, endPoint x: 165, endPoint y: 229, distance: 158.3
click at [165, 229] on div "7 Resources These resources will help your team with your WorkFLOW practice. Ad…" at bounding box center [379, 237] width 716 height 431
click at [246, 227] on textarea "Verify the need to make website better" at bounding box center [281, 227] width 113 height 13
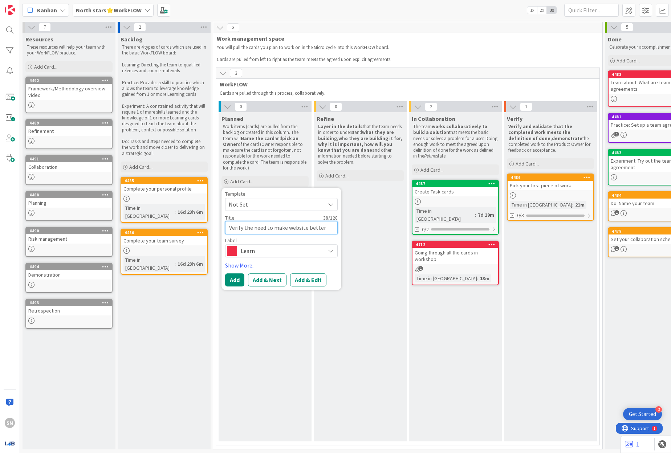
click at [246, 231] on textarea "Verify the need to make website better" at bounding box center [281, 227] width 113 height 13
drag, startPoint x: 246, startPoint y: 228, endPoint x: 339, endPoint y: 239, distance: 94.0
click at [339, 239] on div "Template Not Set Not Set To request changes to this board, contact an administr…" at bounding box center [281, 239] width 120 height 102
type textarea "x"
type textarea "Verify t"
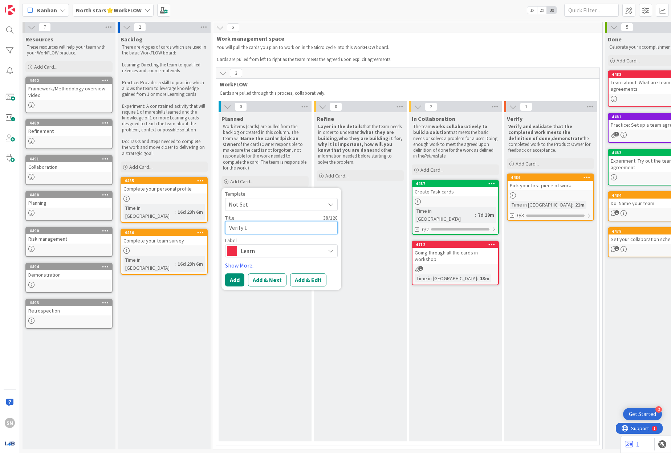
type textarea "x"
type textarea "Verify"
type textarea "x"
type textarea "Verify W"
type textarea "x"
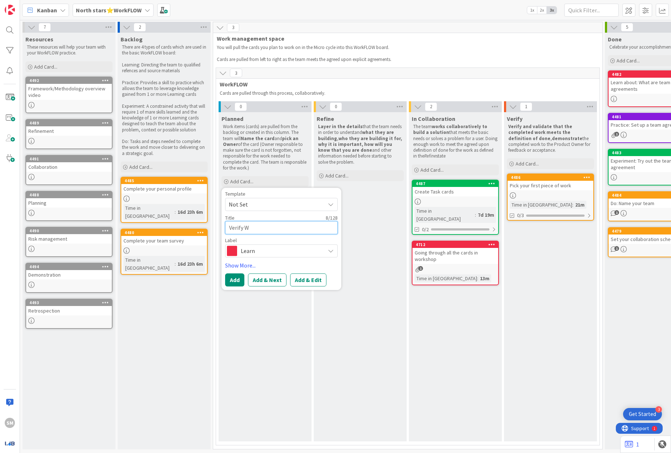
type textarea "Verify We"
type textarea "x"
type textarea "Verify Web"
type textarea "x"
type textarea "Verify Web"
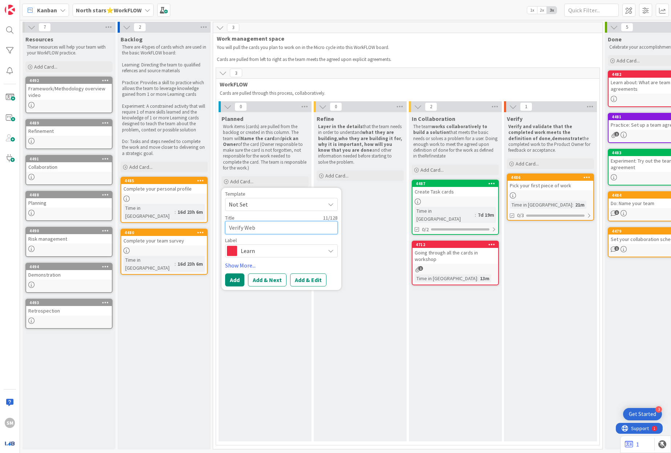
type textarea "x"
type textarea "Verify Web S"
type textarea "x"
type textarea "Verify Web"
type textarea "x"
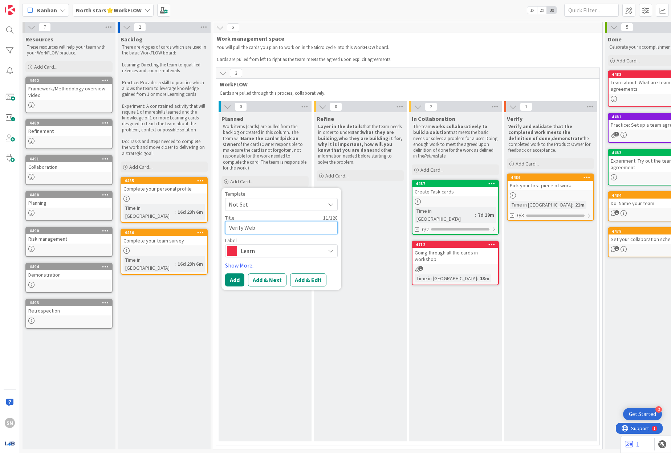
type textarea "Verify Web D"
type textarea "x"
type textarea "Verify Web De"
type textarea "x"
type textarea "Verify Web Dev"
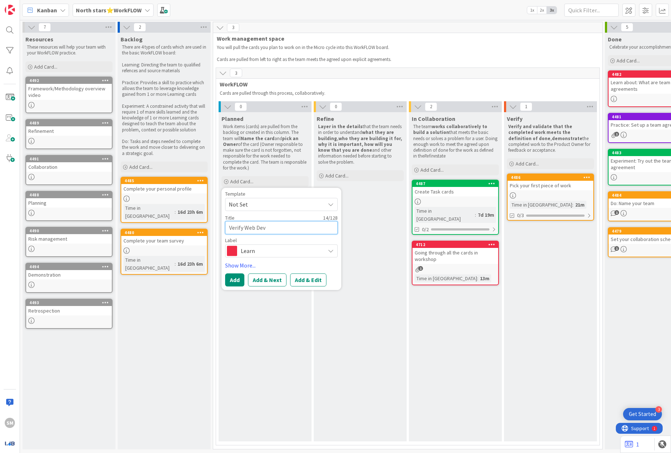
type textarea "x"
type textarea "Verify Web Devel"
type textarea "x"
type textarea "Verify Web Develo"
type textarea "x"
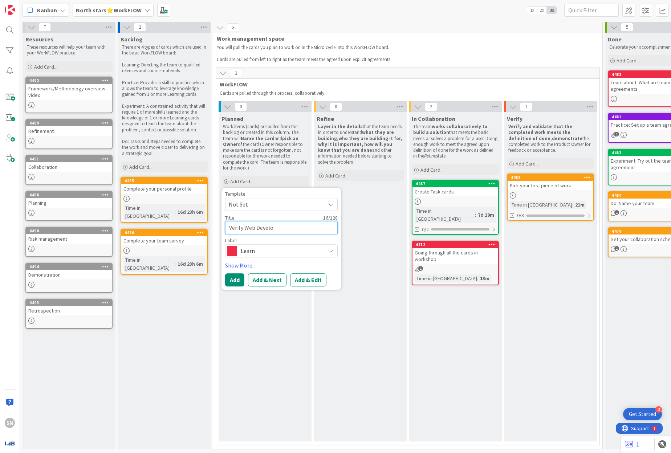
type textarea "Verify Web Develop"
type textarea "x"
type textarea "Verify Web Developm"
type textarea "x"
type textarea "Verify Web Developme"
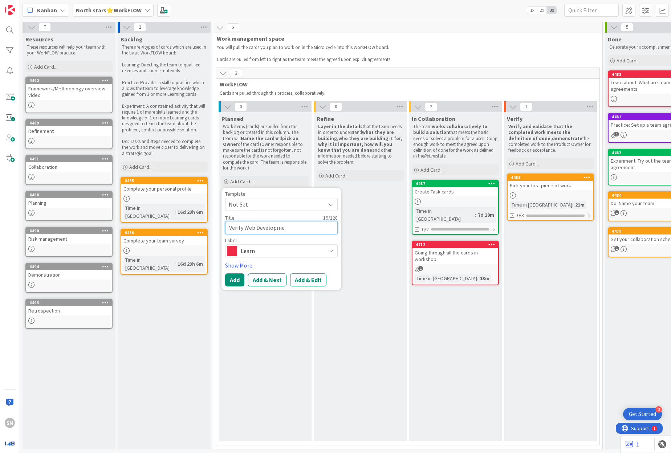
type textarea "x"
type textarea "Verify Web Developmen"
type textarea "x"
type textarea "Verify Web Development"
type textarea "x"
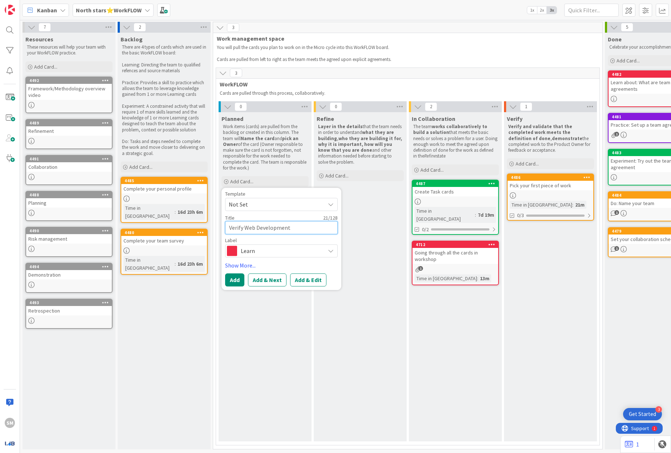
type textarea "Verify Web Development"
type textarea "x"
type textarea "Verify Web Development N"
type textarea "x"
type textarea "Verify Web Development Ne"
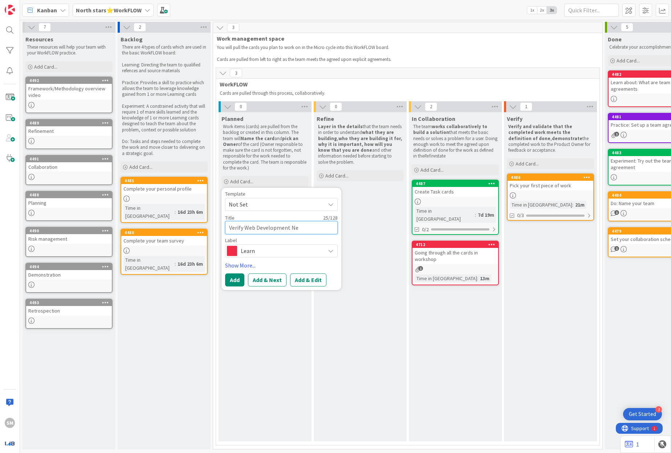
type textarea "x"
type textarea "Verify Web Development Nee"
type textarea "x"
click at [246, 228] on textarea "Verify Web Development Need" at bounding box center [281, 227] width 113 height 13
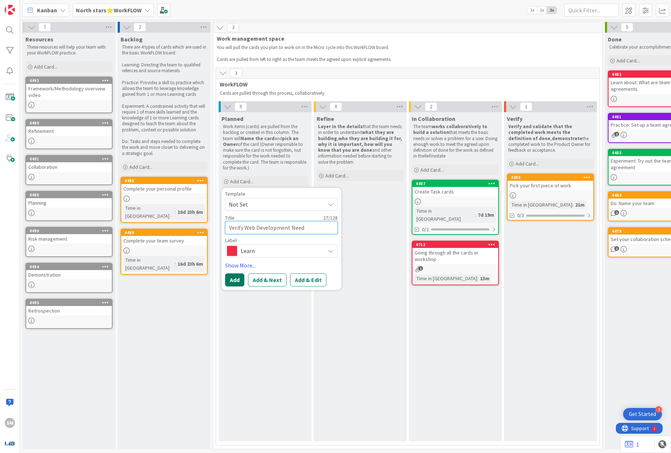
type textarea "Verify Web Development Need"
click at [235, 277] on button "Add" at bounding box center [234, 279] width 19 height 13
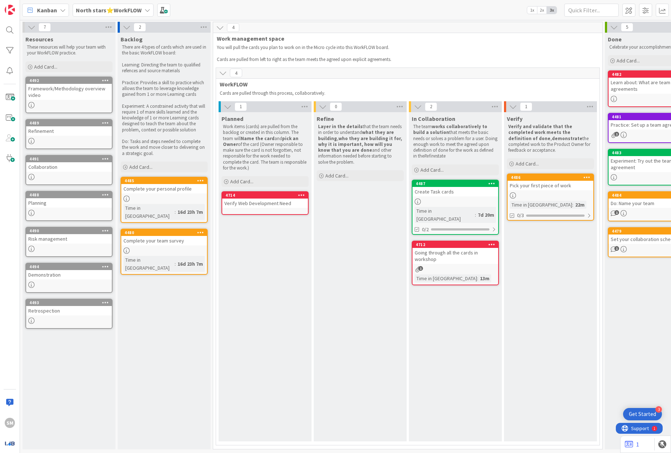
click at [271, 204] on div "Verify Web Development Need" at bounding box center [265, 203] width 86 height 9
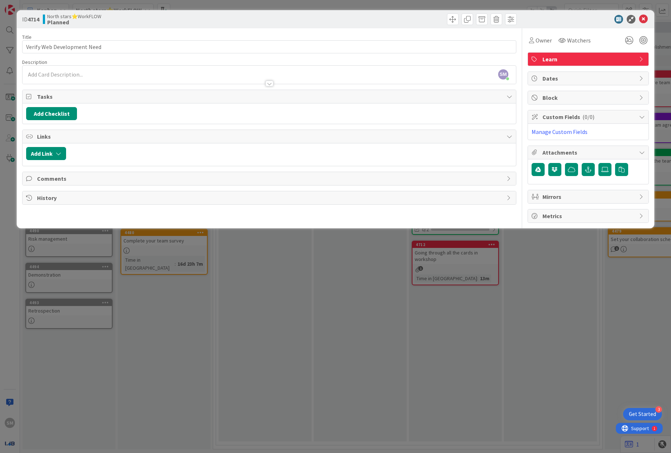
click at [406, 78] on div at bounding box center [269, 80] width 493 height 8
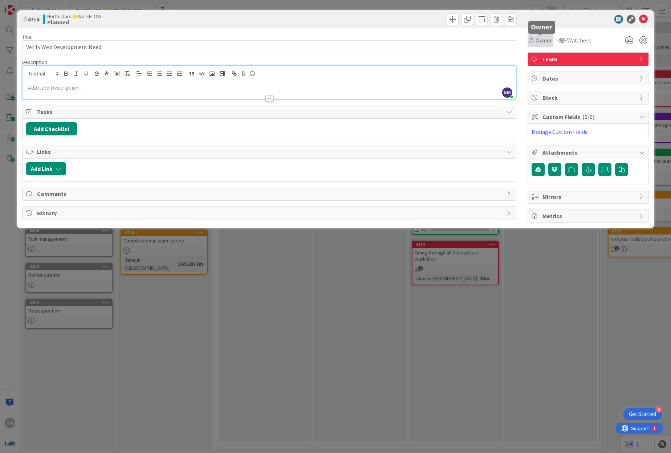
click at [543, 39] on span "Owner" at bounding box center [543, 40] width 16 height 9
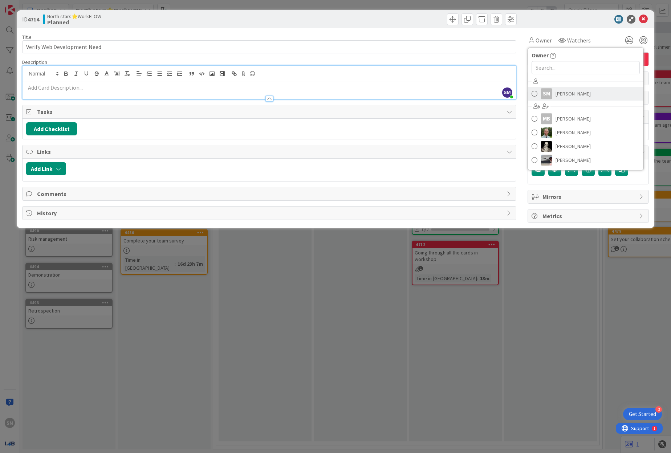
click at [570, 90] on span "[PERSON_NAME]" at bounding box center [572, 93] width 35 height 11
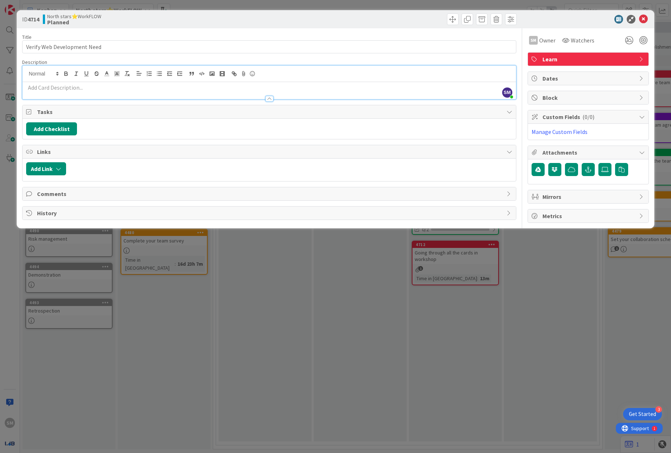
click at [643, 24] on div "ID 4714 North stars⭐WorkFLOW Planned" at bounding box center [335, 19] width 637 height 18
click at [643, 21] on icon at bounding box center [643, 19] width 9 height 9
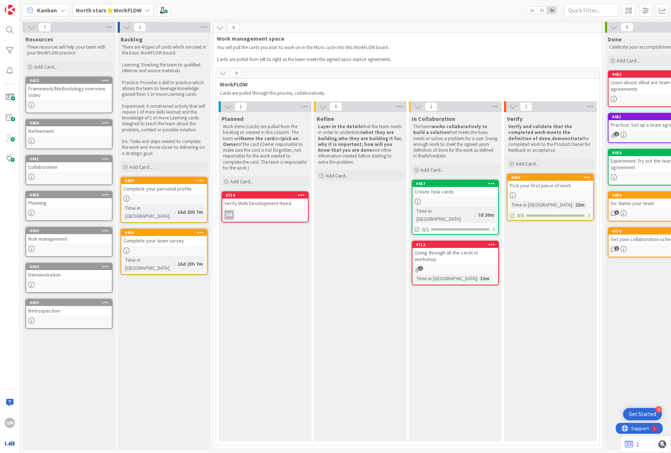
click at [119, 7] on b "North stars⭐WorkFLOW" at bounding box center [109, 10] width 66 height 7
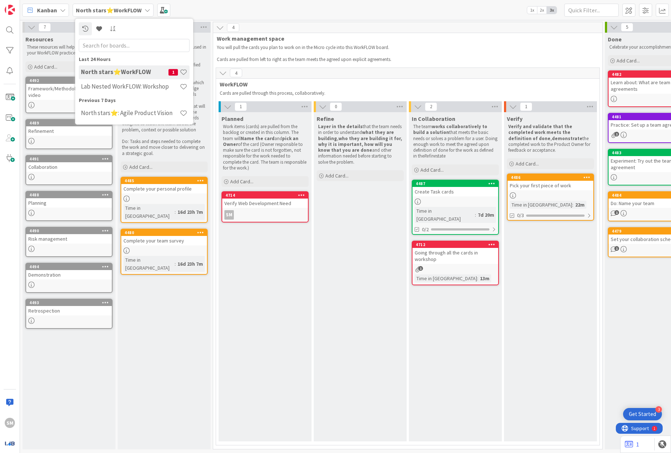
click at [132, 76] on div "North stars⭐WorkFLOW 1" at bounding box center [134, 72] width 111 height 14
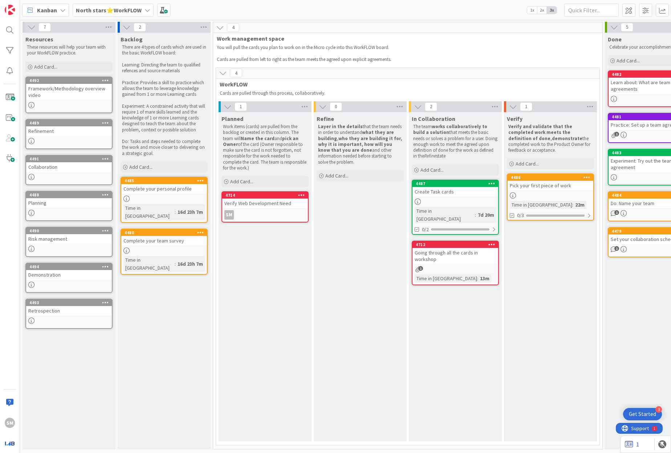
click at [112, 5] on div "North stars⭐WorkFLOW" at bounding box center [113, 10] width 81 height 13
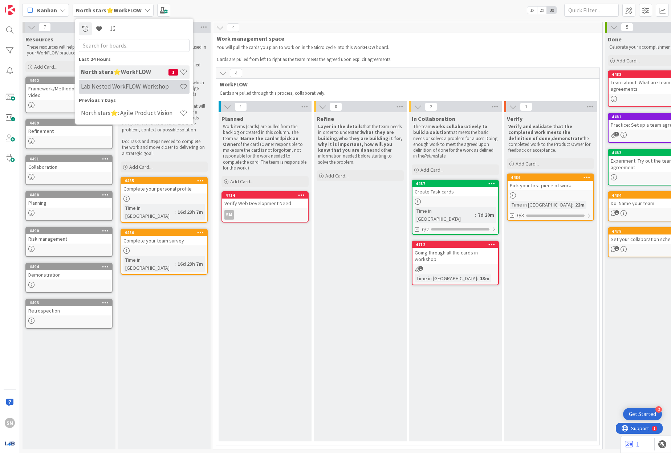
click at [118, 88] on h4 "Lab Nested WorkFLOW: Workshop" at bounding box center [130, 86] width 99 height 7
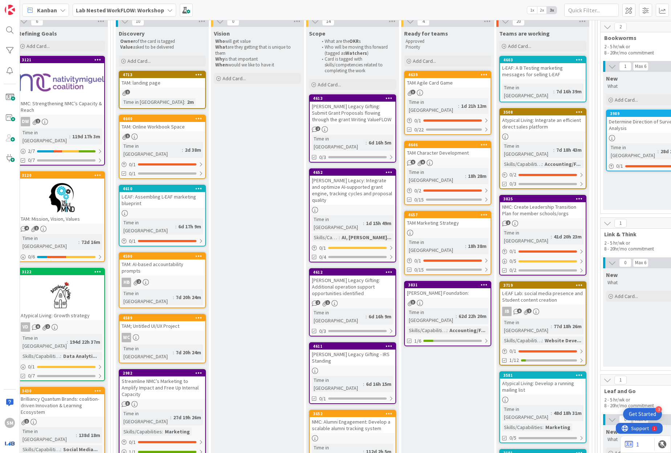
scroll to position [0, 584]
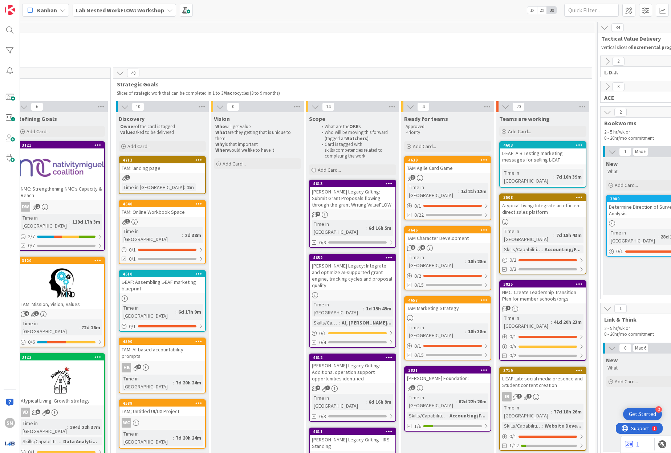
click at [106, 19] on div "Kanban Lab Nested WorkFLOW: Workshop 1x 2x 3x" at bounding box center [345, 10] width 651 height 20
click at [105, 13] on b "Lab Nested WorkFLOW: Workshop" at bounding box center [120, 10] width 88 height 7
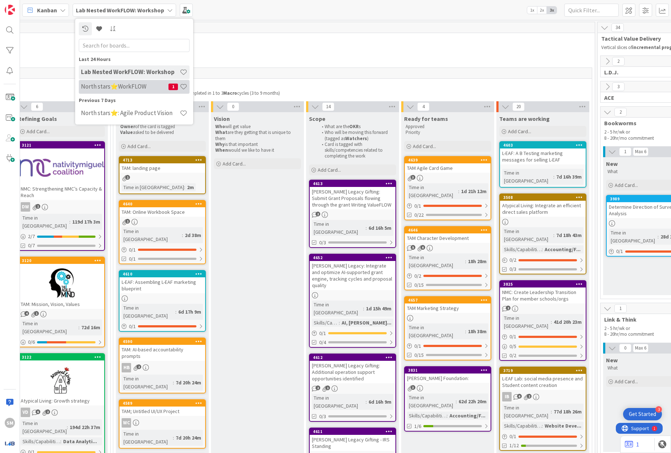
click at [135, 85] on h4 "North stars⭐WorkFLOW" at bounding box center [124, 86] width 87 height 7
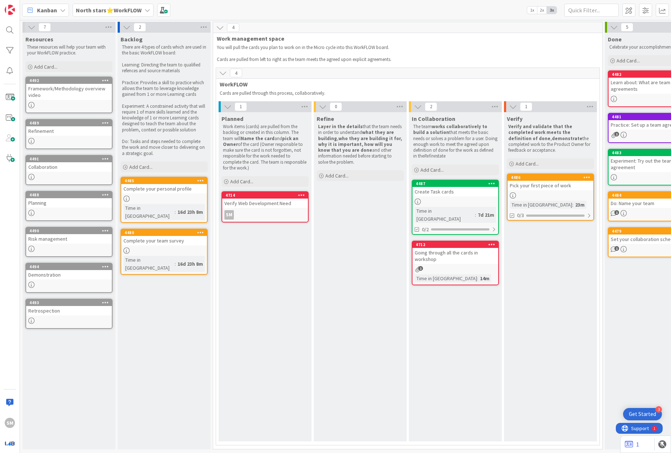
click at [266, 208] on link "4714 Verify Web Development Need SM" at bounding box center [264, 206] width 87 height 31
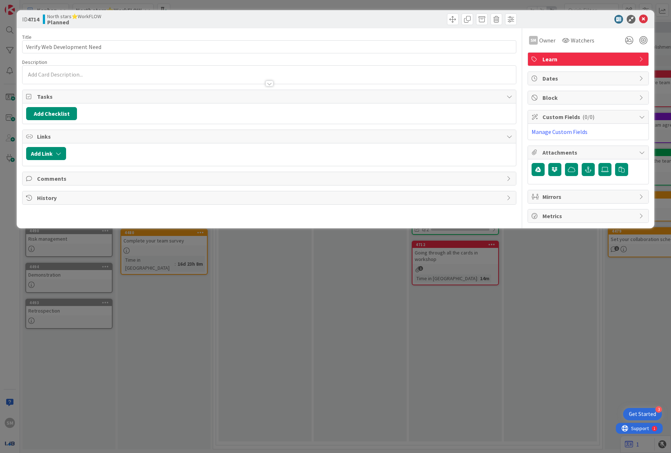
click at [285, 84] on div "Title 27 / 128 Verify Web Development Need Description SM Owner Watchers Learn …" at bounding box center [269, 125] width 494 height 195
click at [266, 84] on div at bounding box center [269, 84] width 8 height 6
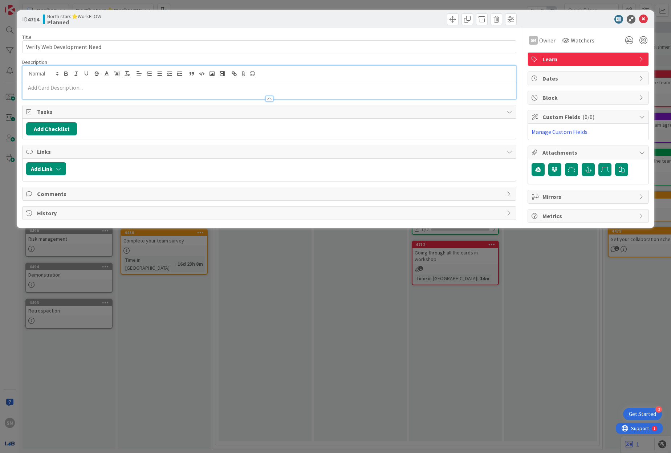
click at [252, 80] on div at bounding box center [269, 74] width 493 height 16
click at [254, 85] on p at bounding box center [269, 87] width 486 height 8
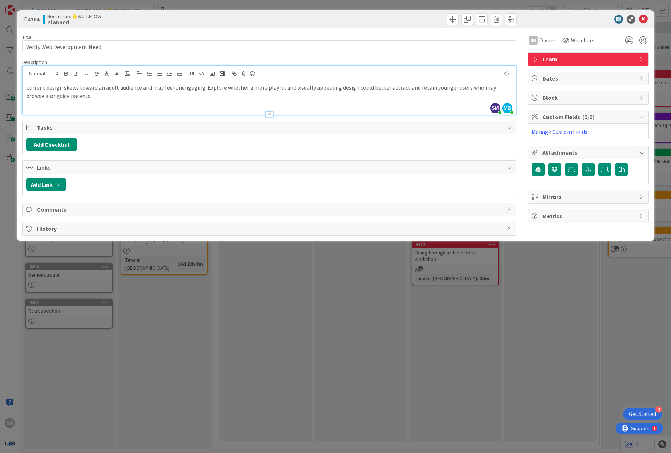
click at [281, 100] on div "Current design skews toward an adult audience and may feel unengaging. Explore …" at bounding box center [269, 98] width 493 height 33
click at [216, 90] on p "Current design skews toward an adult audience and may feel unengaging. Explore …" at bounding box center [269, 91] width 486 height 16
click at [218, 92] on p "Current design skews toward an adult audience and may feel unengaging. Explore …" at bounding box center [269, 91] width 486 height 16
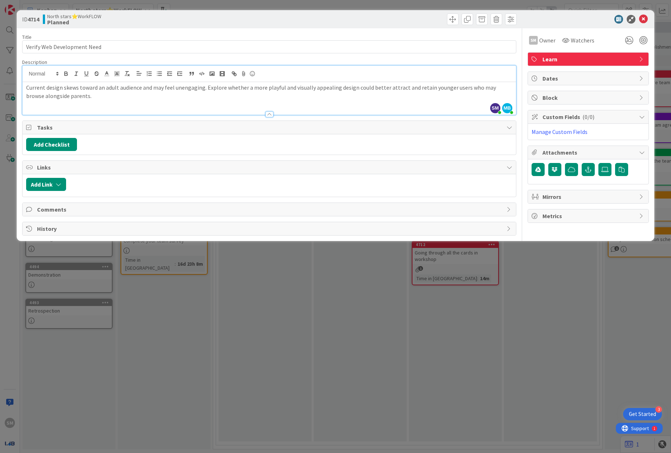
click at [218, 92] on p "Current design skews toward an adult audience and may feel unengaging. Explore …" at bounding box center [269, 91] width 486 height 16
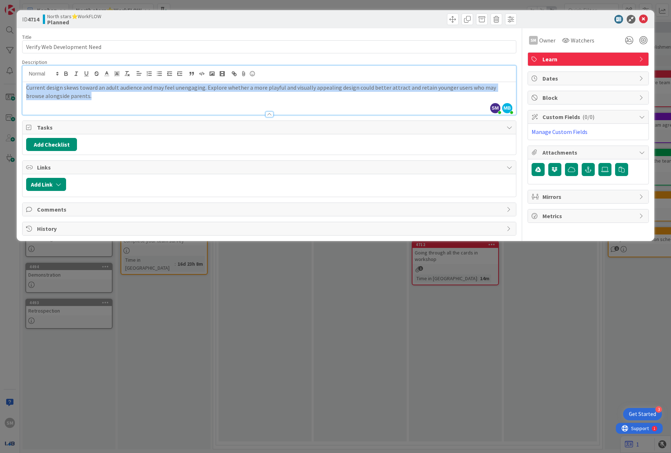
click at [240, 104] on div "Current design skews toward an adult audience and may feel unengaging. Explore …" at bounding box center [269, 98] width 493 height 33
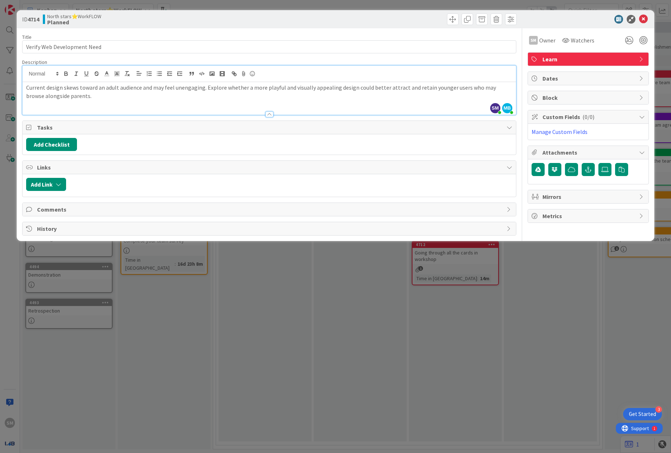
click at [452, 56] on div "Title 27 / 128 Verify Web Development Need Description SM [PERSON_NAME] joined …" at bounding box center [269, 131] width 494 height 207
click at [645, 19] on icon at bounding box center [643, 19] width 9 height 9
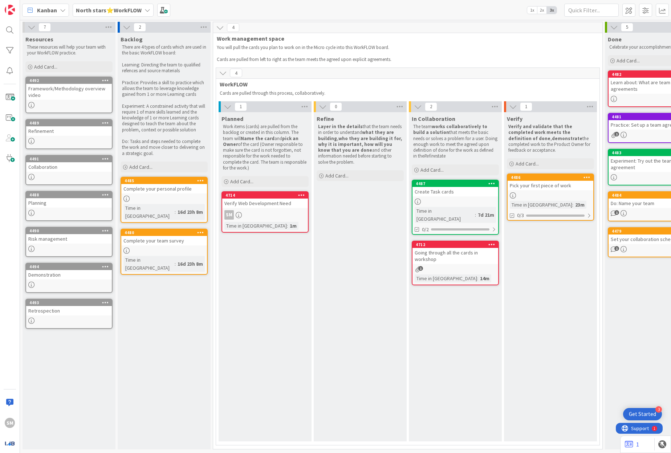
click at [564, 143] on p "Verify and validate that the completed work meets the definition of done , demo…" at bounding box center [550, 138] width 84 height 29
click at [254, 205] on div "Verify Web Development Need" at bounding box center [265, 203] width 86 height 9
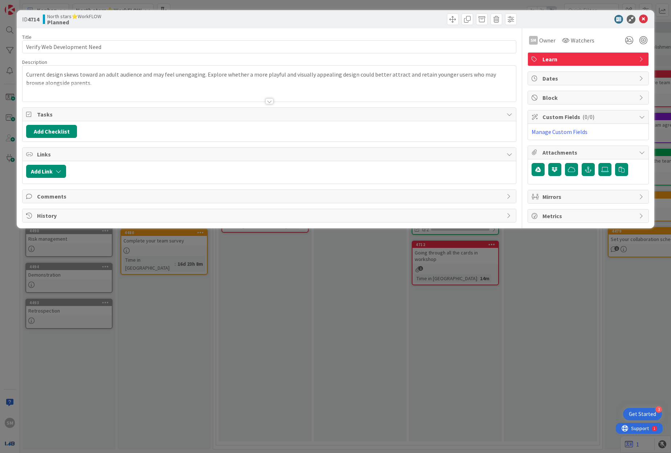
click at [646, 13] on div "ID 4714 North stars⭐WorkFLOW Planned" at bounding box center [335, 19] width 637 height 18
click at [644, 17] on icon at bounding box center [643, 19] width 9 height 9
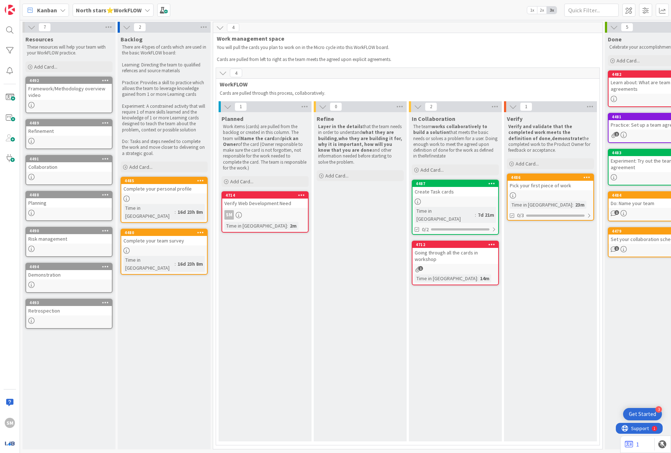
click at [106, 11] on b "North stars⭐WorkFLOW" at bounding box center [109, 10] width 66 height 7
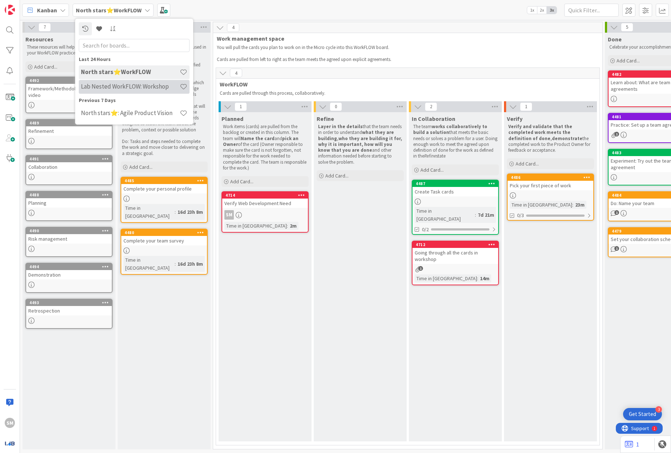
click at [142, 92] on div "Lab Nested WorkFLOW: Workshop" at bounding box center [134, 87] width 111 height 14
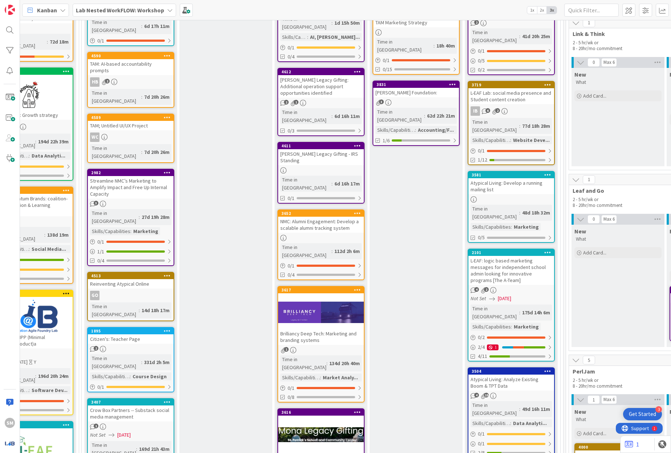
scroll to position [62, 267]
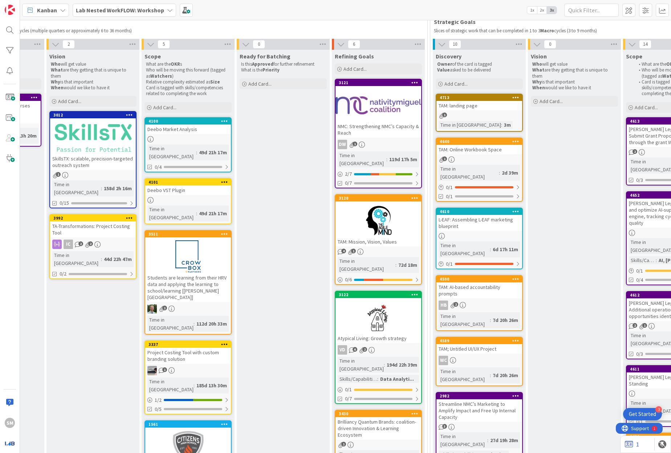
click at [390, 212] on div at bounding box center [378, 220] width 86 height 33
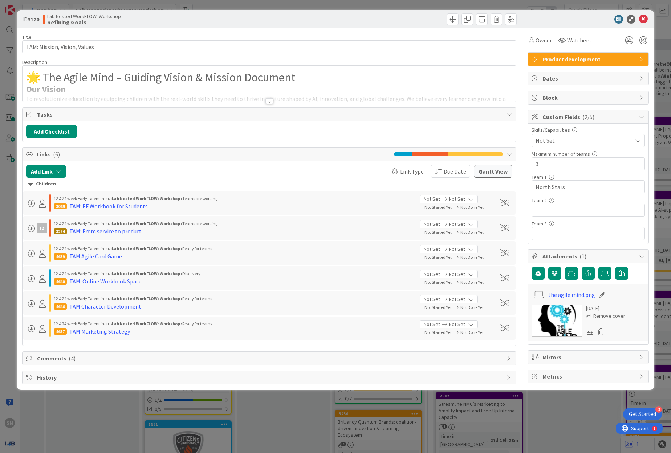
click at [118, 360] on span "Comments ( 4 )" at bounding box center [270, 358] width 466 height 9
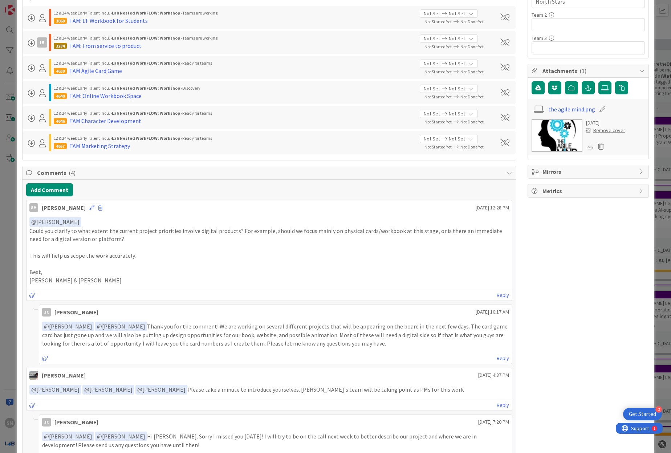
scroll to position [188, 0]
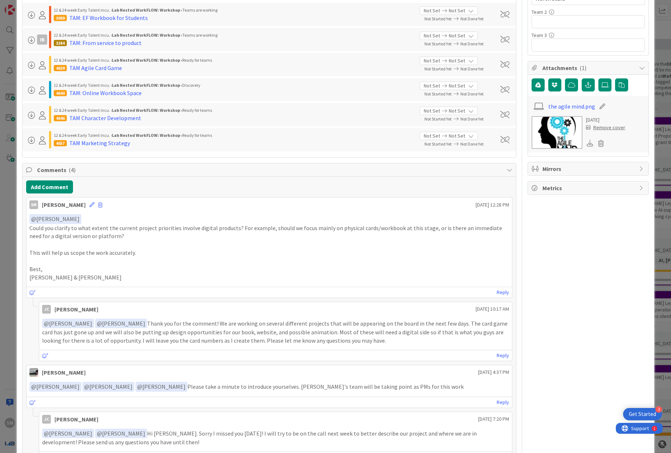
click at [127, 335] on p "﻿ @ [PERSON_NAME] ﻿ ﻿ @ [PERSON_NAME] ﻿ Thank you for the comment! We are worki…" at bounding box center [275, 332] width 467 height 26
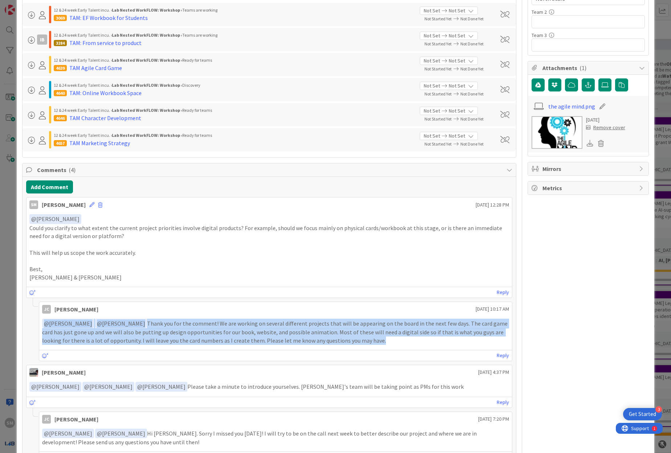
click at [127, 335] on p "﻿ @ [PERSON_NAME] ﻿ ﻿ @ [PERSON_NAME] ﻿ Thank you for the comment! We are worki…" at bounding box center [275, 332] width 467 height 26
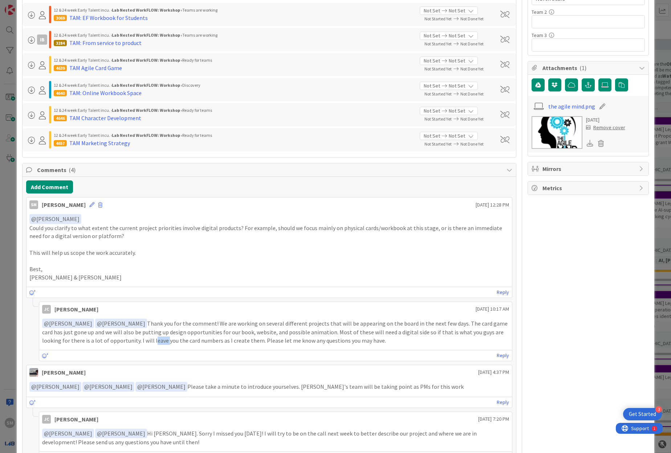
click at [216, 326] on p "﻿ @ [PERSON_NAME] ﻿ ﻿ @ [PERSON_NAME] ﻿ Thank you for the comment! We are worki…" at bounding box center [275, 332] width 467 height 26
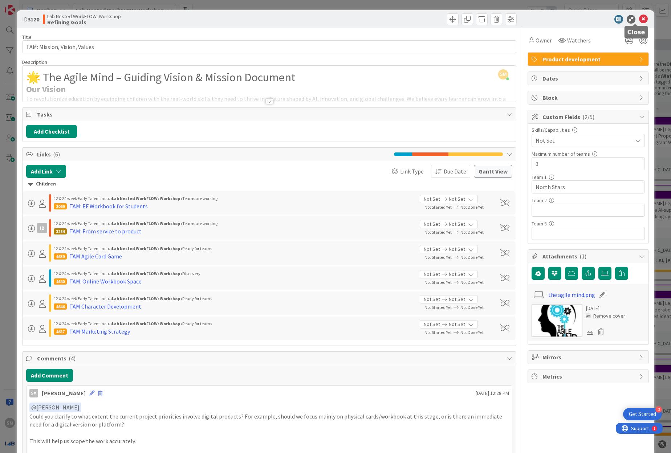
click at [639, 21] on icon at bounding box center [643, 19] width 9 height 9
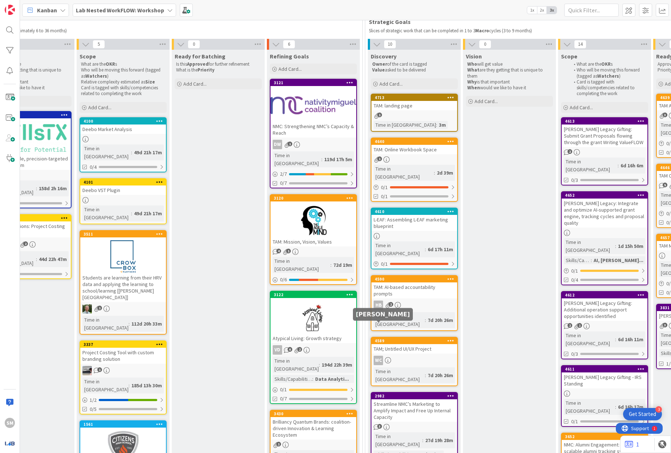
scroll to position [62, 333]
click at [438, 301] on div "HB 2" at bounding box center [414, 305] width 86 height 9
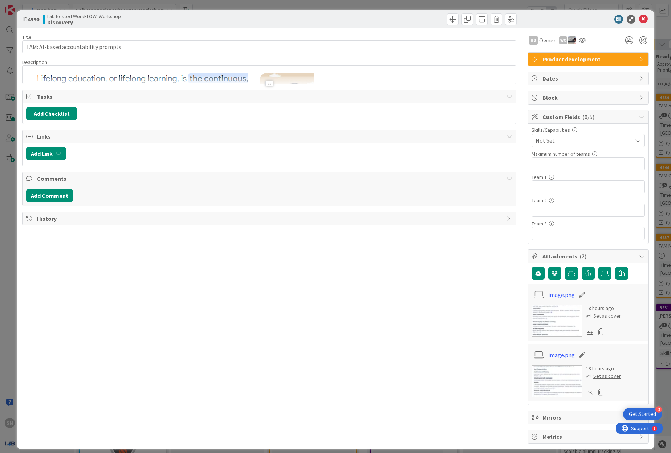
click at [265, 90] on div "Tasks" at bounding box center [269, 96] width 493 height 13
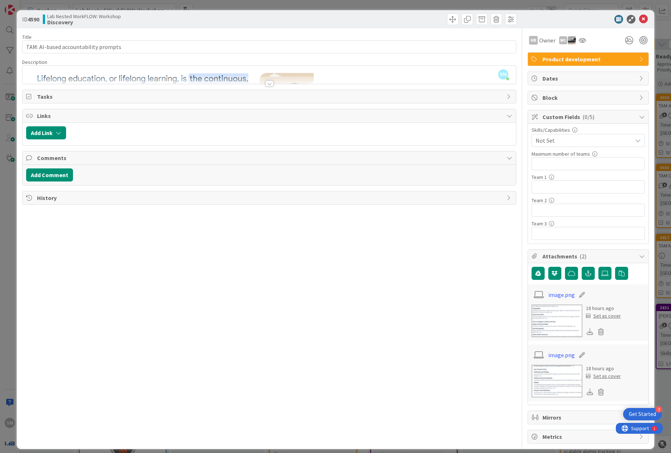
click at [640, 16] on div at bounding box center [584, 19] width 129 height 9
click at [639, 16] on icon at bounding box center [643, 19] width 9 height 9
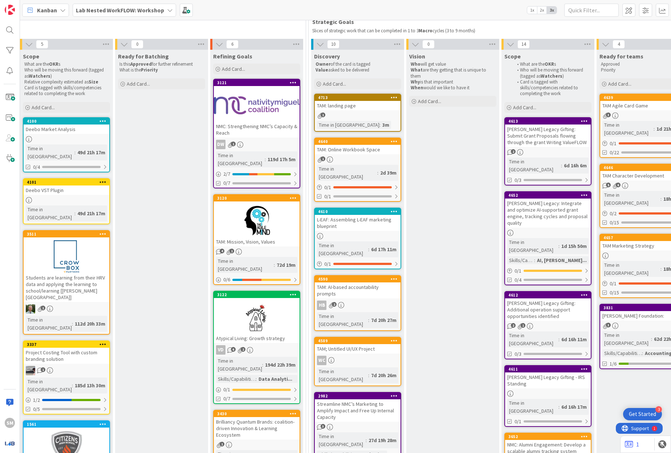
scroll to position [62, 389]
click at [378, 169] on div "2d 39m" at bounding box center [388, 173] width 20 height 8
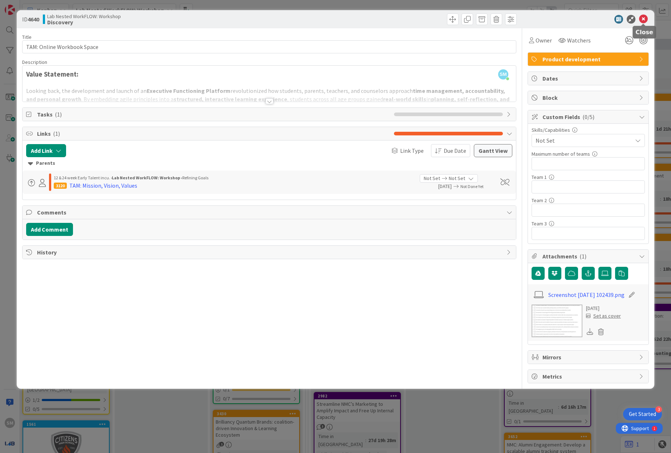
click at [643, 19] on icon at bounding box center [643, 19] width 9 height 9
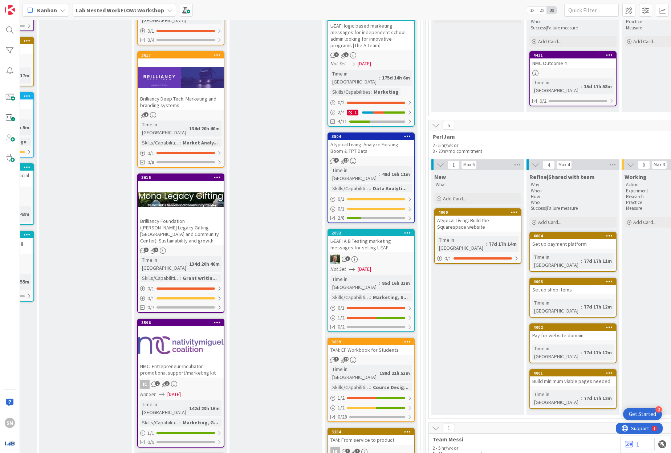
scroll to position [685, 756]
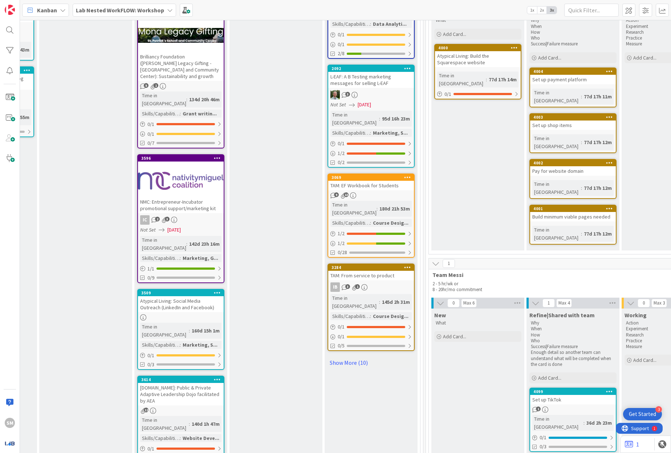
click at [386, 271] on div "TAM: From service to product" at bounding box center [371, 275] width 86 height 9
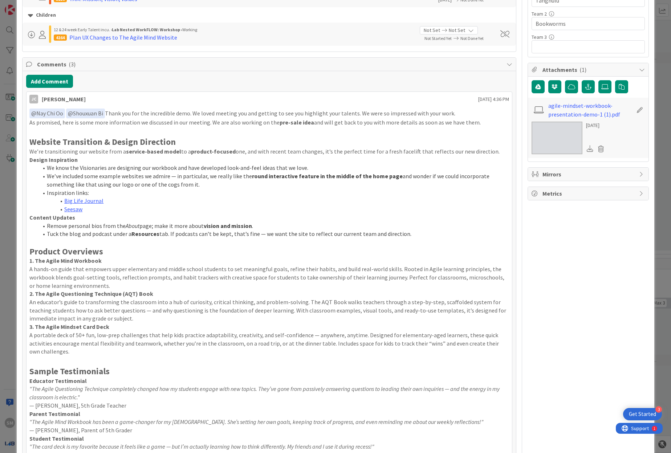
scroll to position [187, 0]
click at [204, 240] on p at bounding box center [269, 241] width 480 height 8
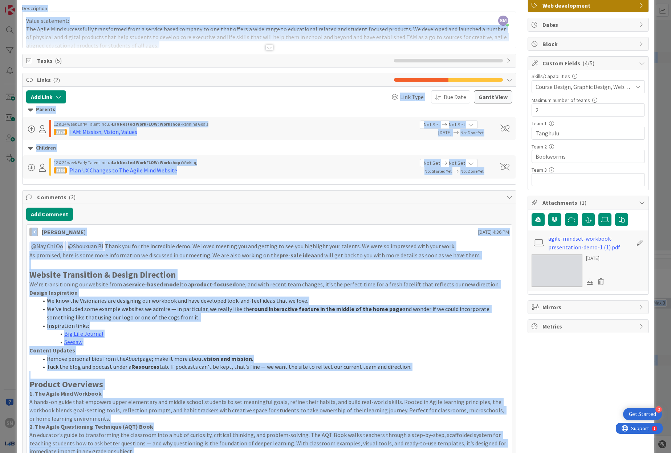
scroll to position [0, 0]
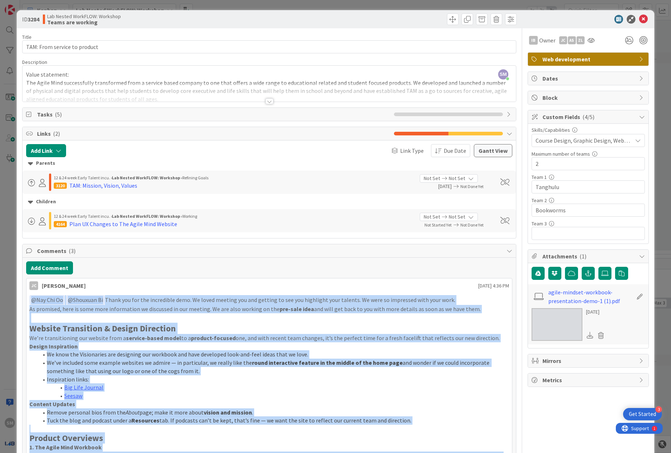
copy div "﻿ @ Lor Ips Do ﻿ ﻿ @ Sitametc Ad ﻿ Elits doe tem inc utlaboreet dolo. Ma aliqu …"
drag, startPoint x: 85, startPoint y: 390, endPoint x: 27, endPoint y: 297, distance: 109.6
click at [218, 394] on li "Seesaw" at bounding box center [273, 396] width 471 height 8
click at [264, 109] on div "Tasks ( 5 )" at bounding box center [269, 114] width 493 height 13
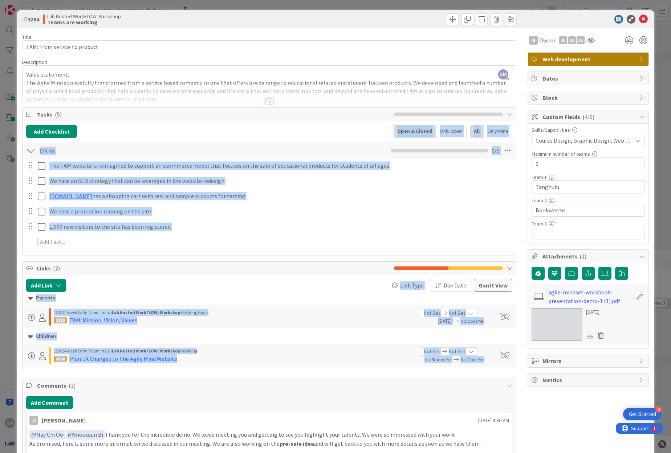
drag, startPoint x: 264, startPoint y: 100, endPoint x: 368, endPoint y: 436, distance: 351.5
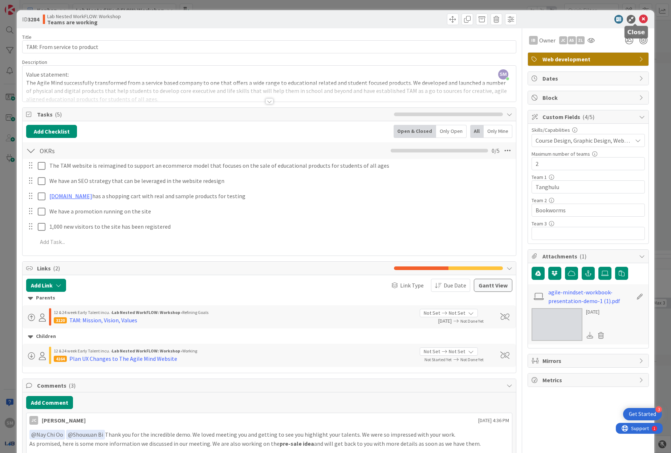
click at [639, 17] on icon at bounding box center [643, 19] width 9 height 9
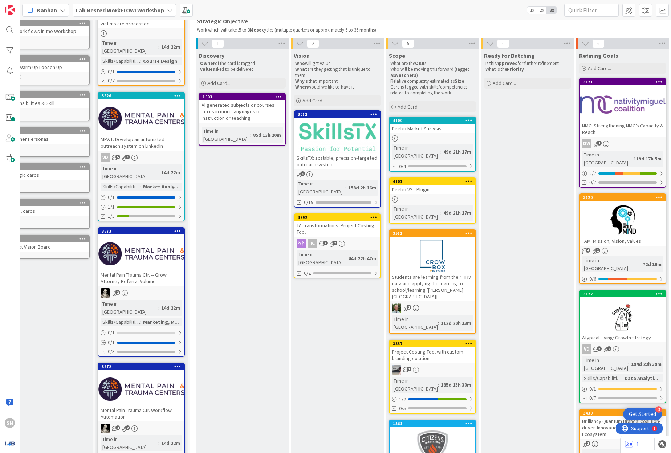
scroll to position [0, 23]
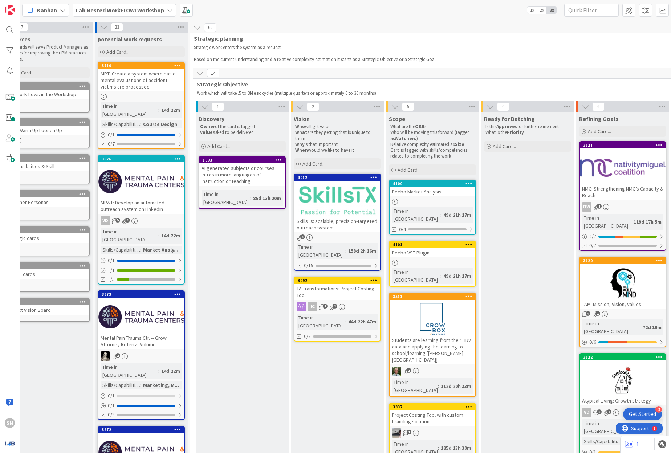
click at [256, 137] on div "Discovery Owner of the card is tagged Value asked to be delivered Add Card..." at bounding box center [242, 132] width 93 height 41
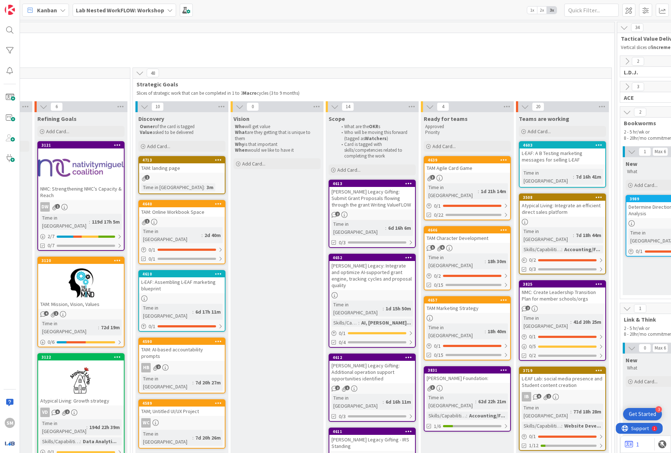
scroll to position [0, 549]
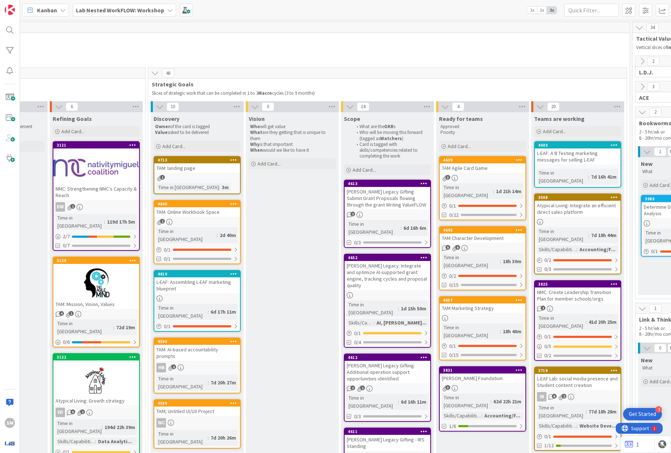
click at [234, 158] on icon at bounding box center [233, 159] width 7 height 5
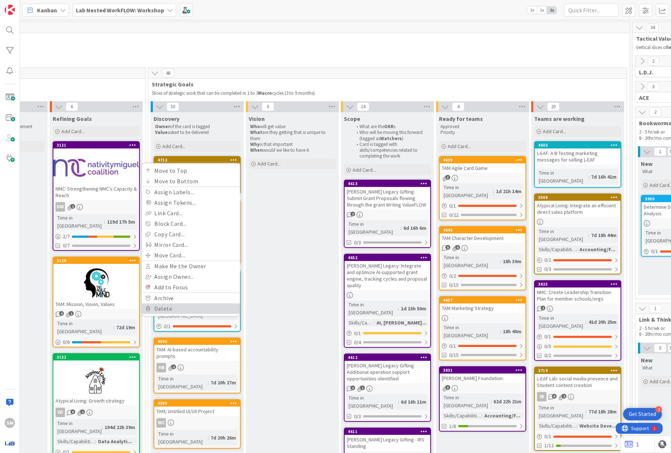
click at [210, 311] on link "Delete" at bounding box center [191, 308] width 98 height 11
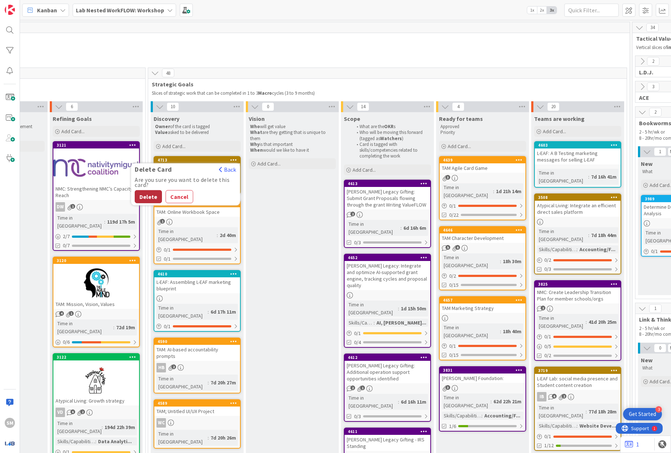
click at [143, 197] on button "Delete" at bounding box center [148, 196] width 27 height 13
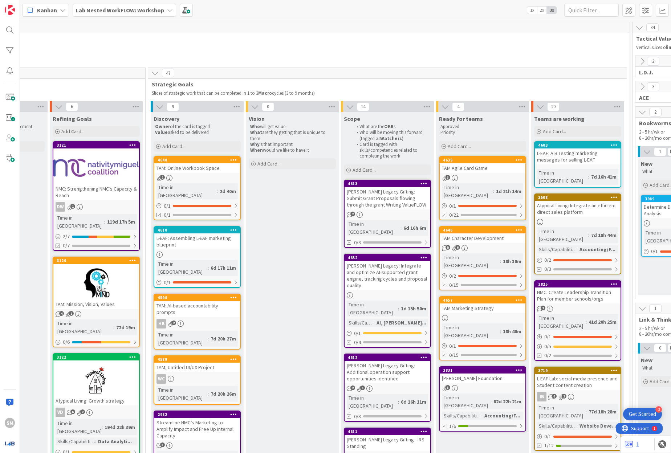
click at [107, 14] on span "Lab Nested WorkFLOW: Workshop" at bounding box center [120, 10] width 88 height 9
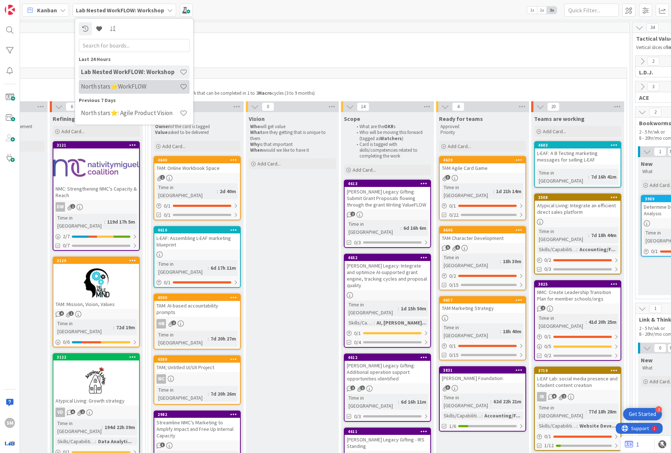
click at [133, 85] on h4 "North stars⭐WorkFLOW" at bounding box center [130, 86] width 99 height 7
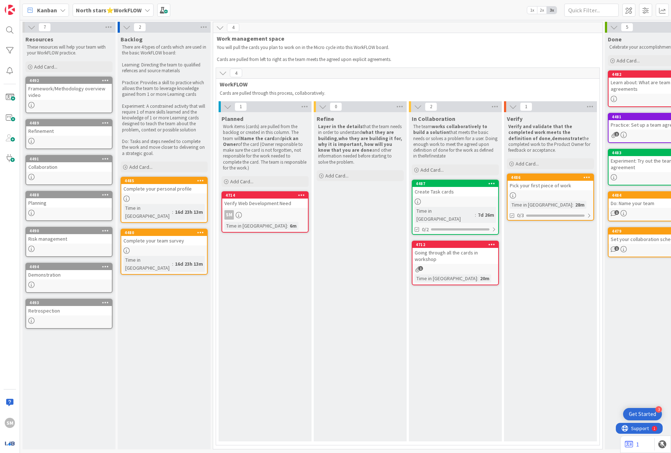
click at [244, 200] on div "Verify Web Development Need" at bounding box center [265, 203] width 86 height 9
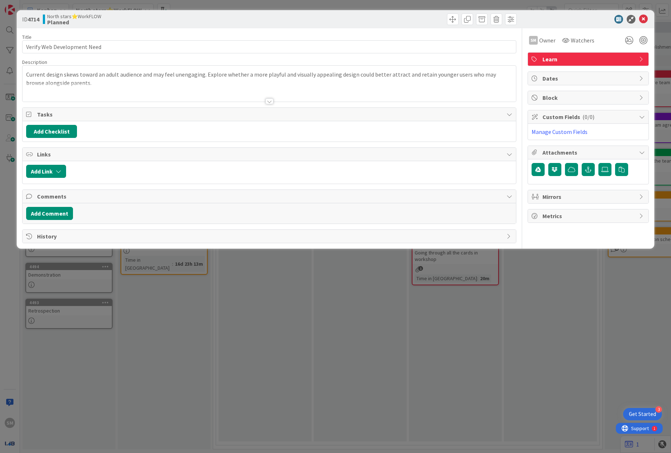
click at [275, 88] on div at bounding box center [269, 92] width 493 height 19
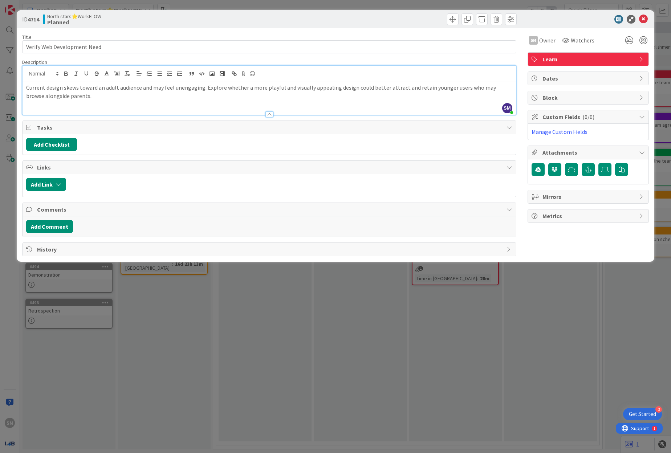
click at [85, 102] on div "Current design skews toward an adult audience and may feel unengaging. Explore …" at bounding box center [269, 98] width 493 height 33
click at [165, 97] on p "Current design skews toward an adult audience and may feel unengaging. Explore …" at bounding box center [269, 91] width 486 height 16
click at [644, 17] on icon at bounding box center [643, 19] width 9 height 9
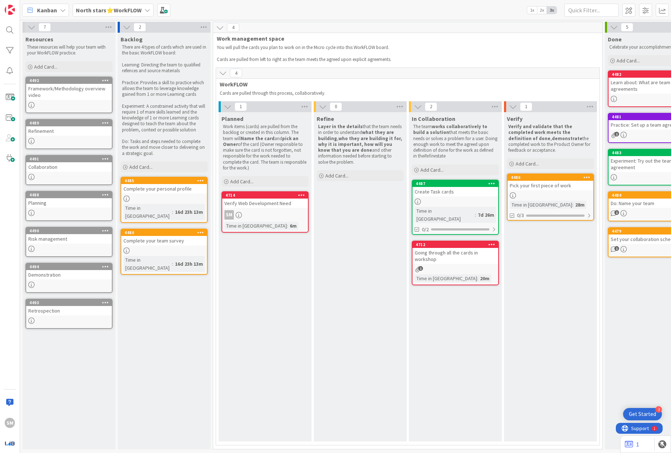
click at [121, 12] on b "North stars⭐WorkFLOW" at bounding box center [109, 10] width 66 height 7
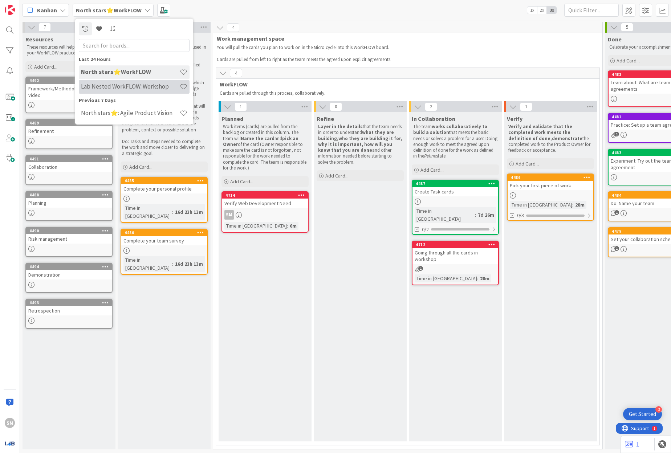
click at [123, 91] on div "Lab Nested WorkFLOW: Workshop" at bounding box center [134, 87] width 111 height 14
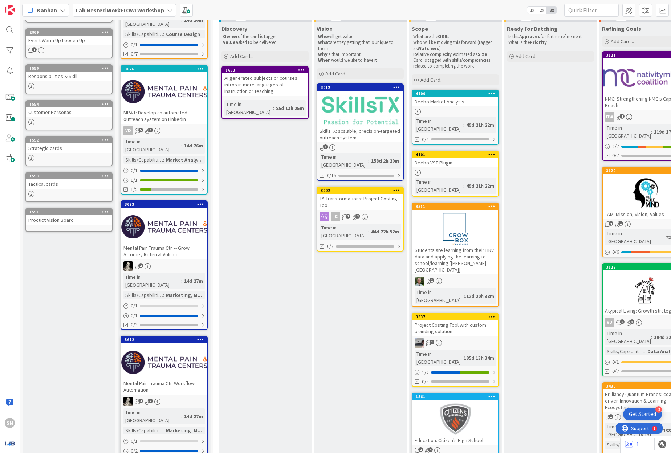
scroll to position [652, 761]
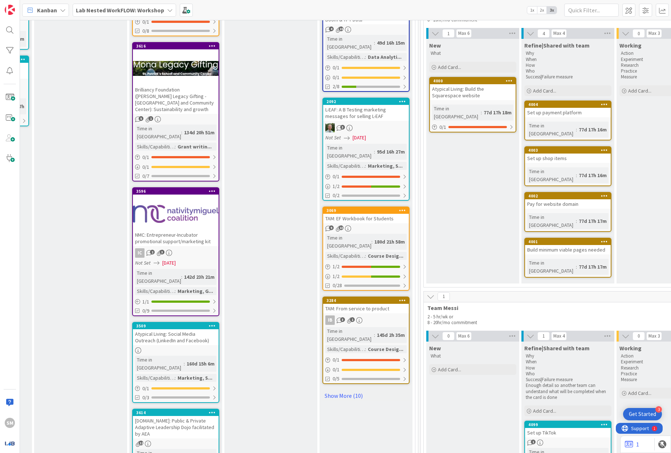
click at [383, 298] on div "3284" at bounding box center [367, 300] width 82 height 5
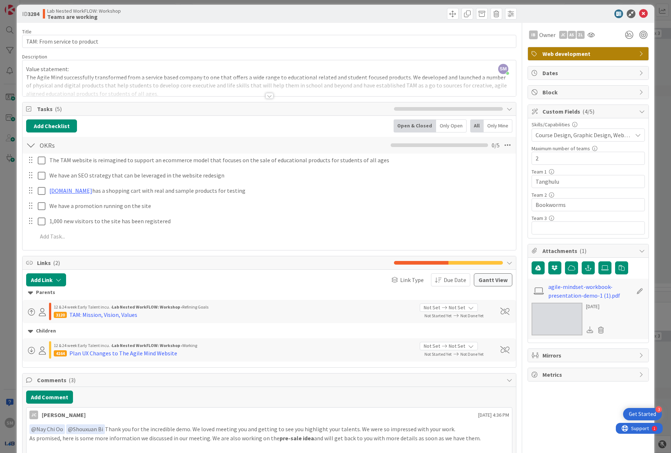
scroll to position [7, 0]
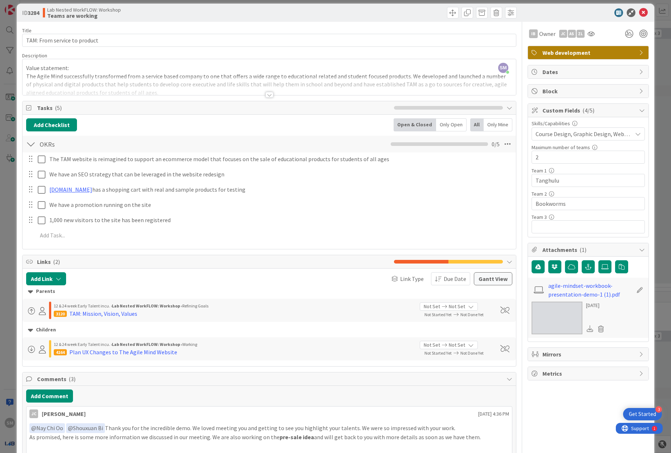
click at [639, 12] on icon at bounding box center [643, 12] width 9 height 9
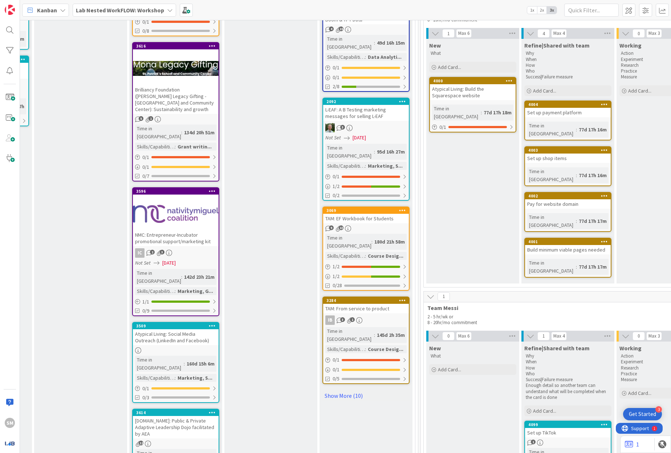
click at [478, 192] on div "New What Add Card... 4000 Atypical Living: Build the Squarespace website Time i…" at bounding box center [472, 161] width 93 height 244
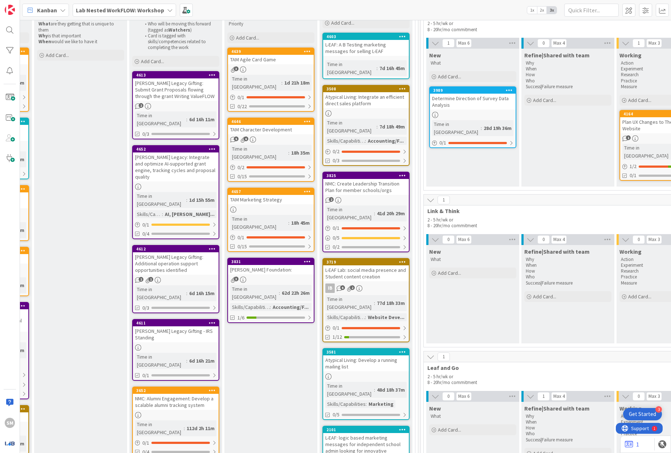
scroll to position [0, 761]
